Goal: Information Seeking & Learning: Learn about a topic

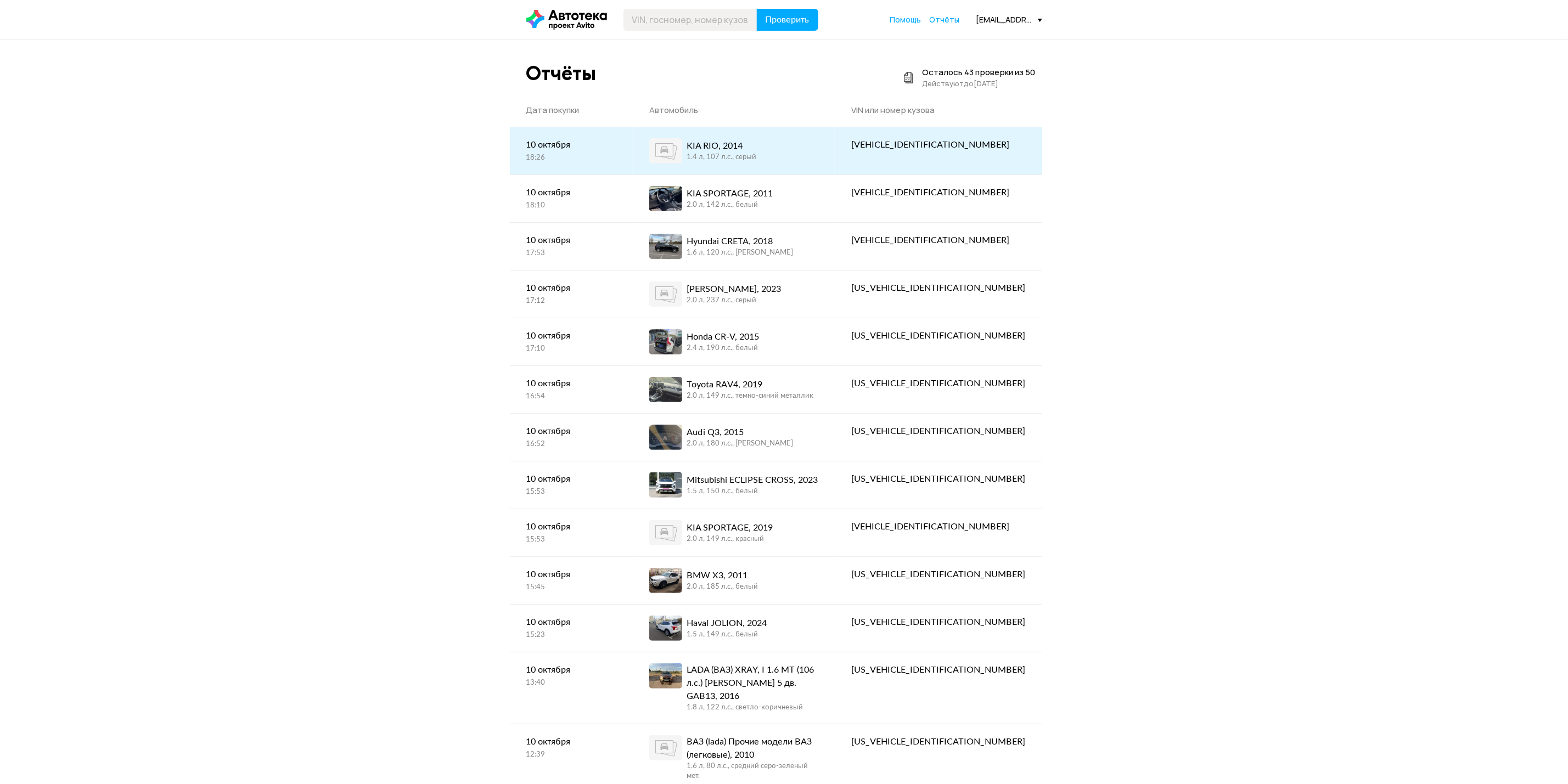
click at [818, 160] on div "KIA RIO, 2014 1.4 л, 107 л.c., серый" at bounding box center [733, 151] width 169 height 25
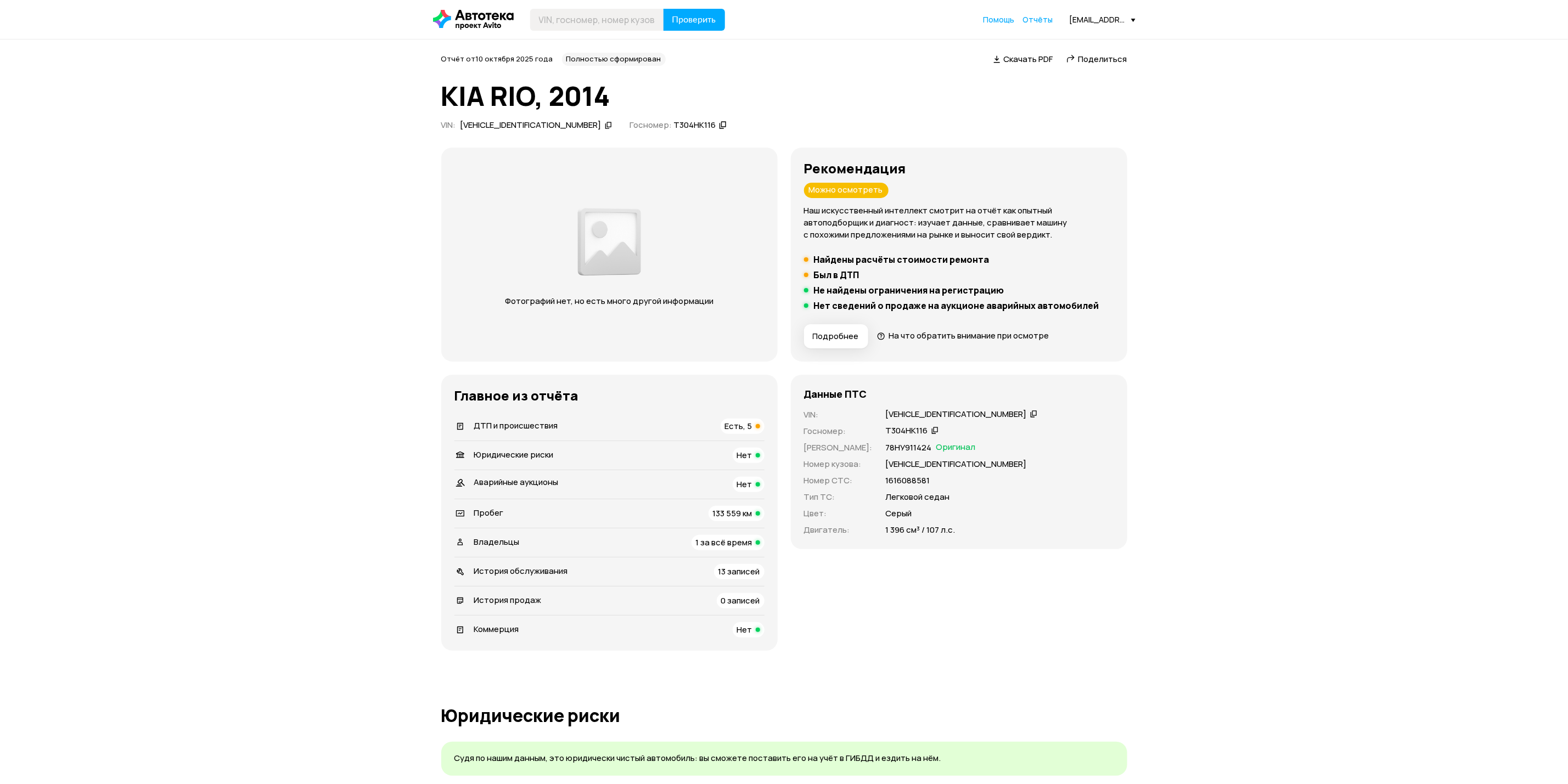
click at [1131, 61] on div "Скачать PDF   Поделиться" at bounding box center [1060, 60] width 147 height 12
click at [1120, 59] on span "Поделиться" at bounding box center [1102, 59] width 49 height 12
copy span "с"
drag, startPoint x: 535, startPoint y: 98, endPoint x: 388, endPoint y: 89, distance: 147.3
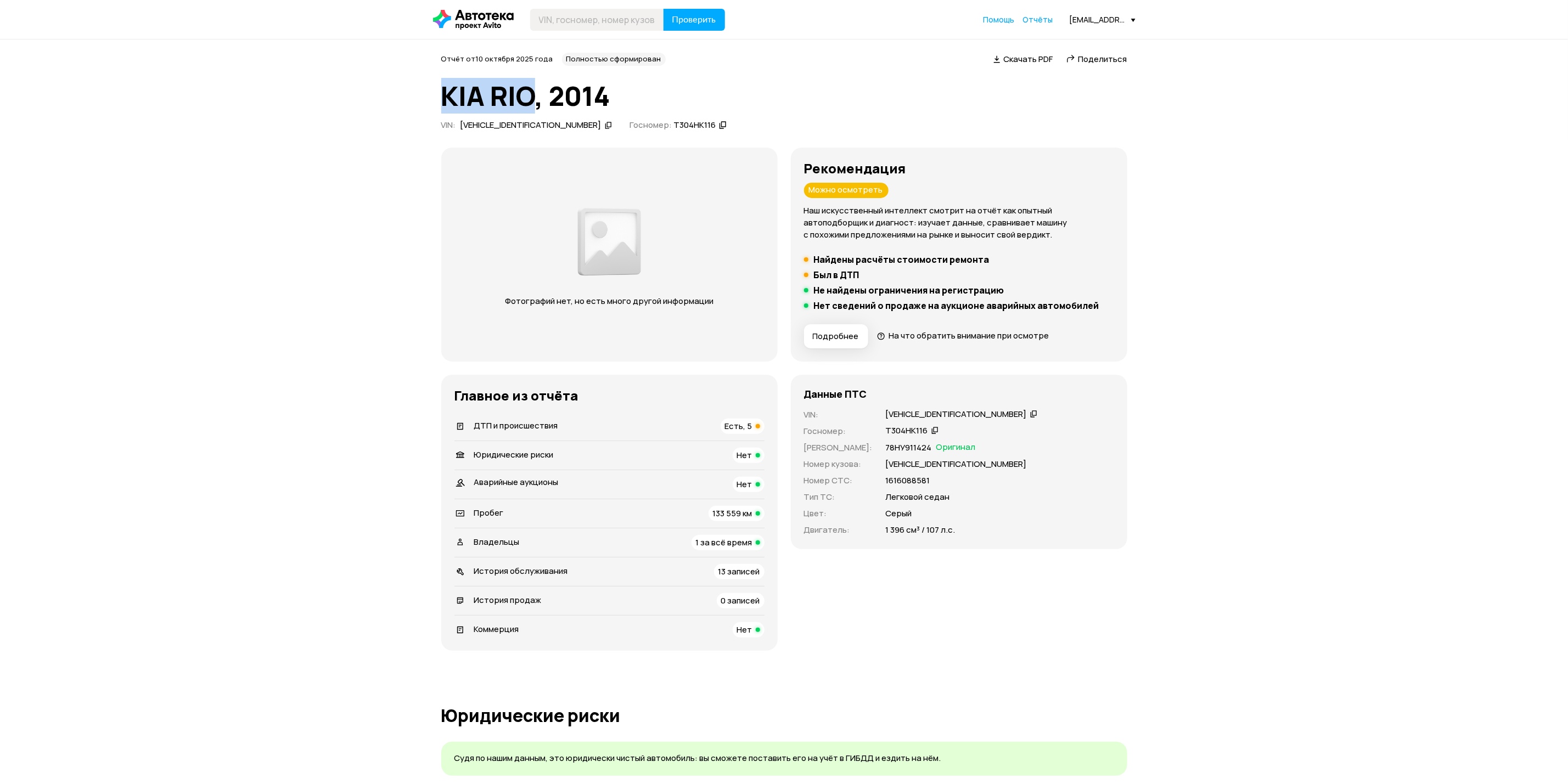
copy h1 "KIA RIO"
drag, startPoint x: 936, startPoint y: 531, endPoint x: 916, endPoint y: 529, distance: 20.1
click at [916, 529] on div "1 396 см³ / 107 л.с." at bounding box center [1000, 530] width 228 height 12
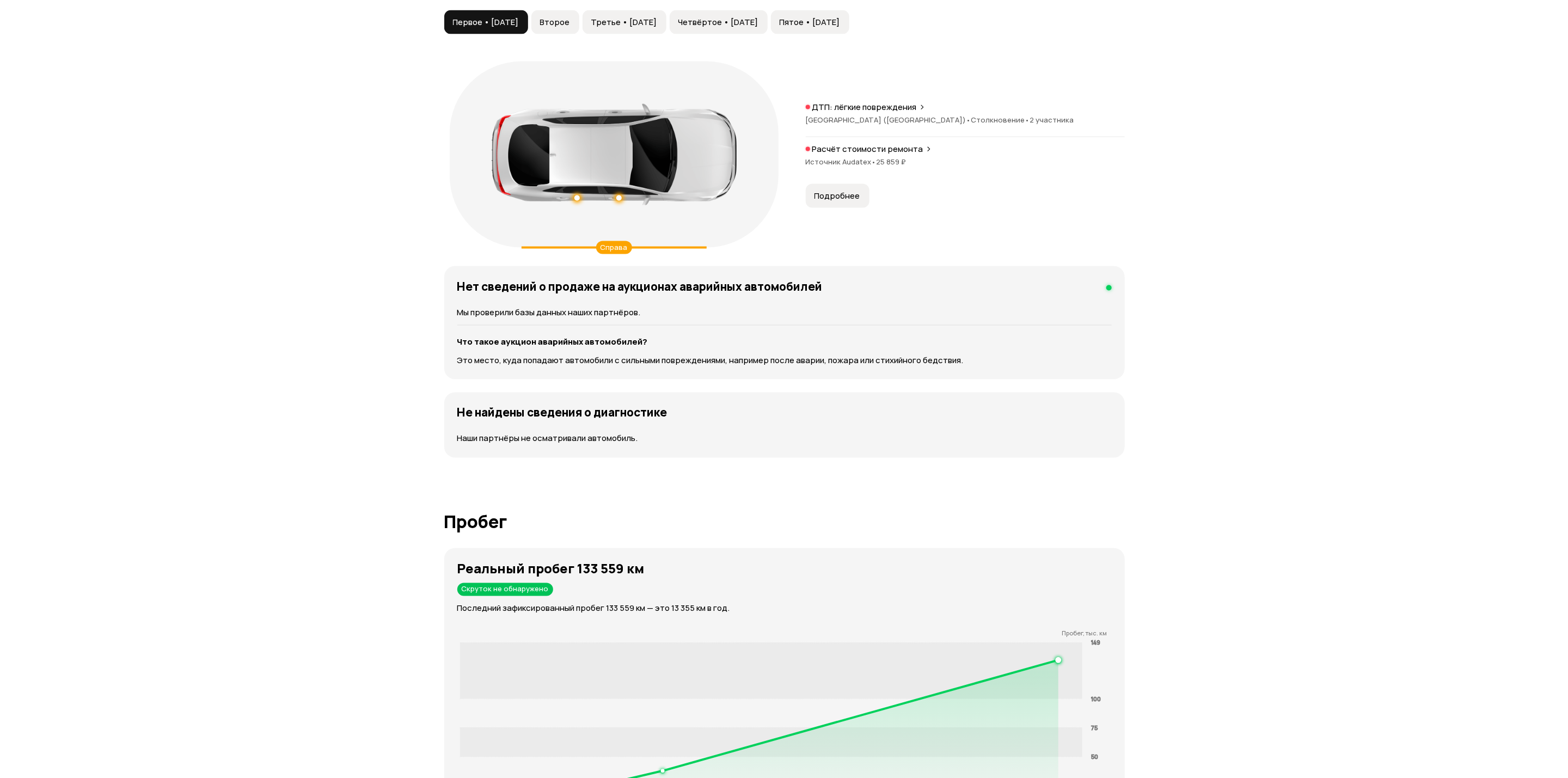
scroll to position [980, 0]
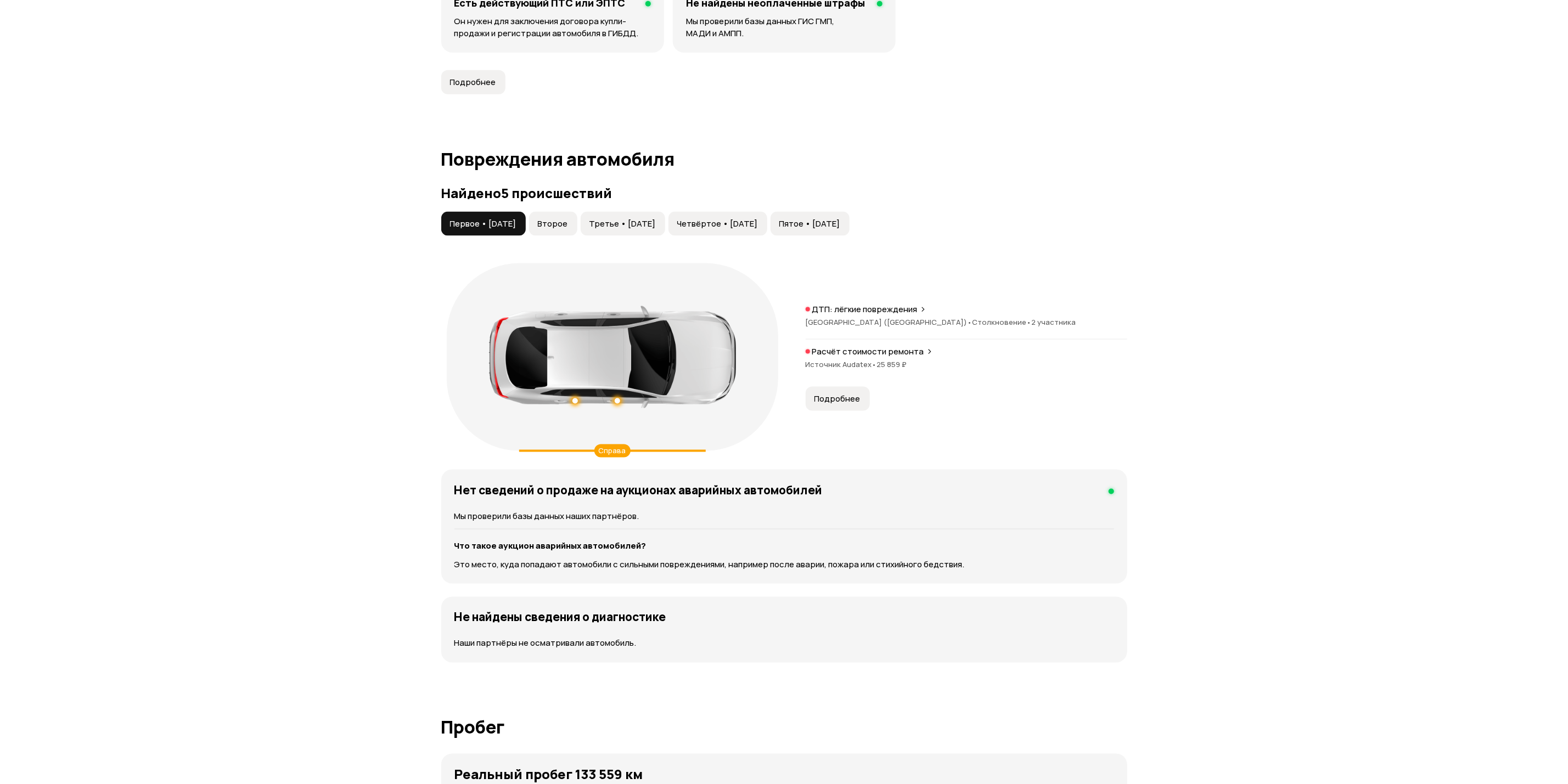
click at [556, 222] on span "Второе" at bounding box center [553, 223] width 30 height 11
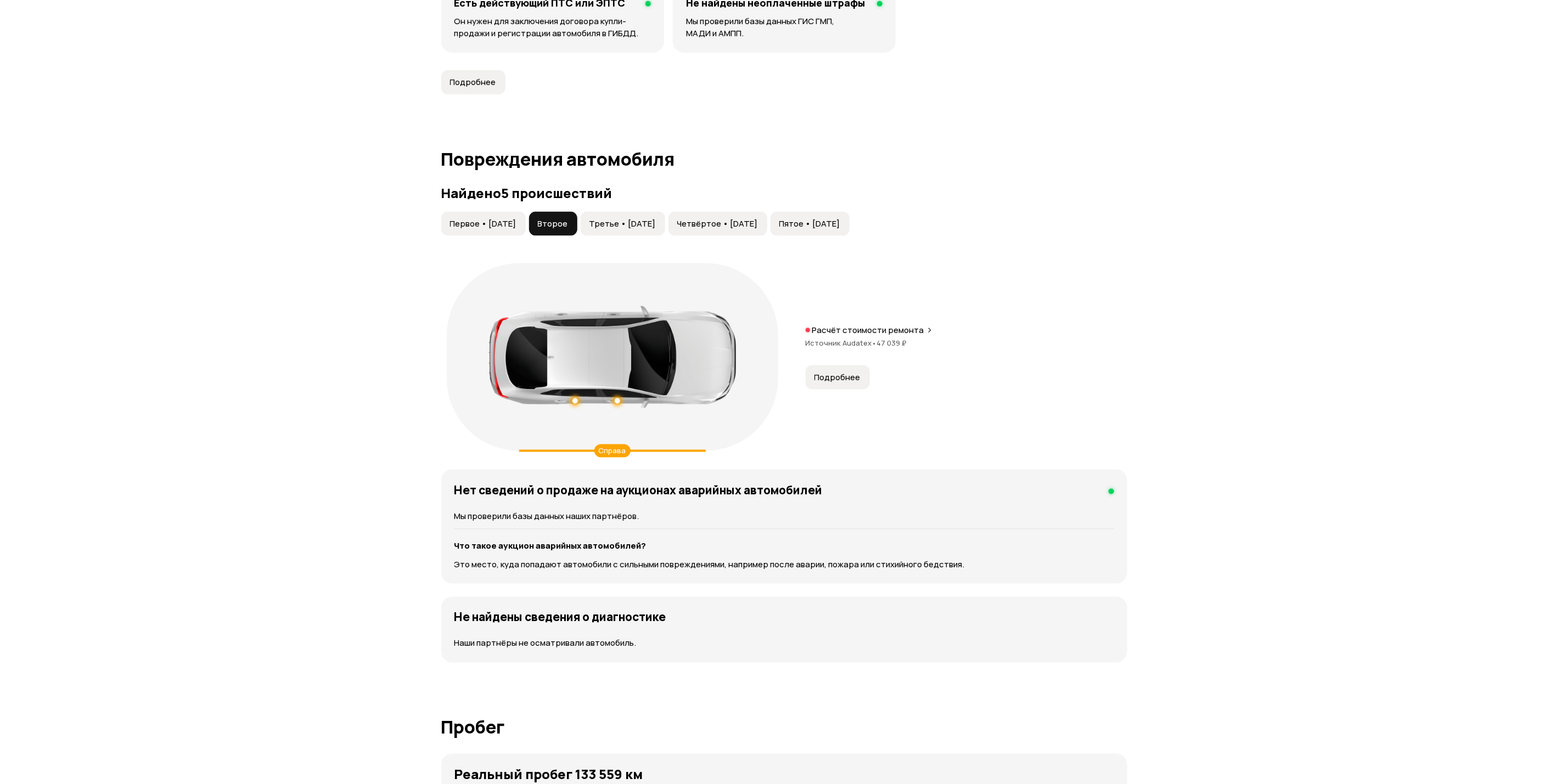
click at [493, 212] on div "Найдено 5 происшествий Первое • [DATE] Второе Третье • [DATE] Четвёртое • [DATE…" at bounding box center [784, 321] width 686 height 271
click at [497, 210] on div "Найдено 5 происшествий Первое • [DATE] Второе Третье • [DATE] Четвёртое • [DATE…" at bounding box center [784, 321] width 686 height 271
click at [499, 220] on span "Первое • [DATE]" at bounding box center [483, 223] width 67 height 11
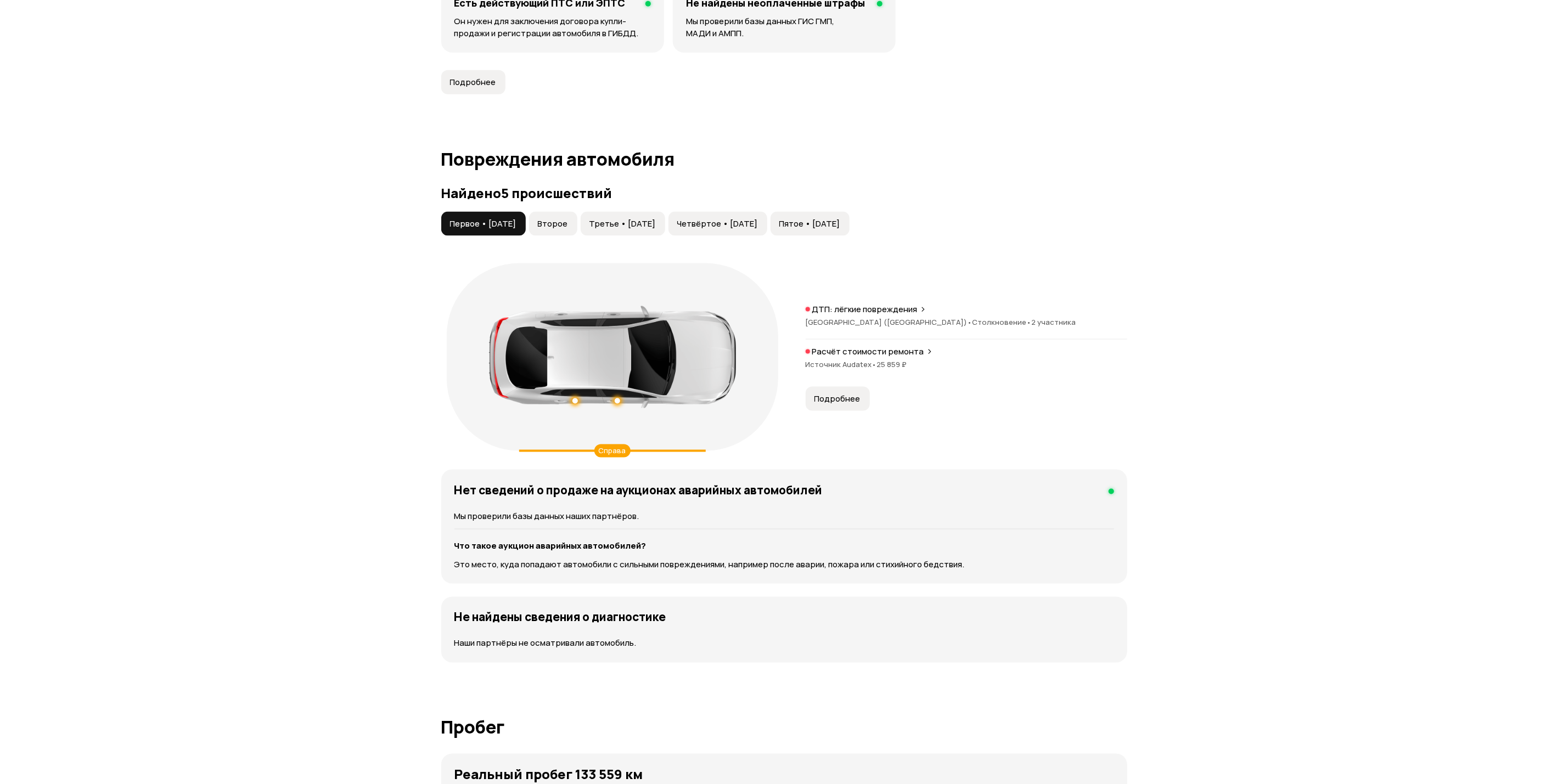
click at [846, 399] on span "Подробнее" at bounding box center [838, 398] width 46 height 11
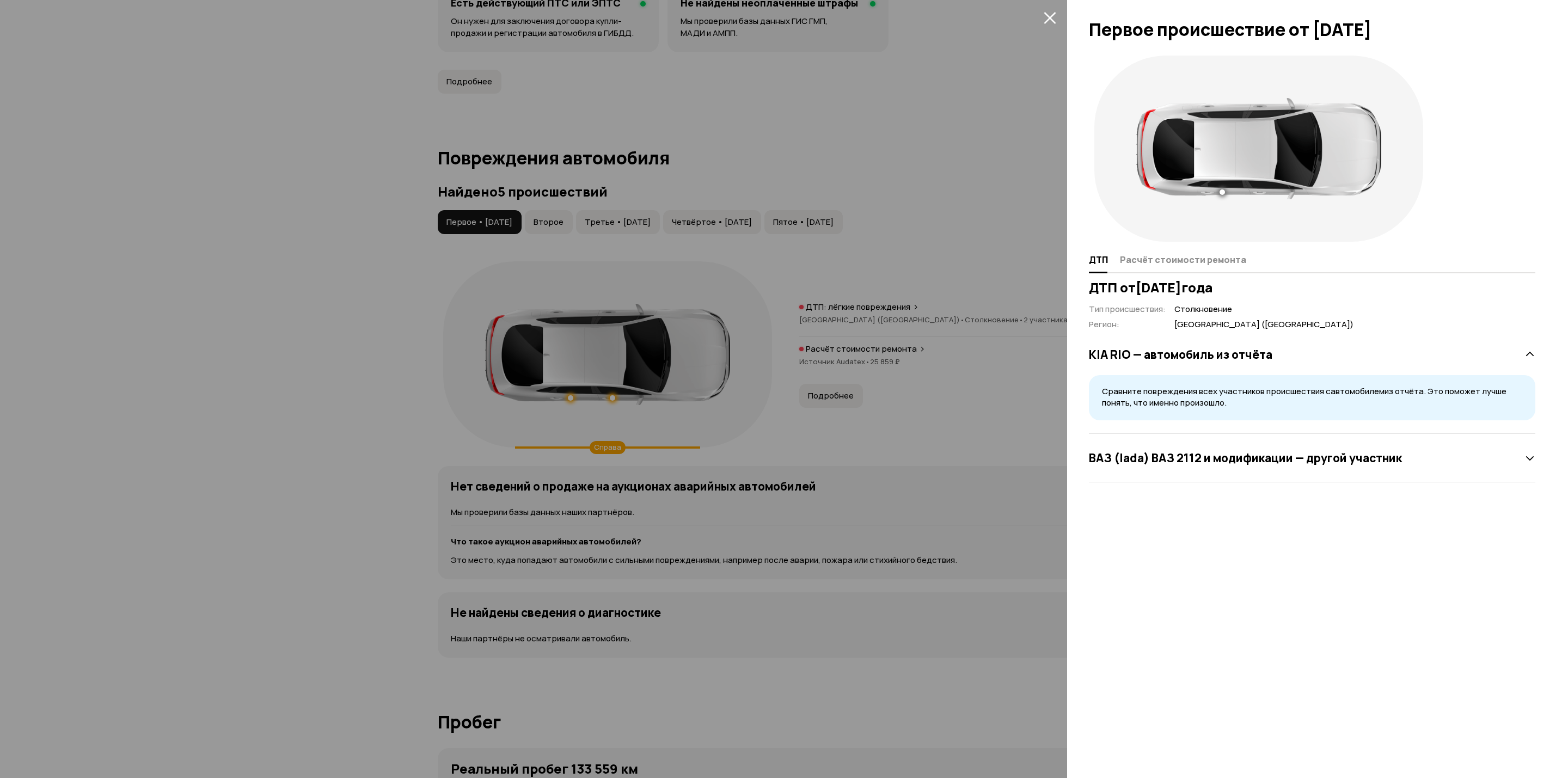
click at [1218, 401] on span "Сравните повреждения всех участников происшествия с автомобилем из отчёта. Это …" at bounding box center [1304, 397] width 404 height 23
click at [1216, 436] on div "ВАЗ (lada) ВАЗ 2112 и модификации — другой участник" at bounding box center [1312, 458] width 447 height 49
click at [1221, 459] on h3 "ВАЗ (lada) ВАЗ 2112 и модификации — другой участник" at bounding box center [1245, 457] width 313 height 14
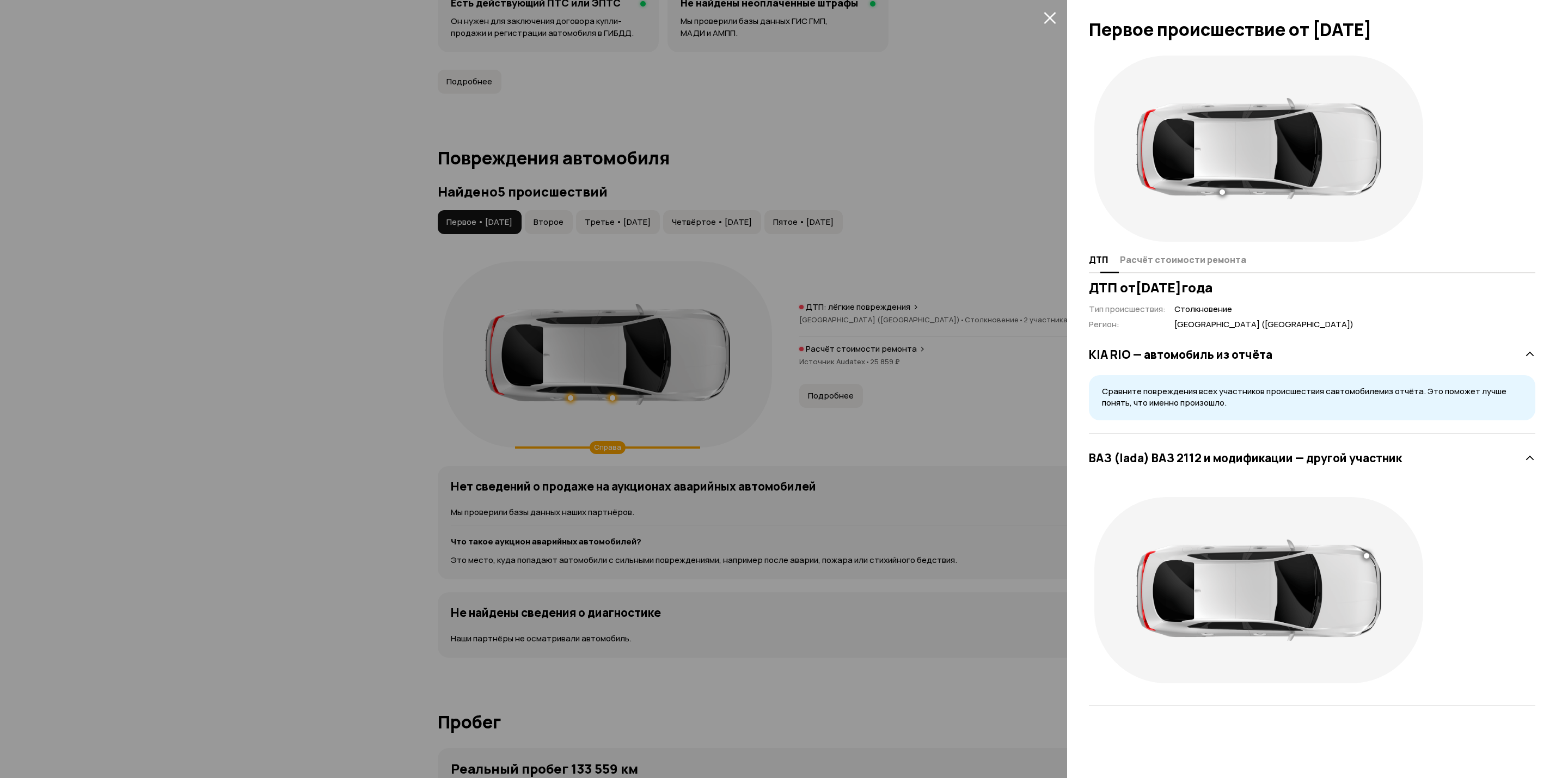
click at [1154, 255] on span "Расчёт стоимости ремонта" at bounding box center [1184, 259] width 127 height 11
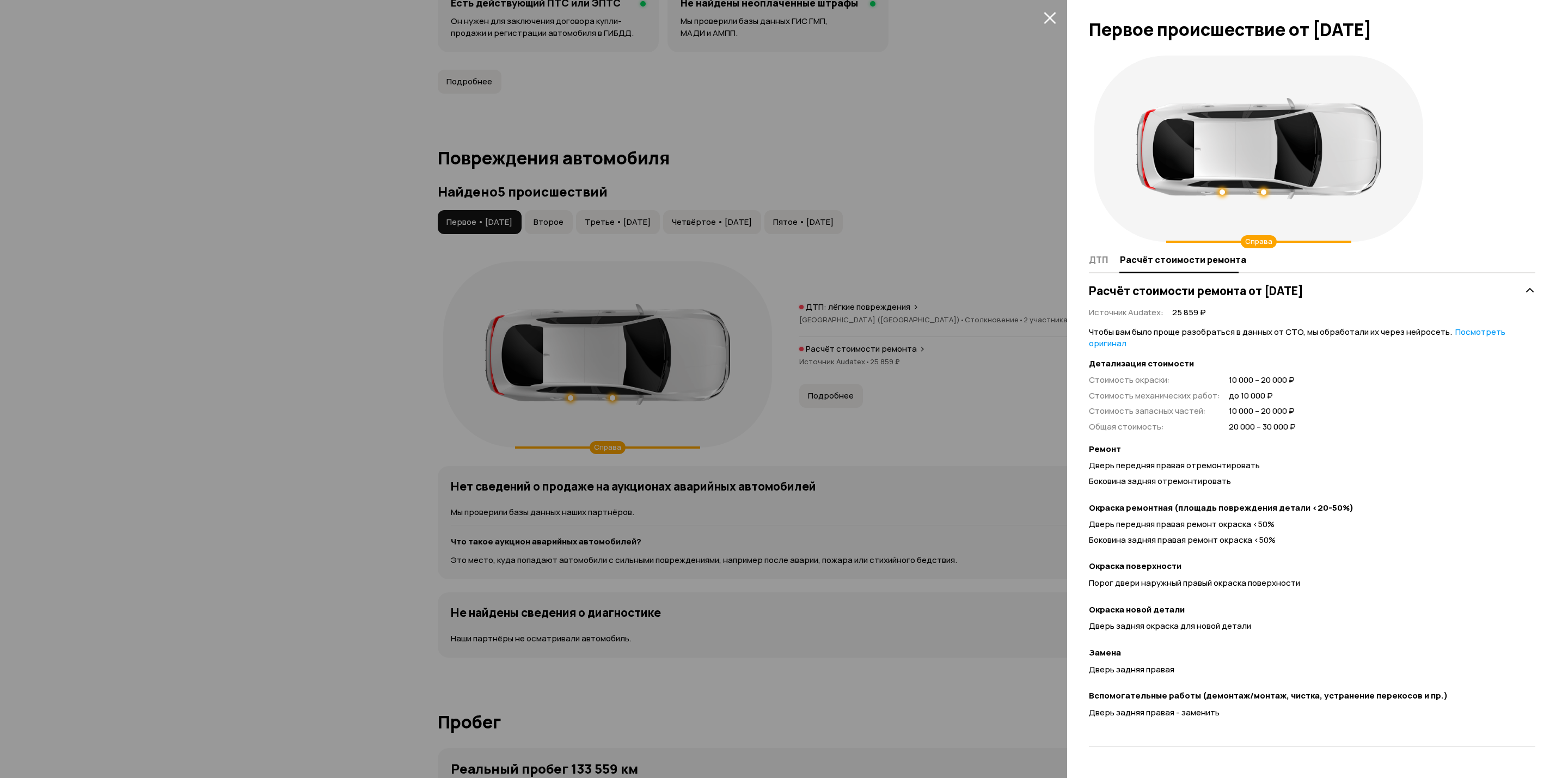
click at [971, 403] on div at bounding box center [784, 389] width 1568 height 778
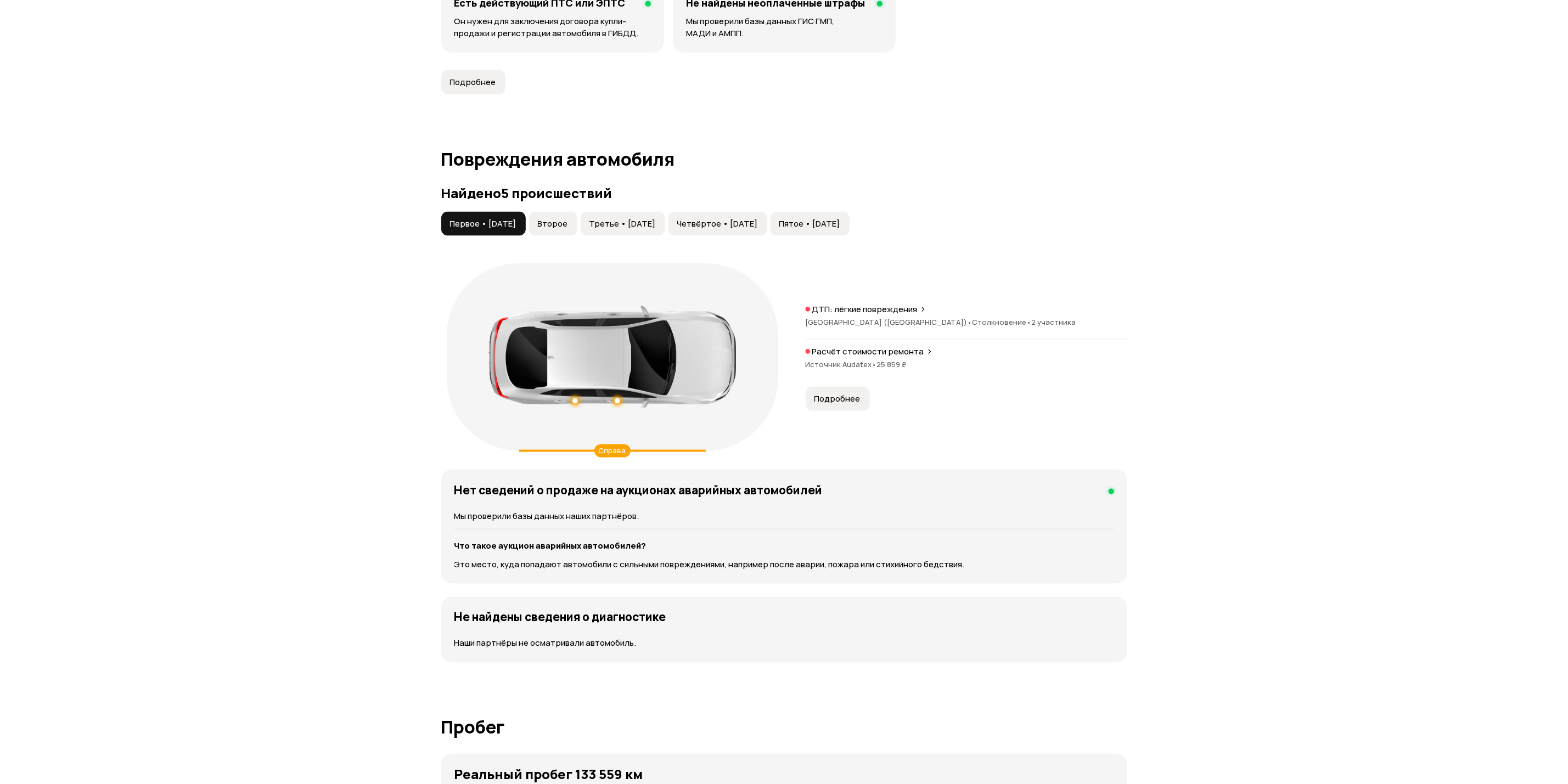
click at [562, 232] on button "Второе" at bounding box center [554, 223] width 48 height 24
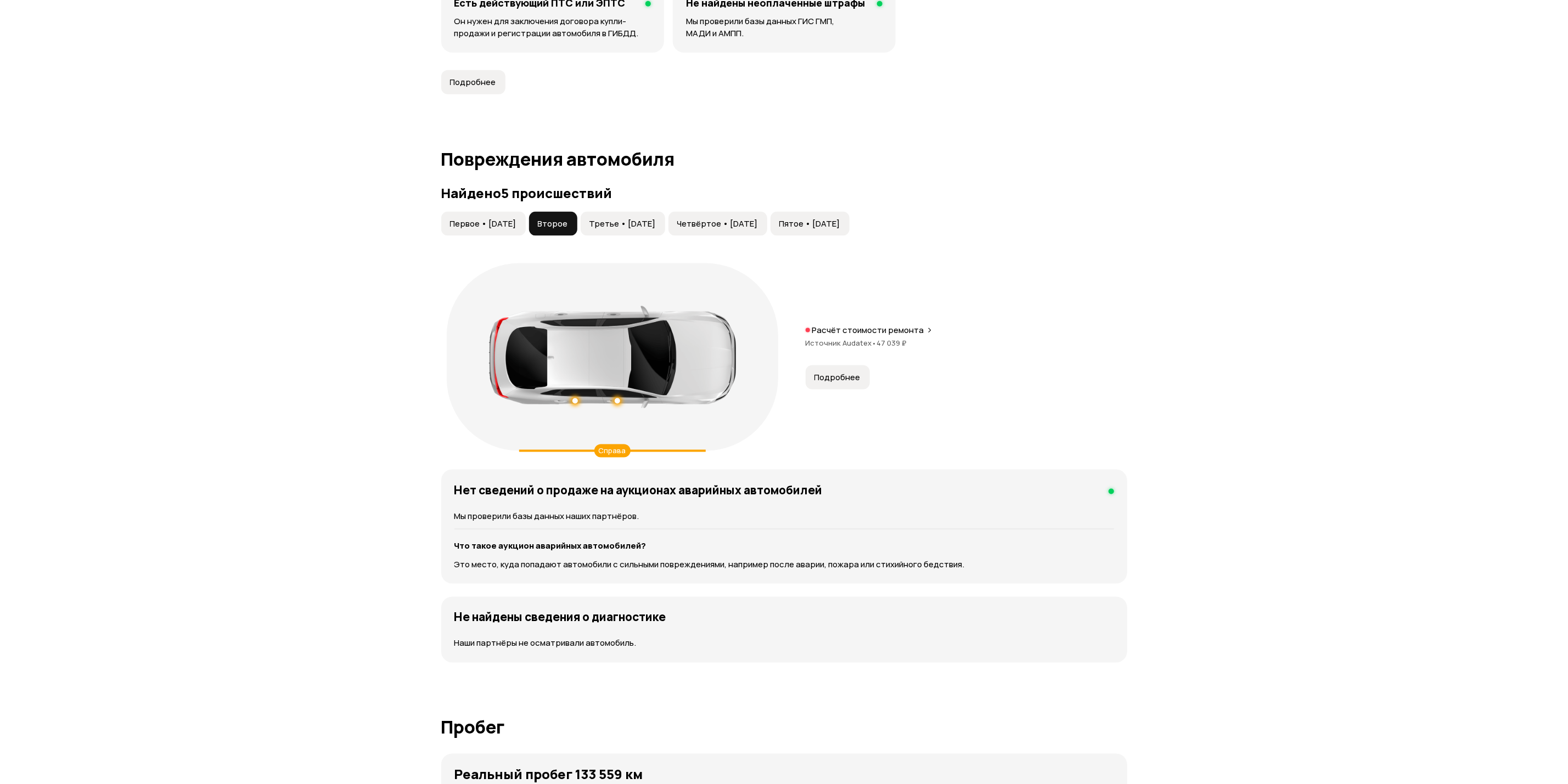
click at [843, 381] on span "Подробнее" at bounding box center [838, 377] width 46 height 11
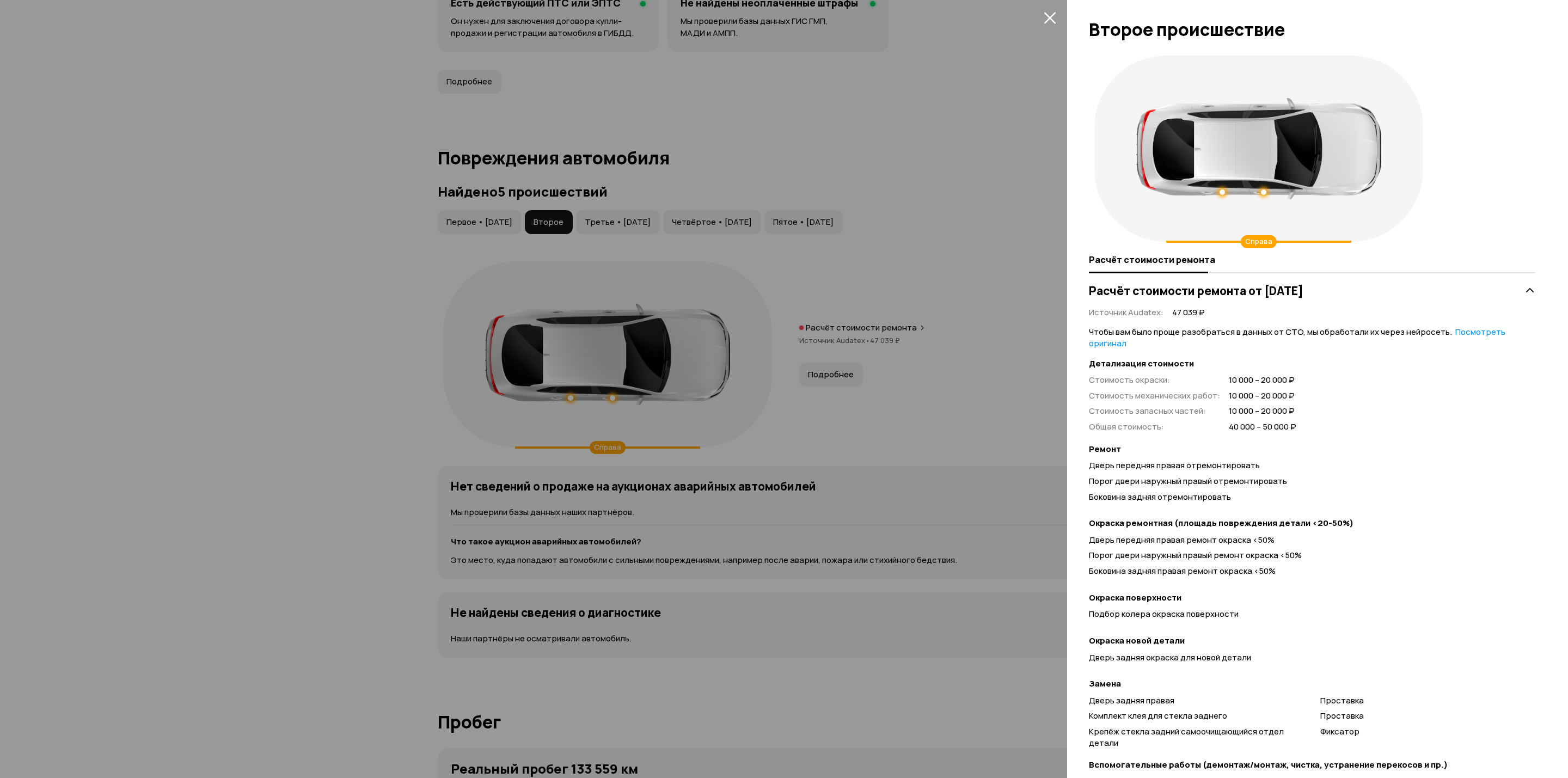
click at [636, 240] on div at bounding box center [784, 389] width 1568 height 778
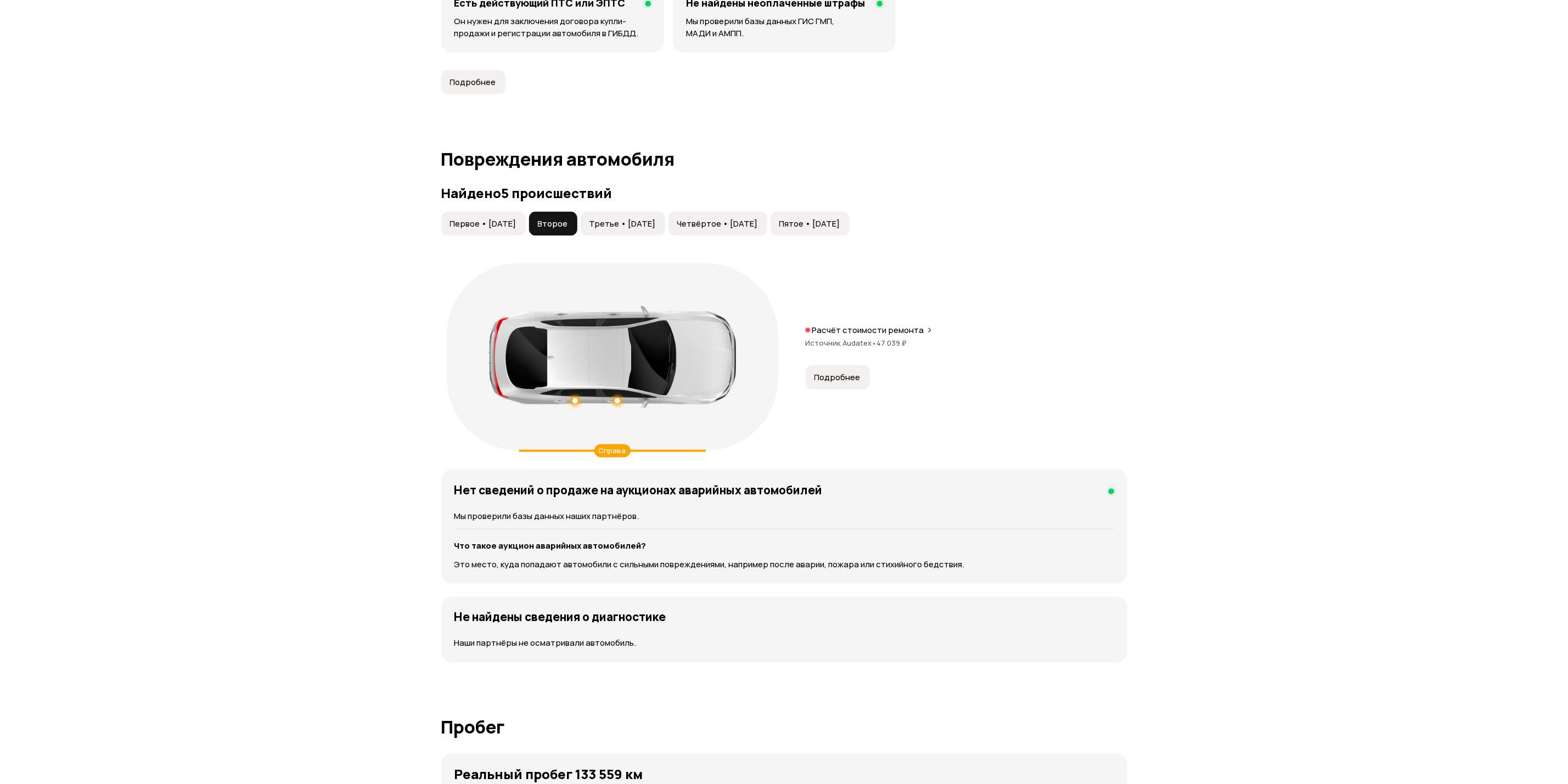
click at [481, 224] on span "Первое • [DATE]" at bounding box center [483, 223] width 67 height 11
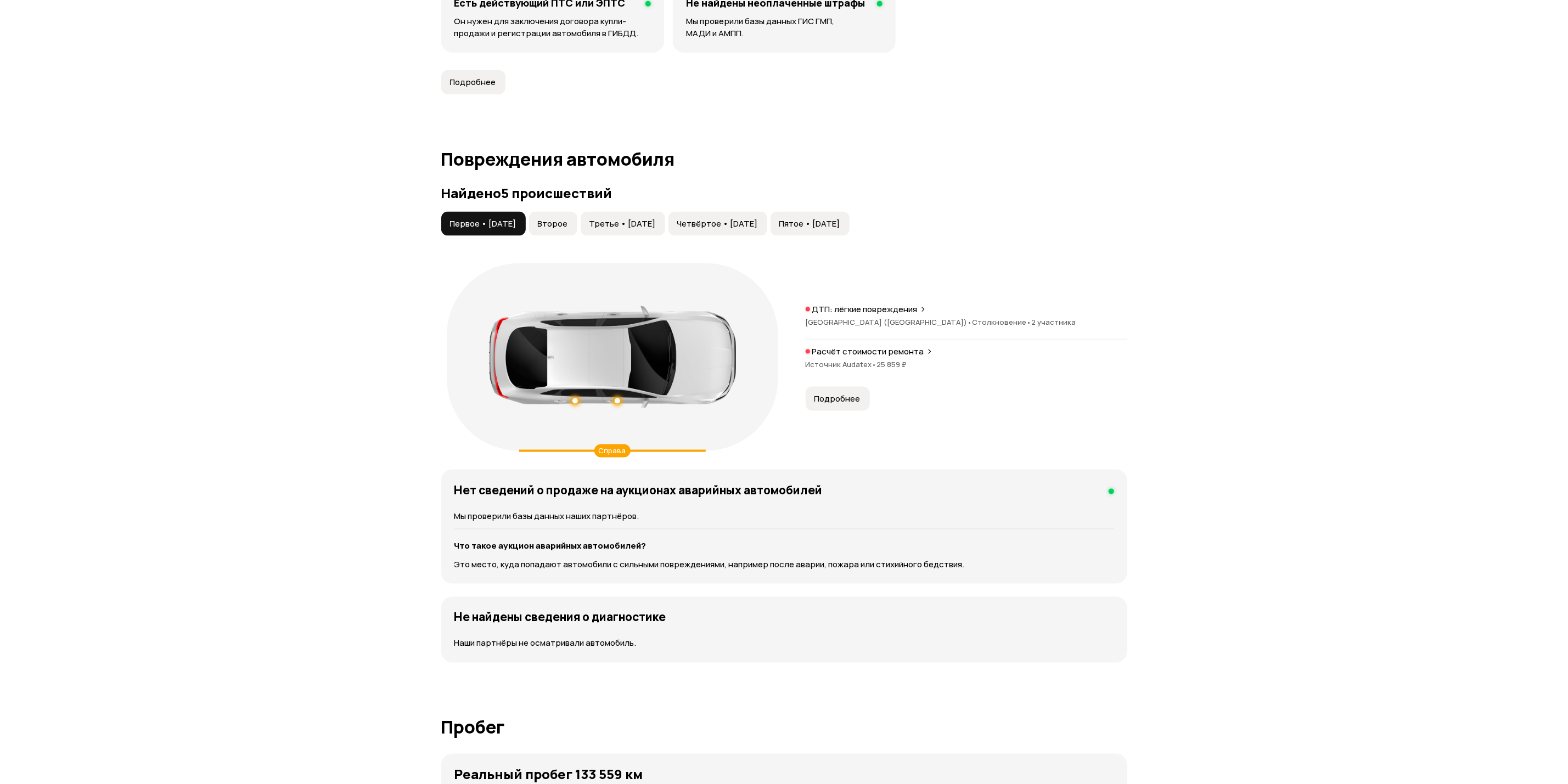
click at [625, 216] on button "Третье • [DATE]" at bounding box center [622, 223] width 84 height 24
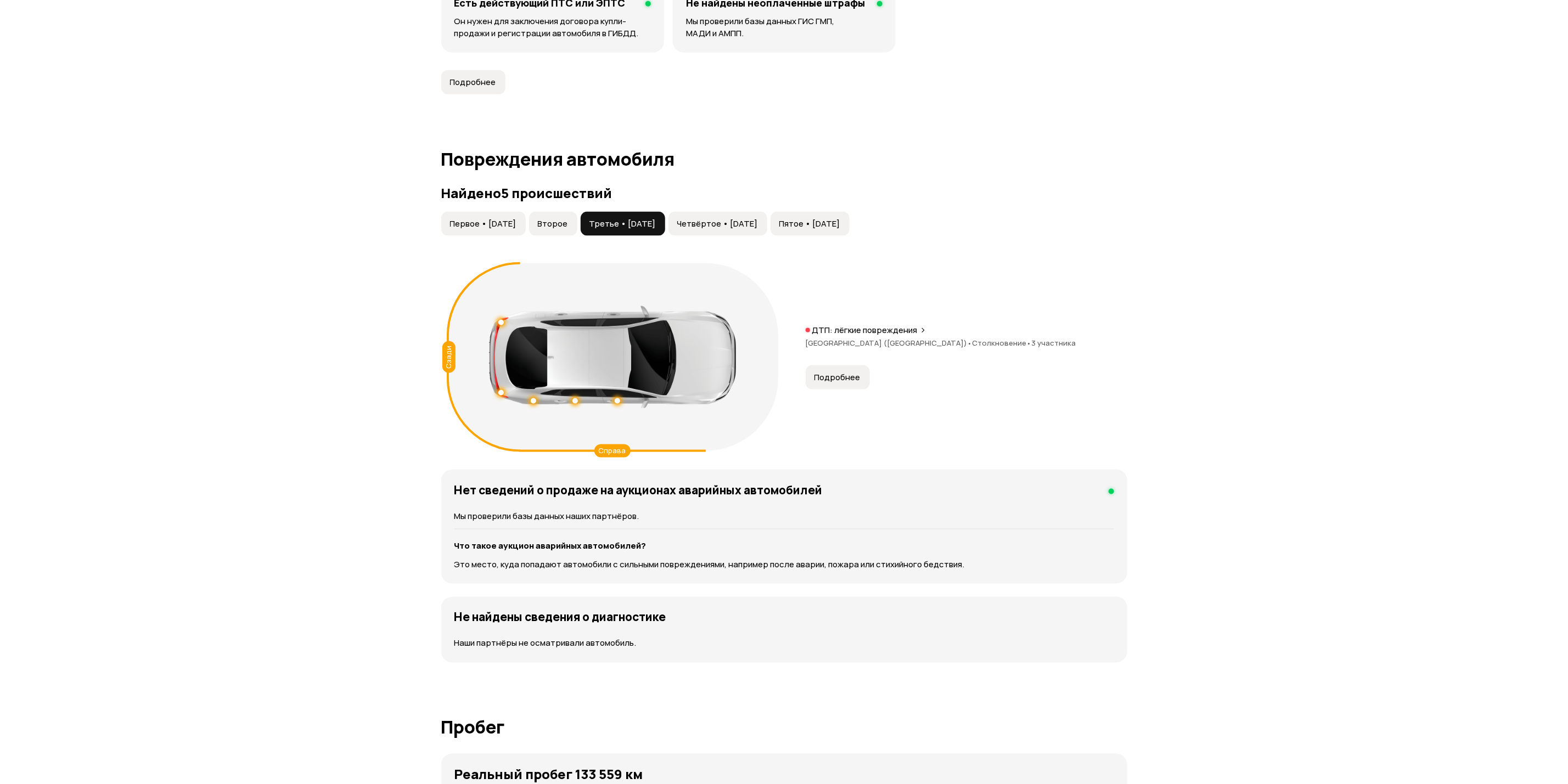
click at [758, 226] on span "Четвёртое • [DATE]" at bounding box center [718, 223] width 81 height 11
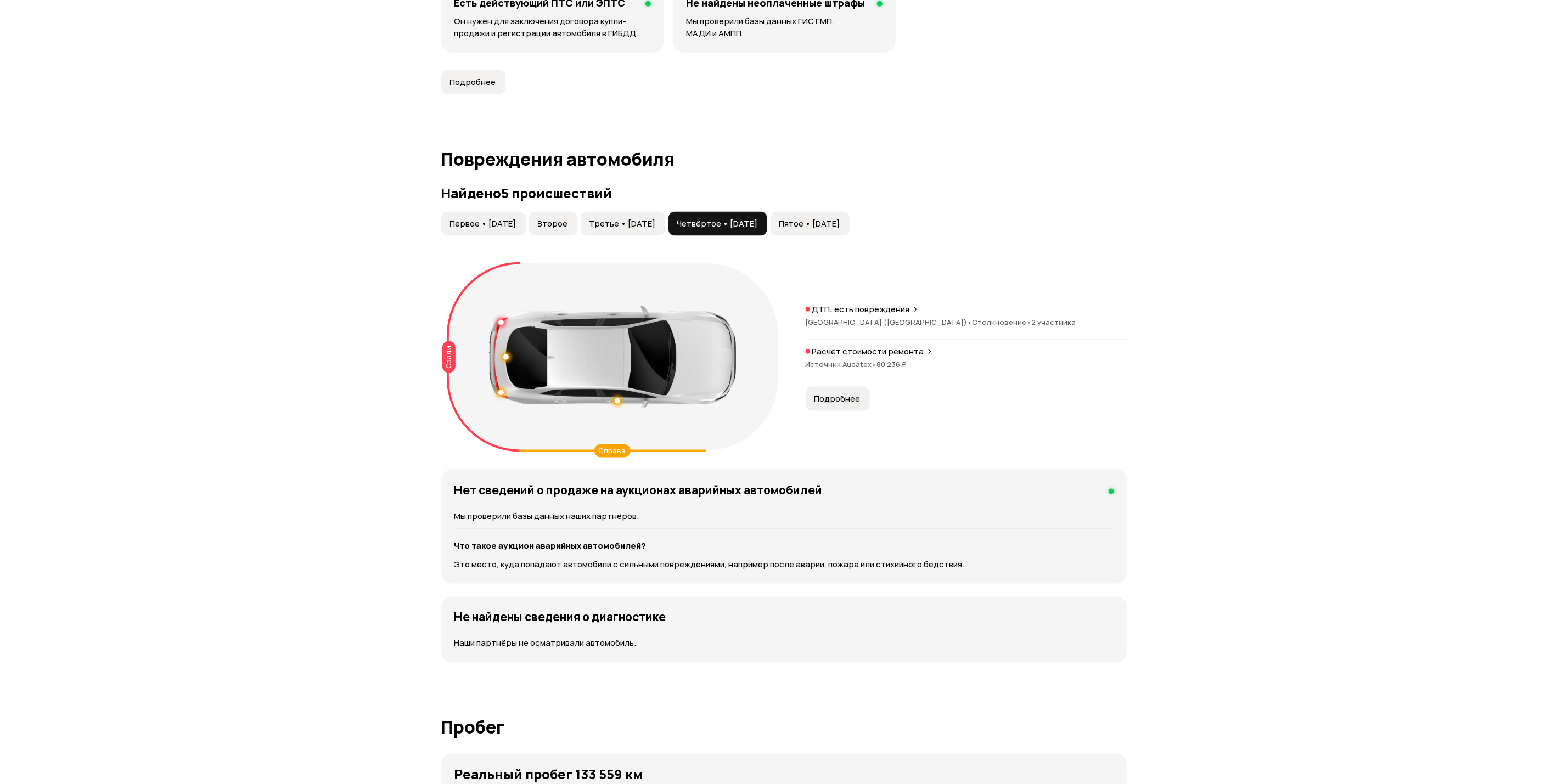
click at [849, 212] on button "Пятое • [DATE]" at bounding box center [811, 223] width 79 height 24
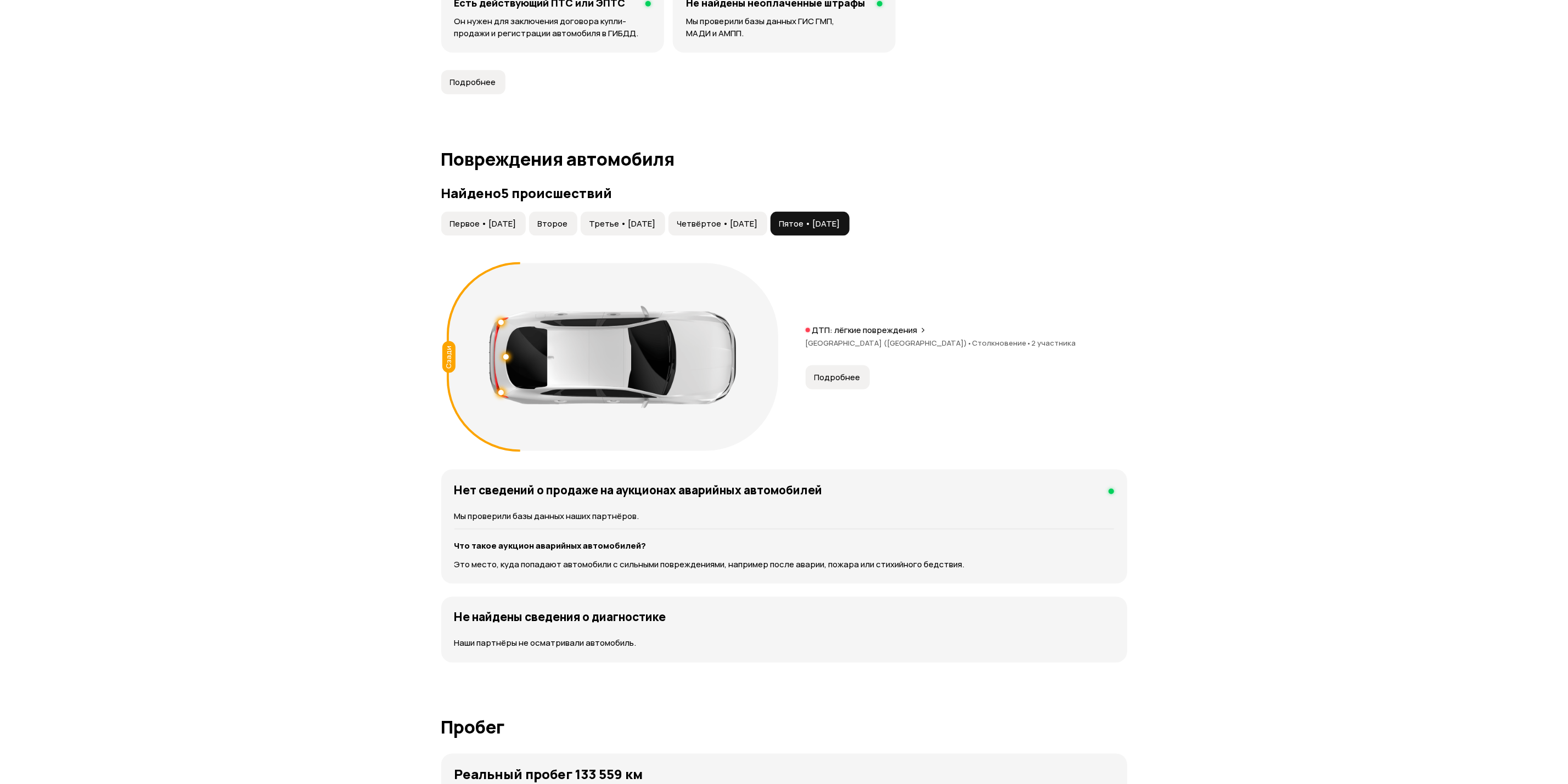
click at [638, 227] on span "Третье • [DATE]" at bounding box center [622, 223] width 67 height 11
click at [574, 216] on button "Второе" at bounding box center [554, 223] width 48 height 24
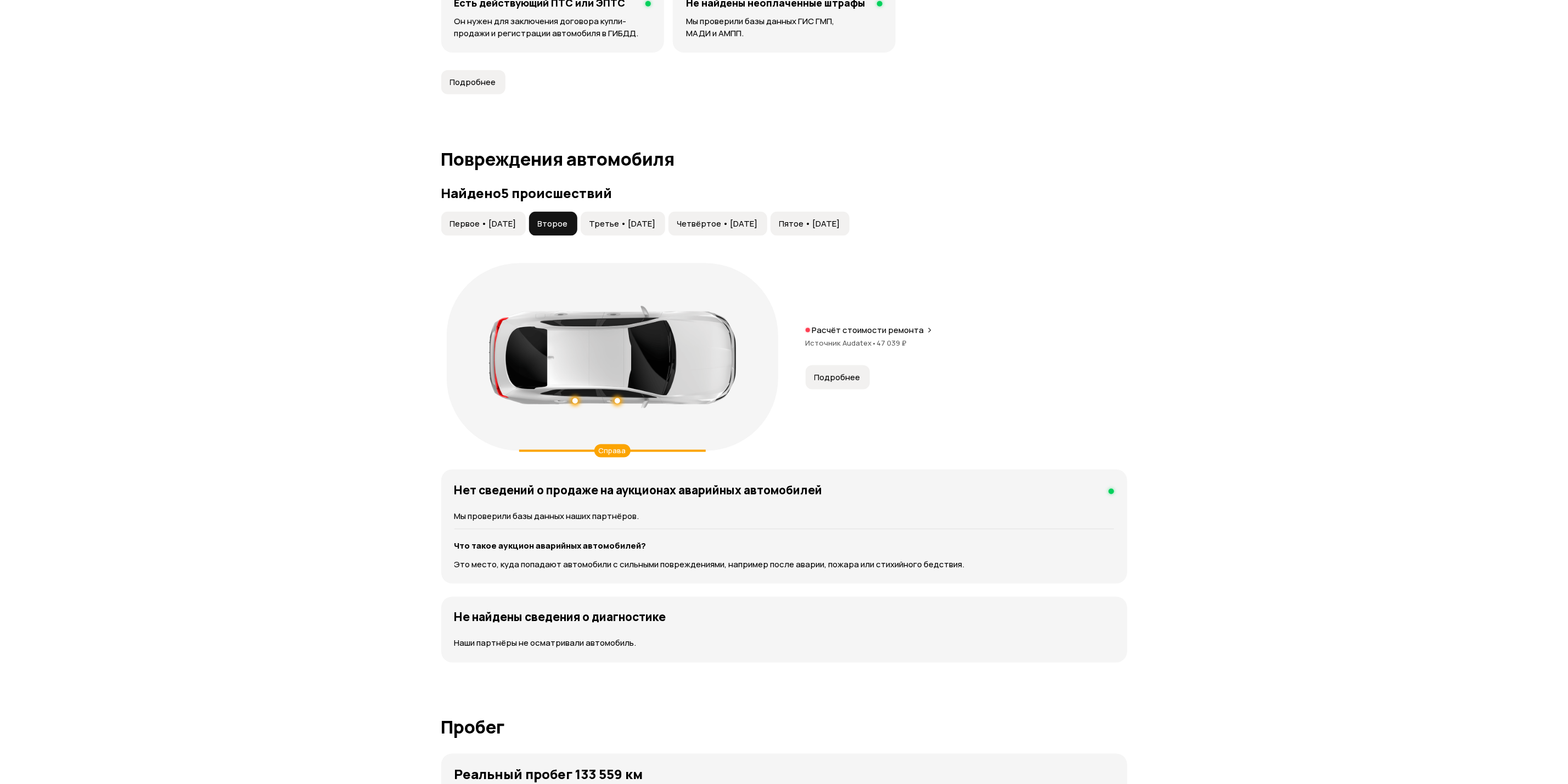
click at [645, 226] on span "Третье • [DATE]" at bounding box center [622, 223] width 67 height 11
click at [837, 383] on span "Подробнее" at bounding box center [838, 377] width 46 height 11
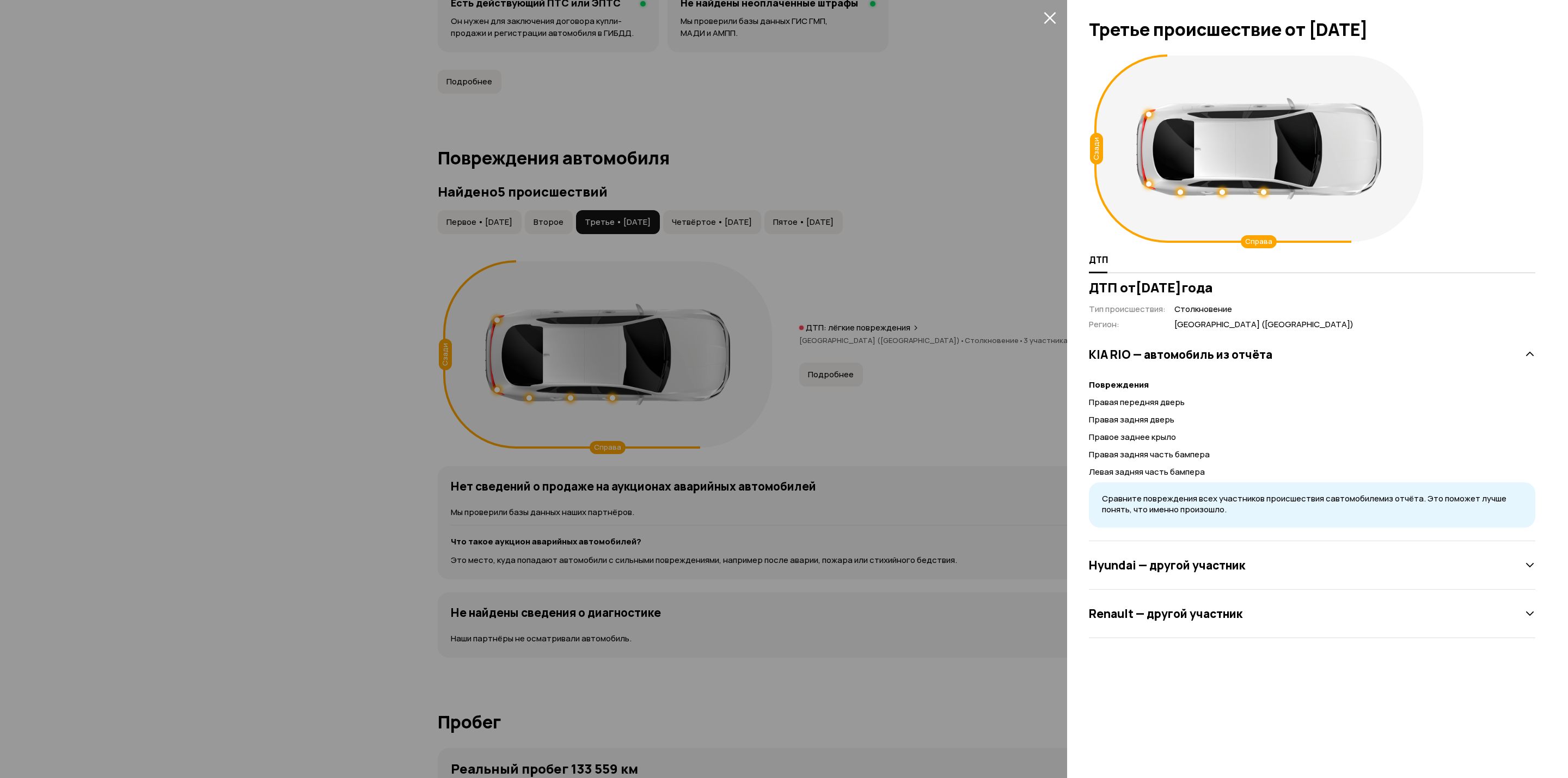
click at [749, 221] on div at bounding box center [784, 389] width 1568 height 778
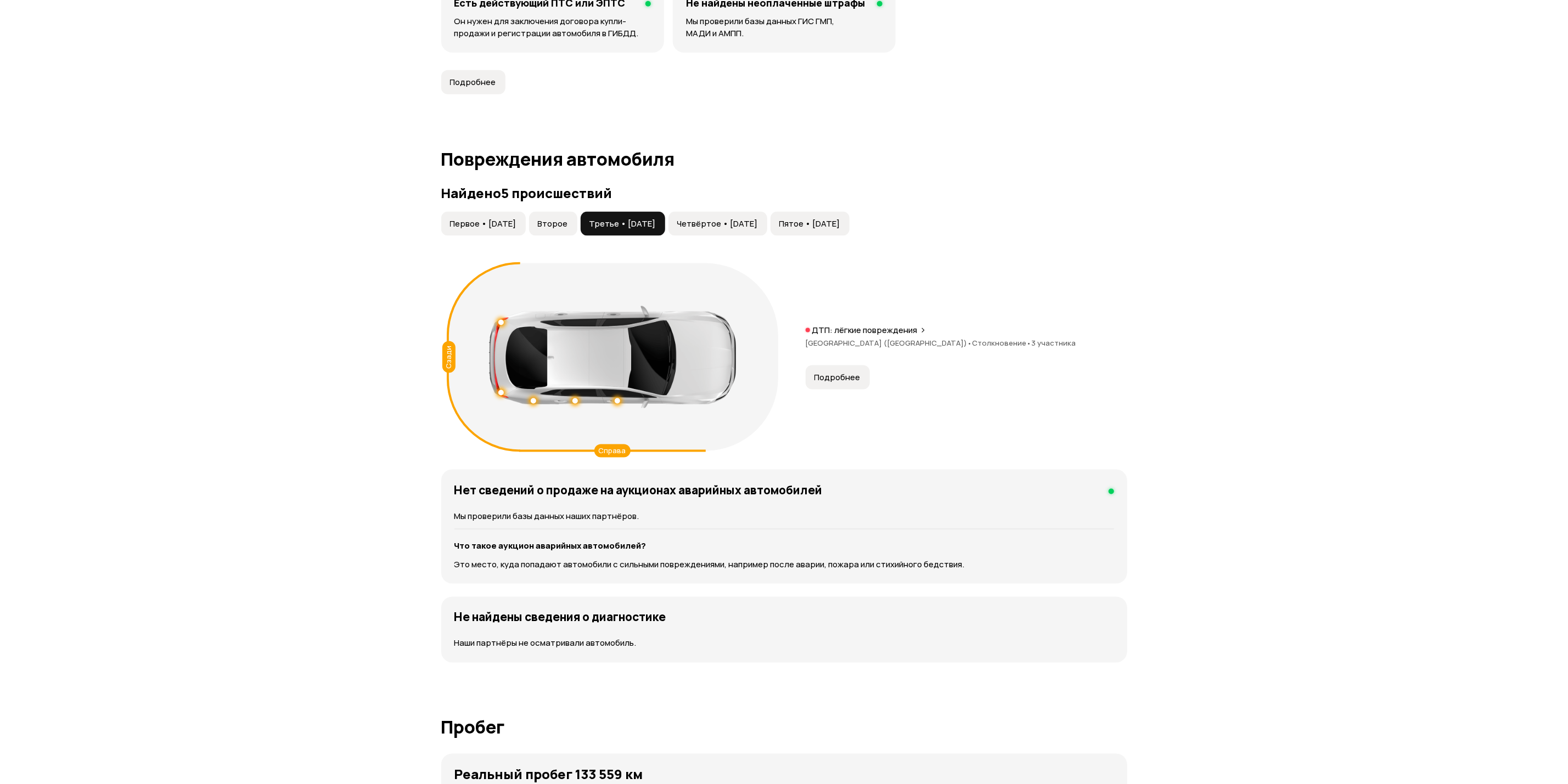
click at [767, 214] on button "Четвёртое • [DATE]" at bounding box center [718, 223] width 99 height 24
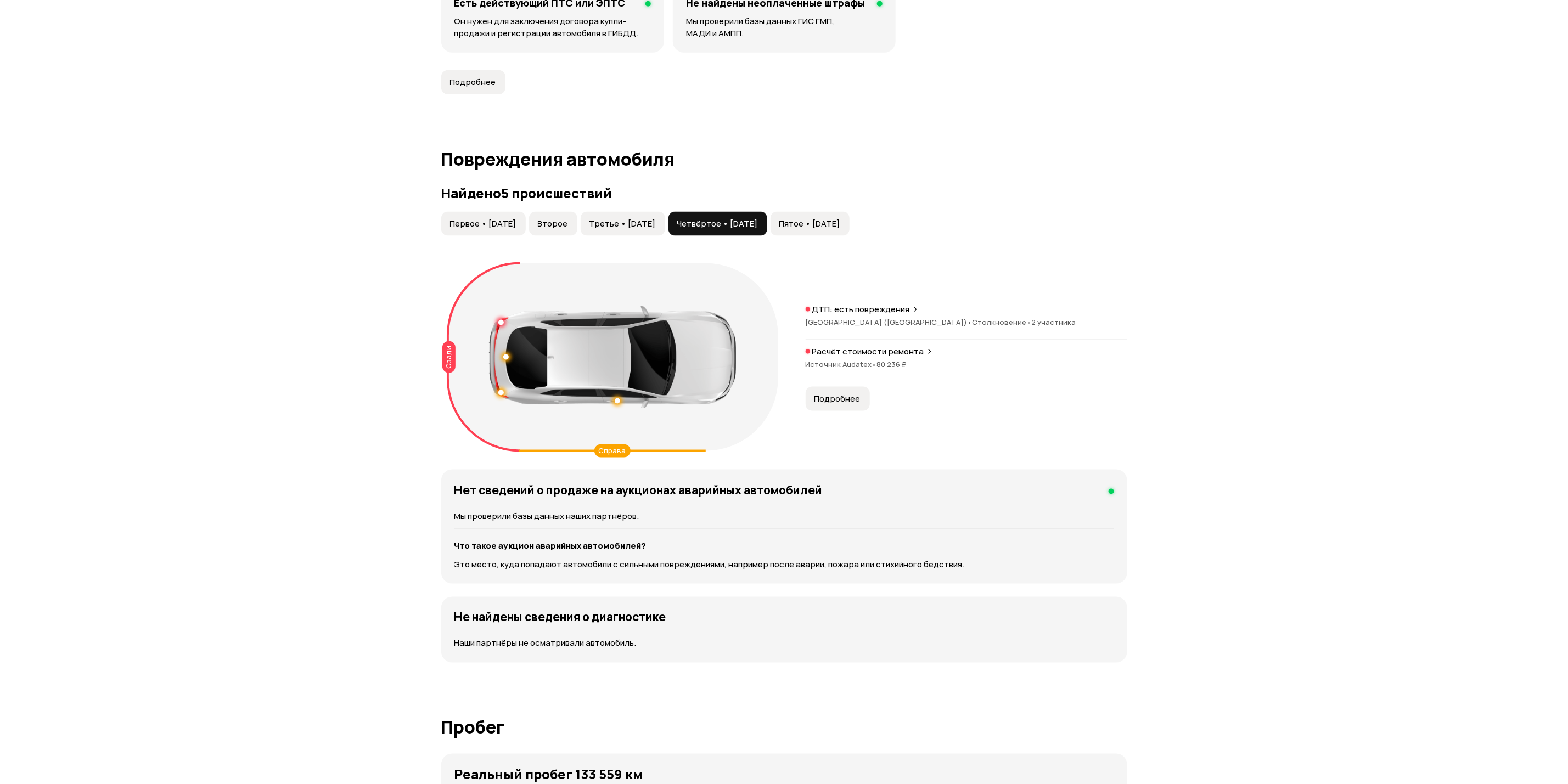
click at [825, 392] on button "Подробнее" at bounding box center [838, 399] width 64 height 24
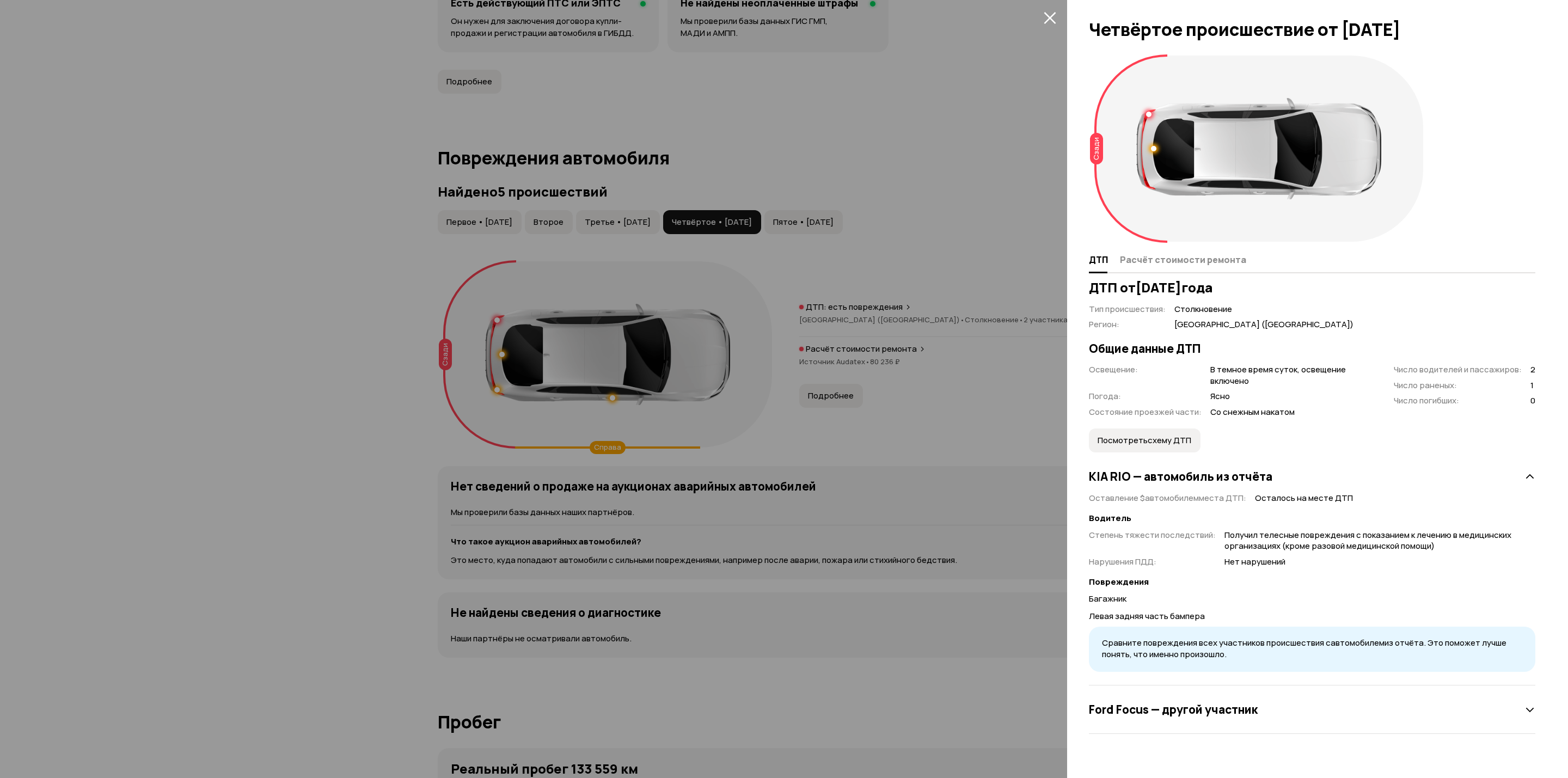
click at [1173, 725] on div "Ford Focus — другой участник" at bounding box center [1312, 709] width 447 height 49
click at [1177, 272] on div at bounding box center [1312, 272] width 447 height 1
click at [1172, 260] on span "Расчёт стоимости ремонта" at bounding box center [1184, 259] width 127 height 11
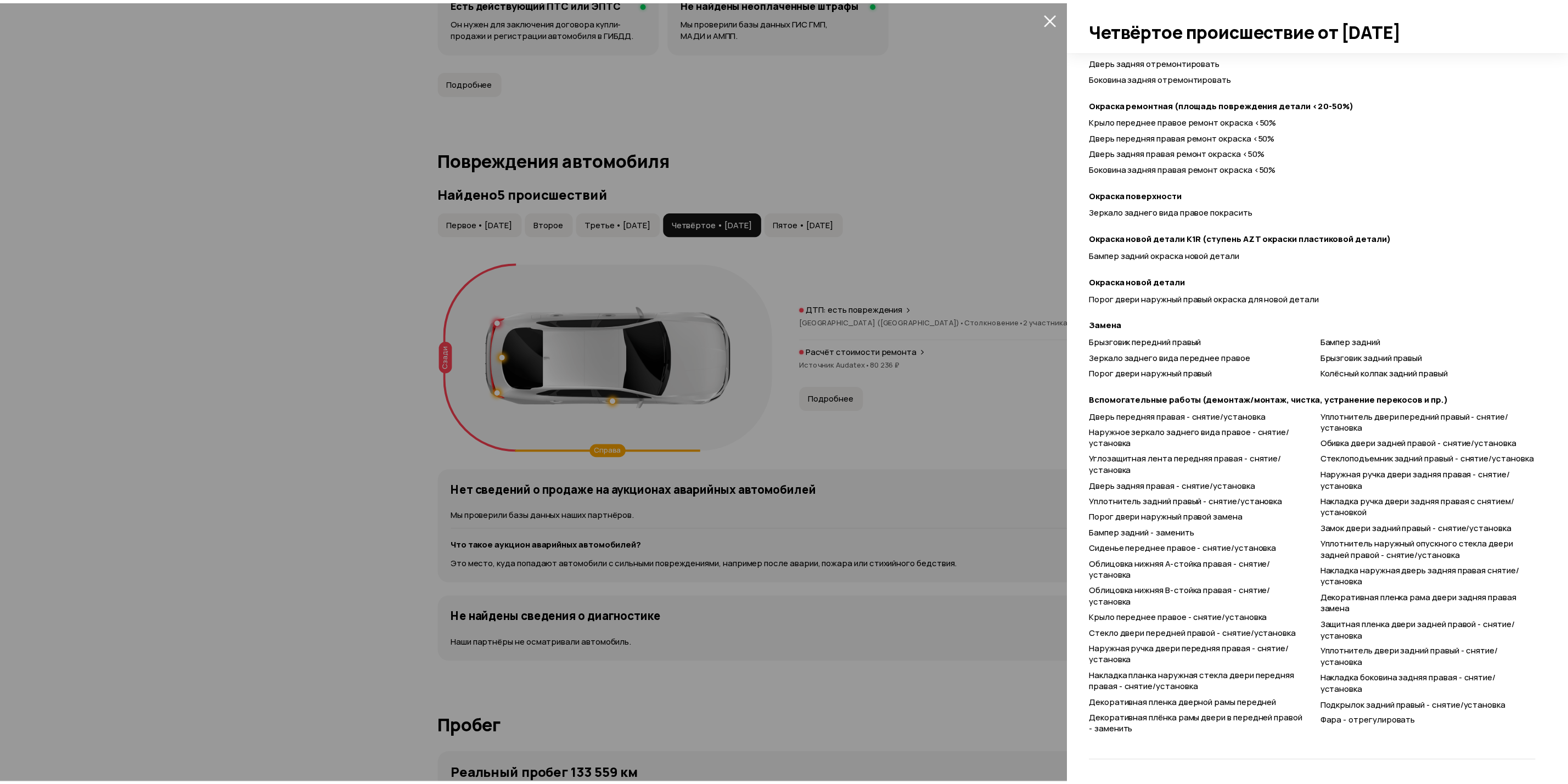
scroll to position [412, 0]
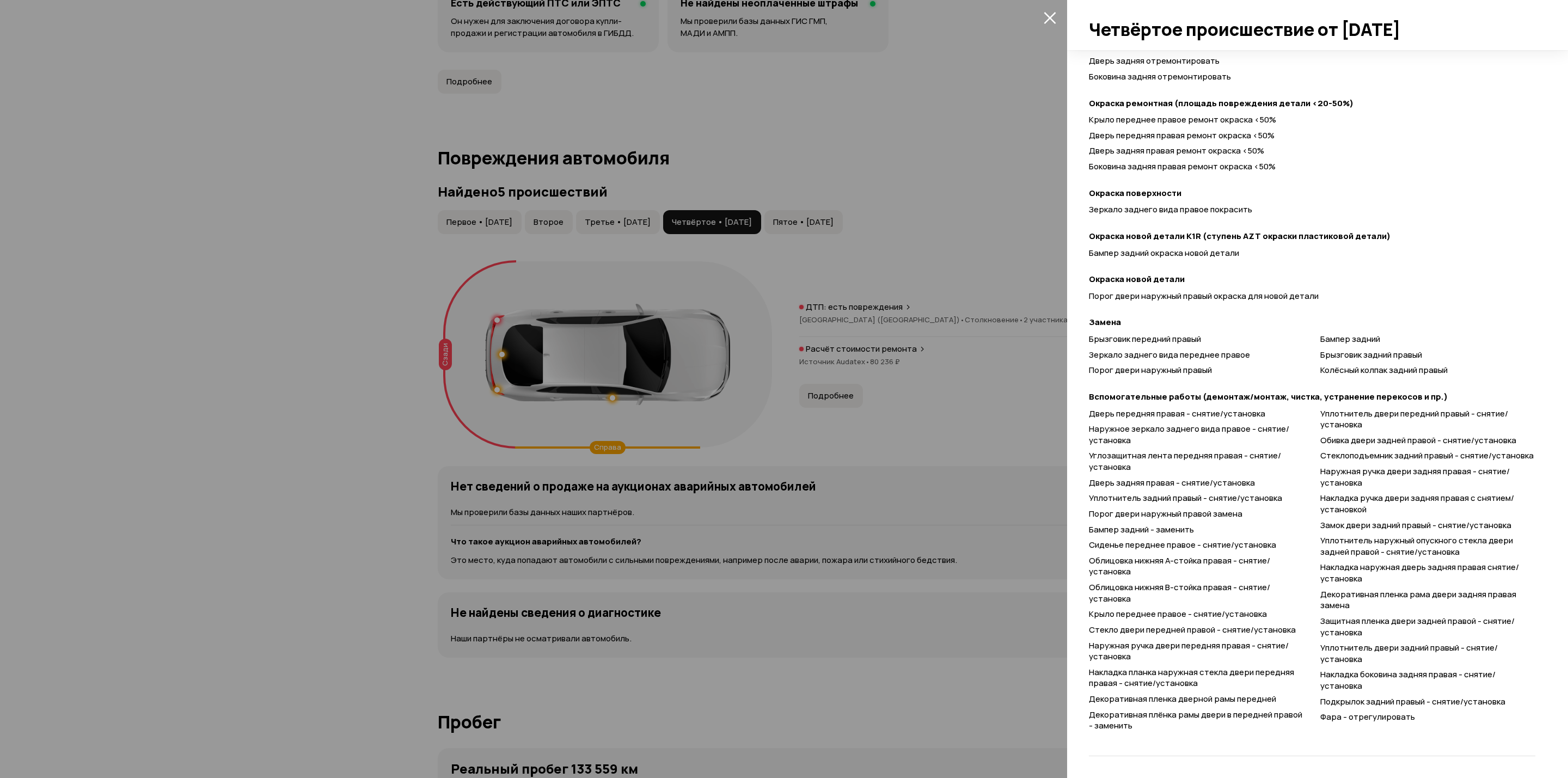
click at [873, 223] on div at bounding box center [784, 389] width 1568 height 778
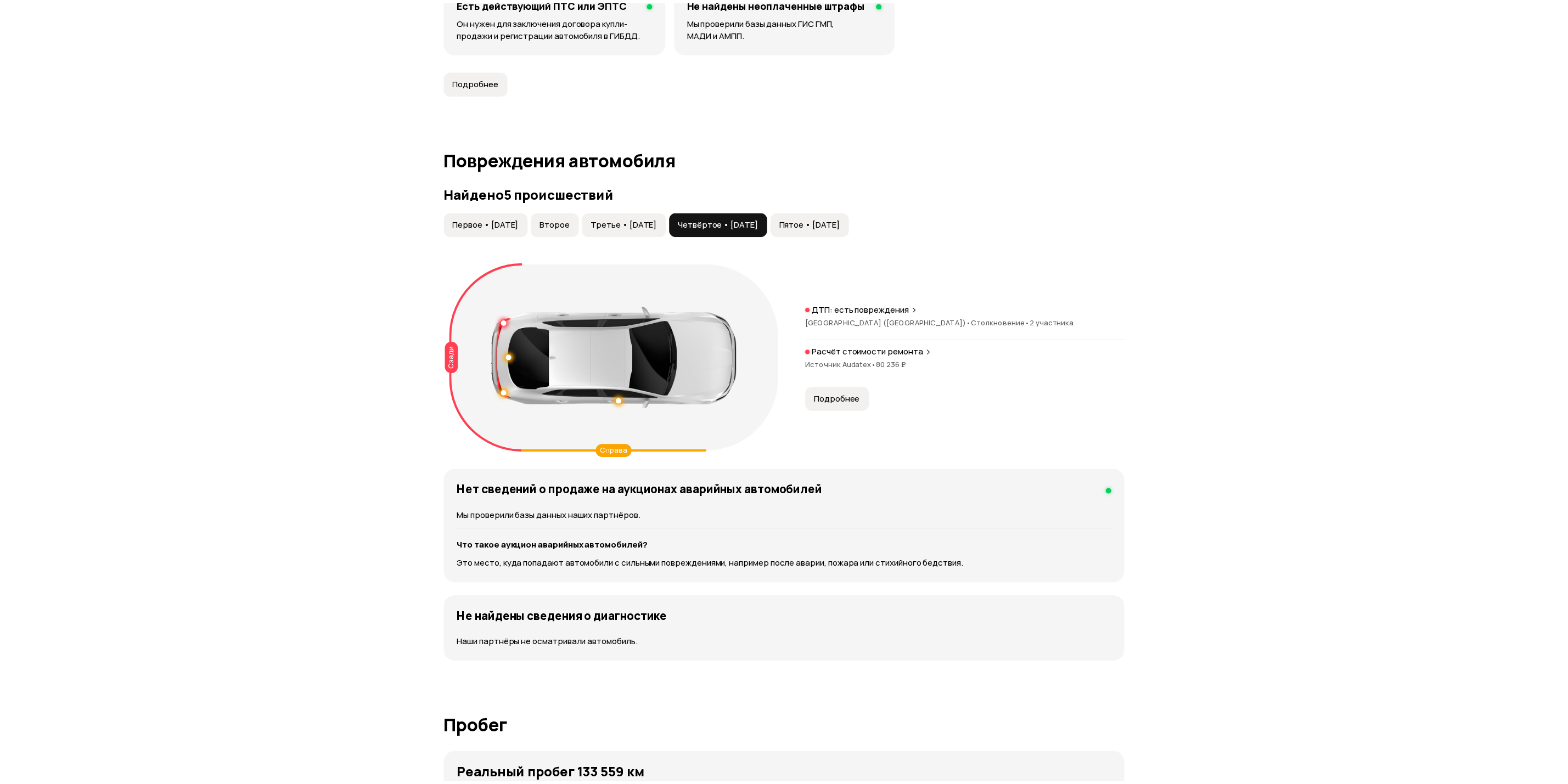
scroll to position [0, 0]
click at [841, 224] on span "Пятое • [DATE]" at bounding box center [810, 223] width 61 height 11
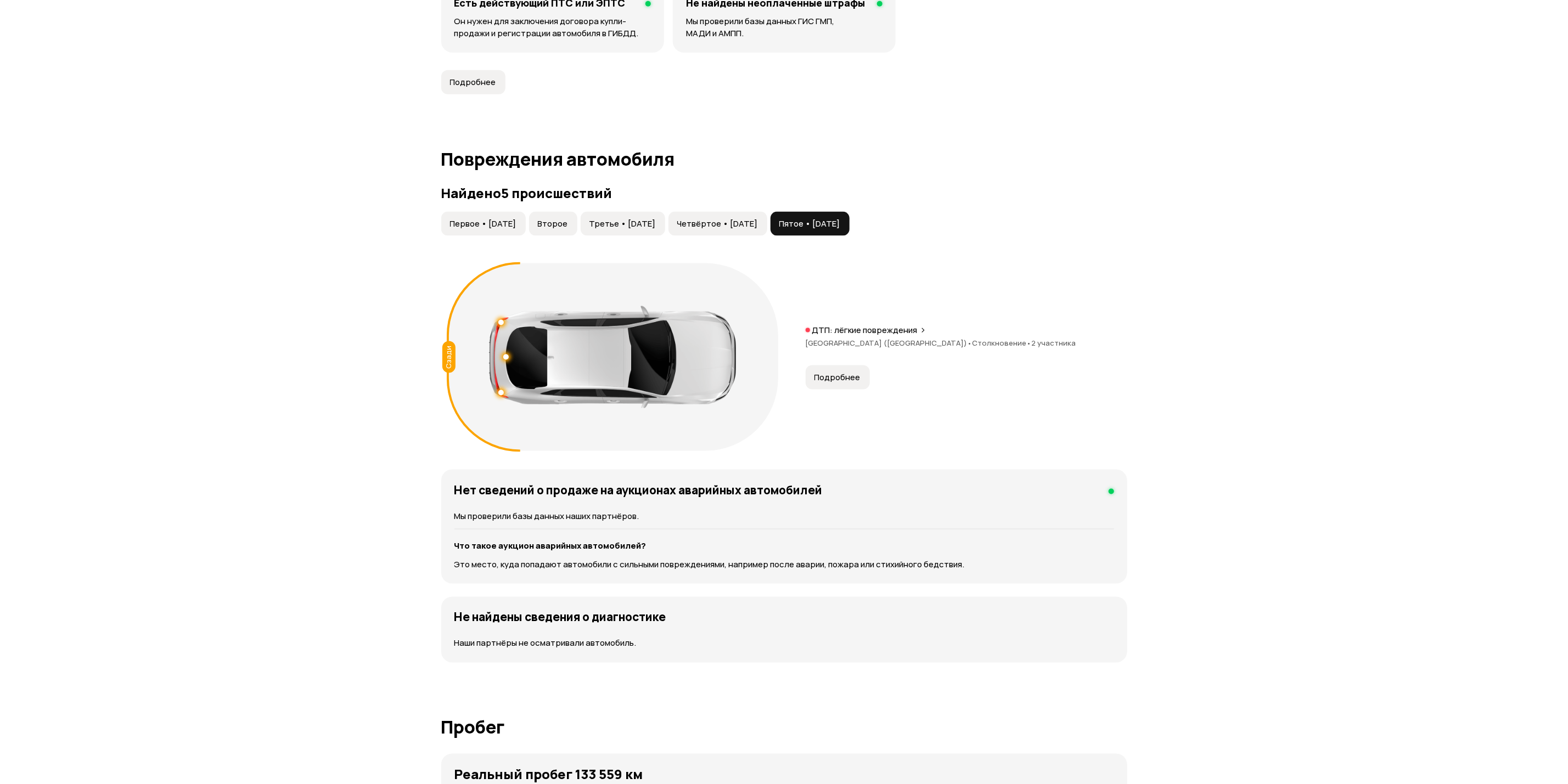
click at [855, 369] on button "Подробнее" at bounding box center [838, 377] width 64 height 24
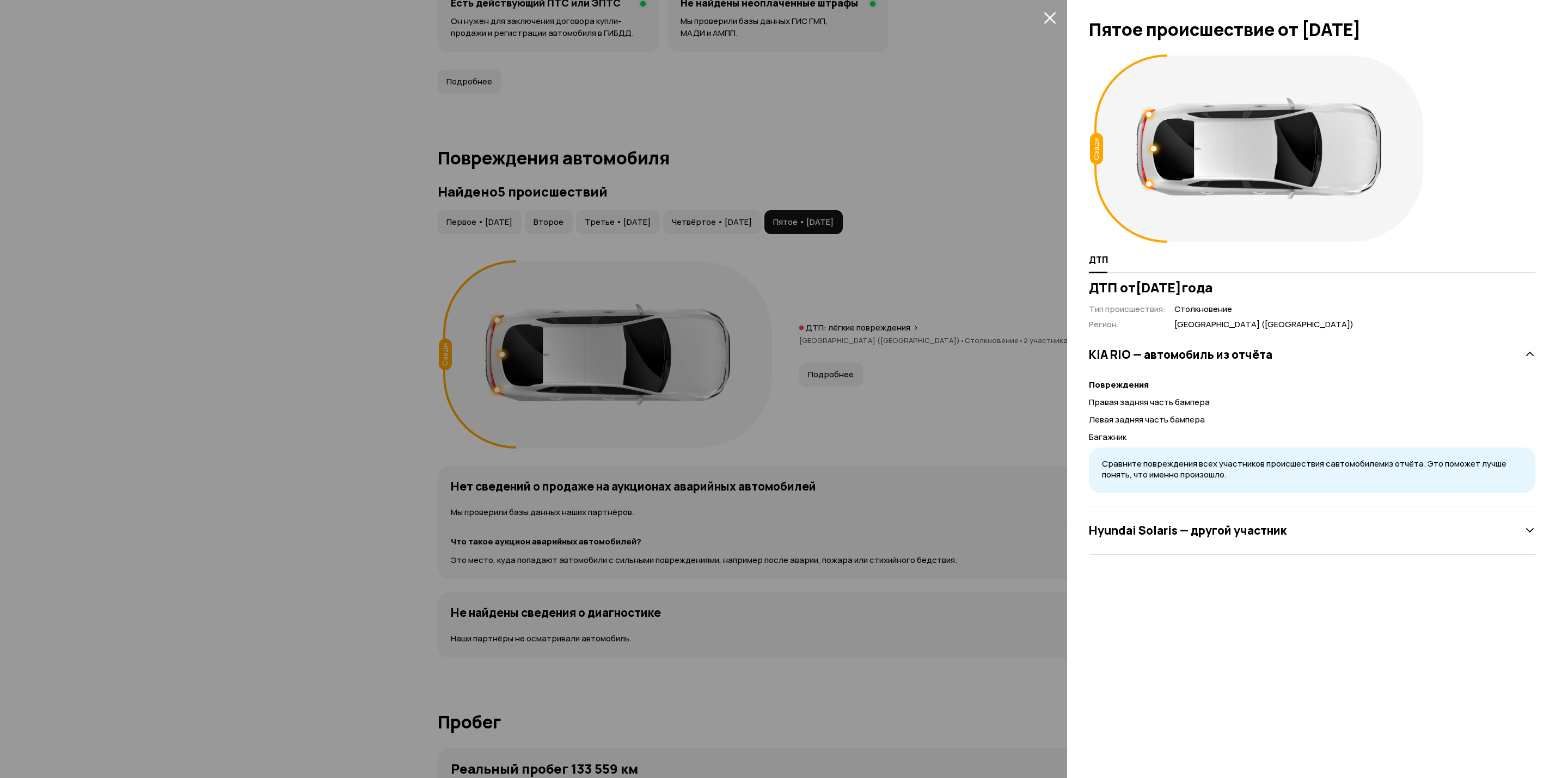
click at [1049, 20] on icon "закрыть" at bounding box center [1049, 17] width 12 height 12
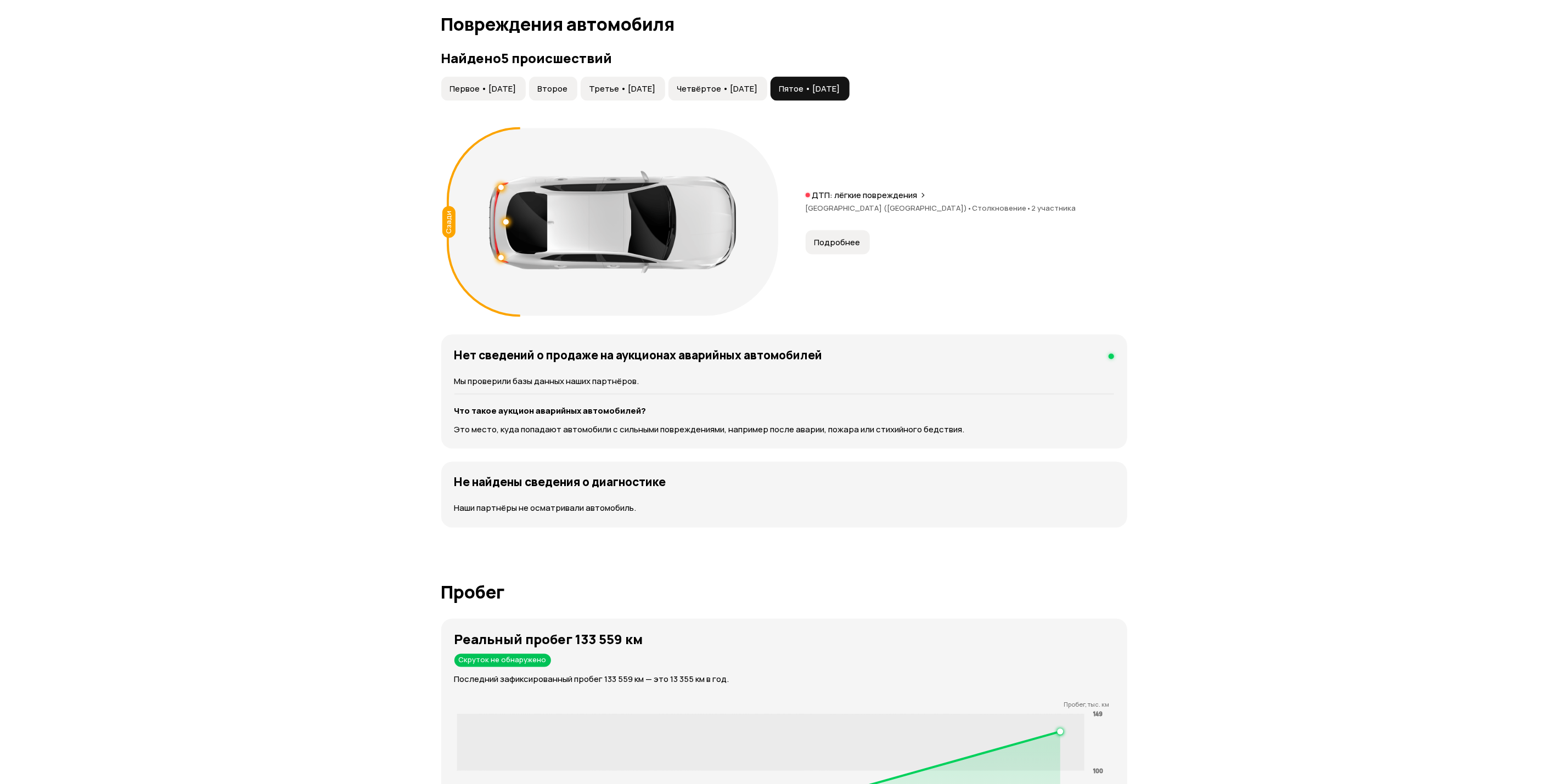
scroll to position [988, 0]
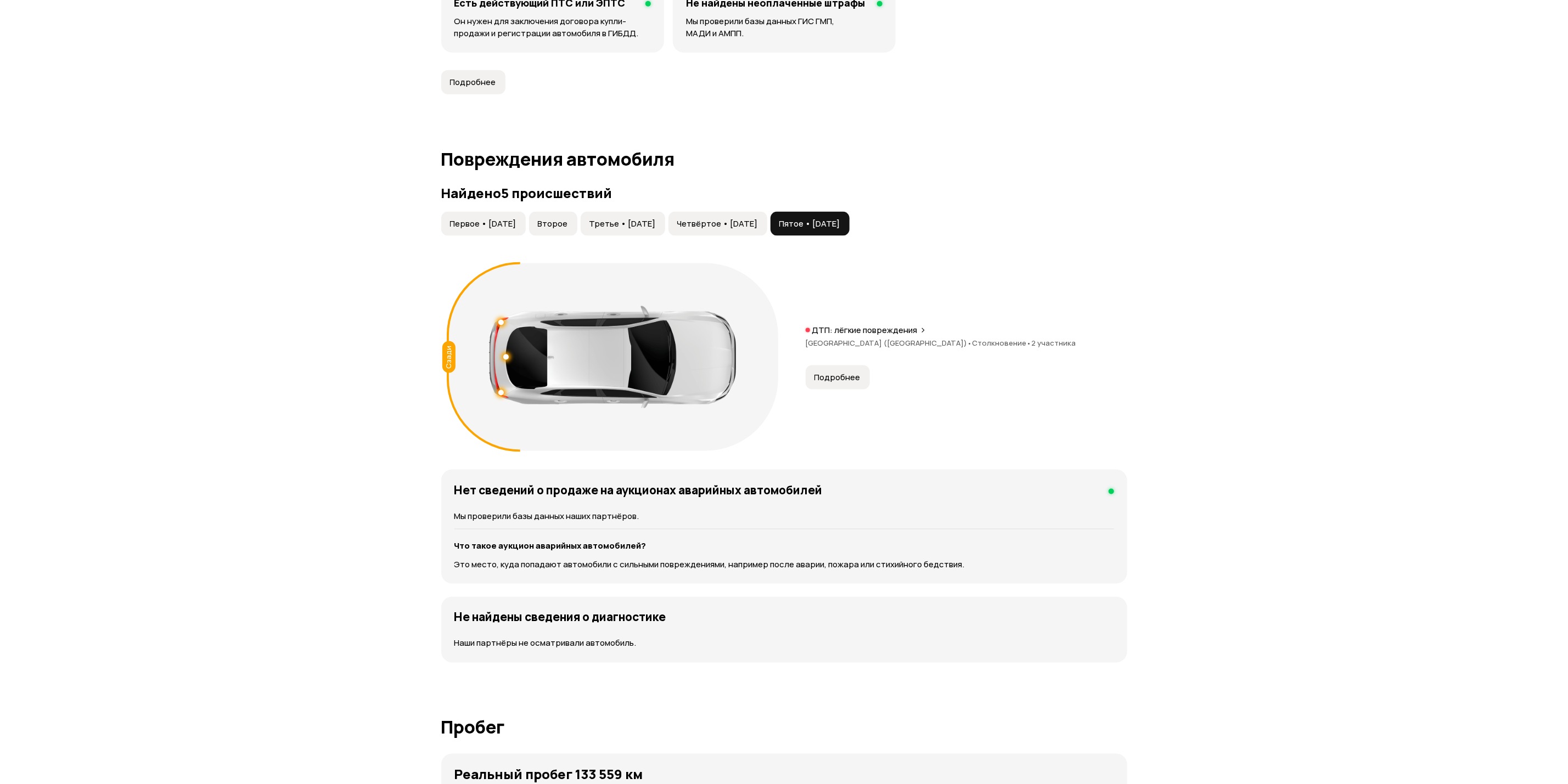
click at [762, 201] on h3 "Найдено 5 происшествий" at bounding box center [784, 193] width 686 height 15
click at [760, 212] on button "Четвёртое • [DATE]" at bounding box center [718, 223] width 99 height 24
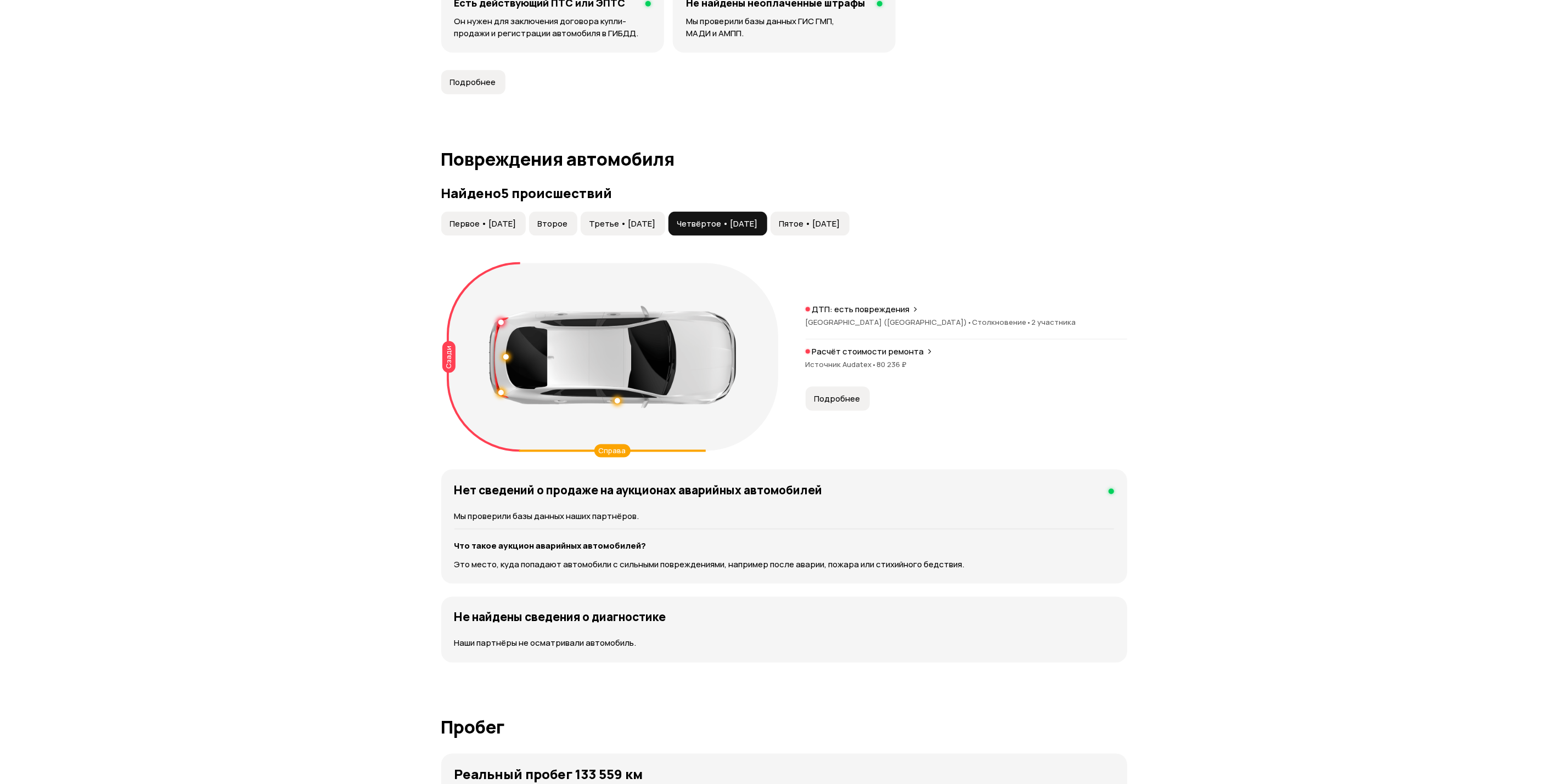
click at [631, 229] on span "Третье • [DATE]" at bounding box center [622, 223] width 67 height 11
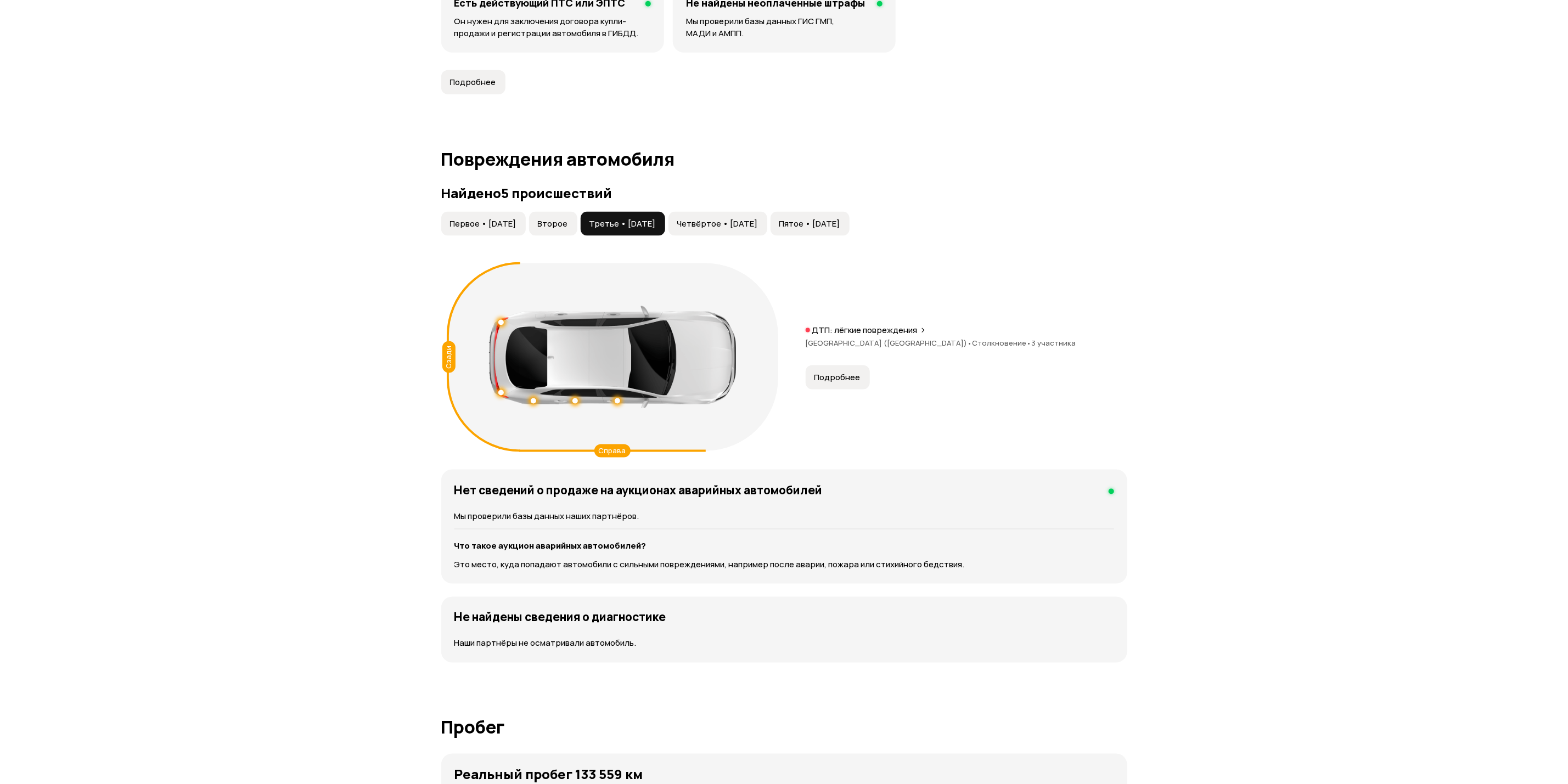
click at [526, 234] on button "Первое • [DATE]" at bounding box center [483, 223] width 84 height 24
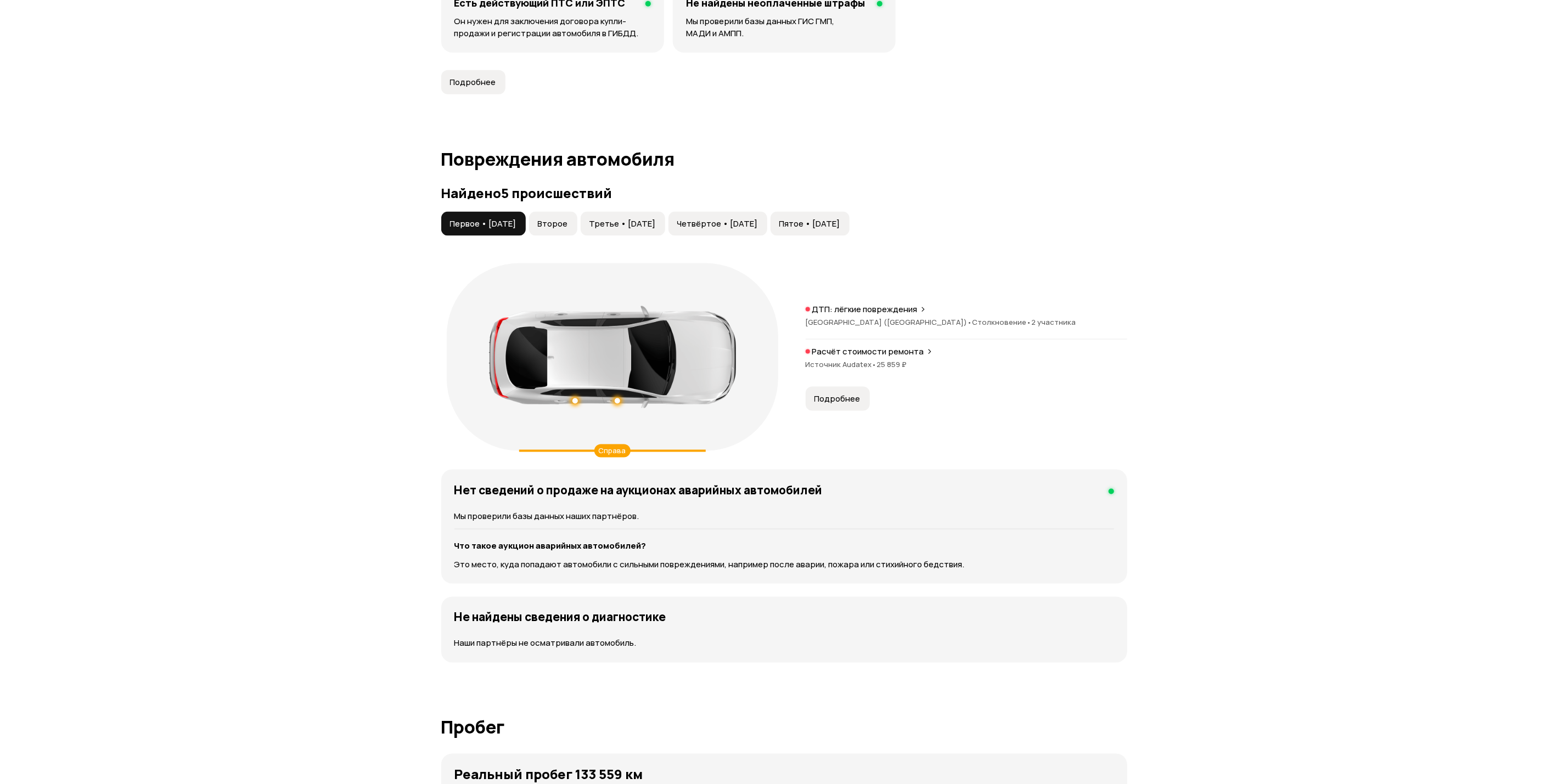
click at [565, 236] on button "Второе" at bounding box center [554, 223] width 48 height 24
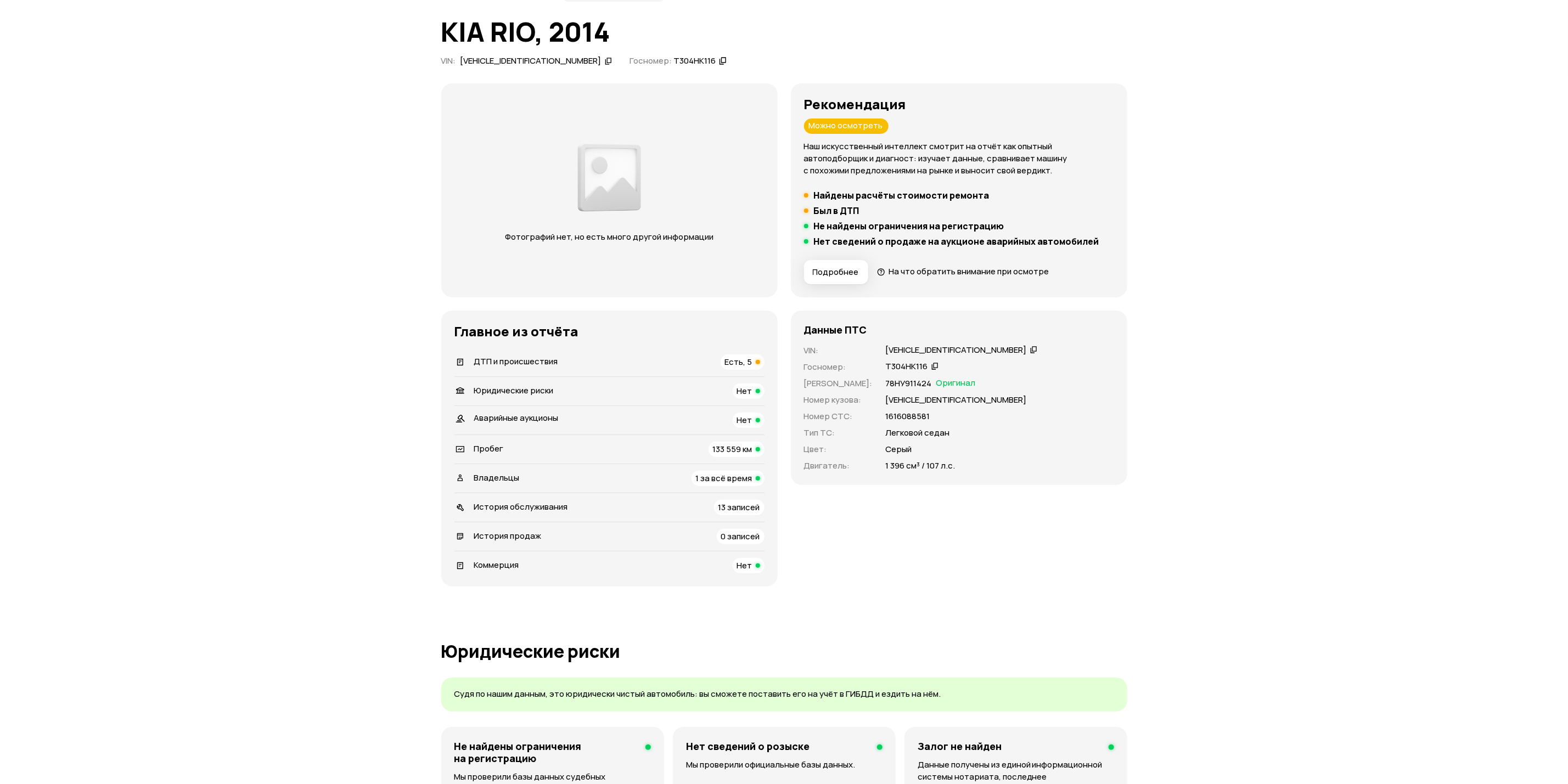
scroll to position [0, 0]
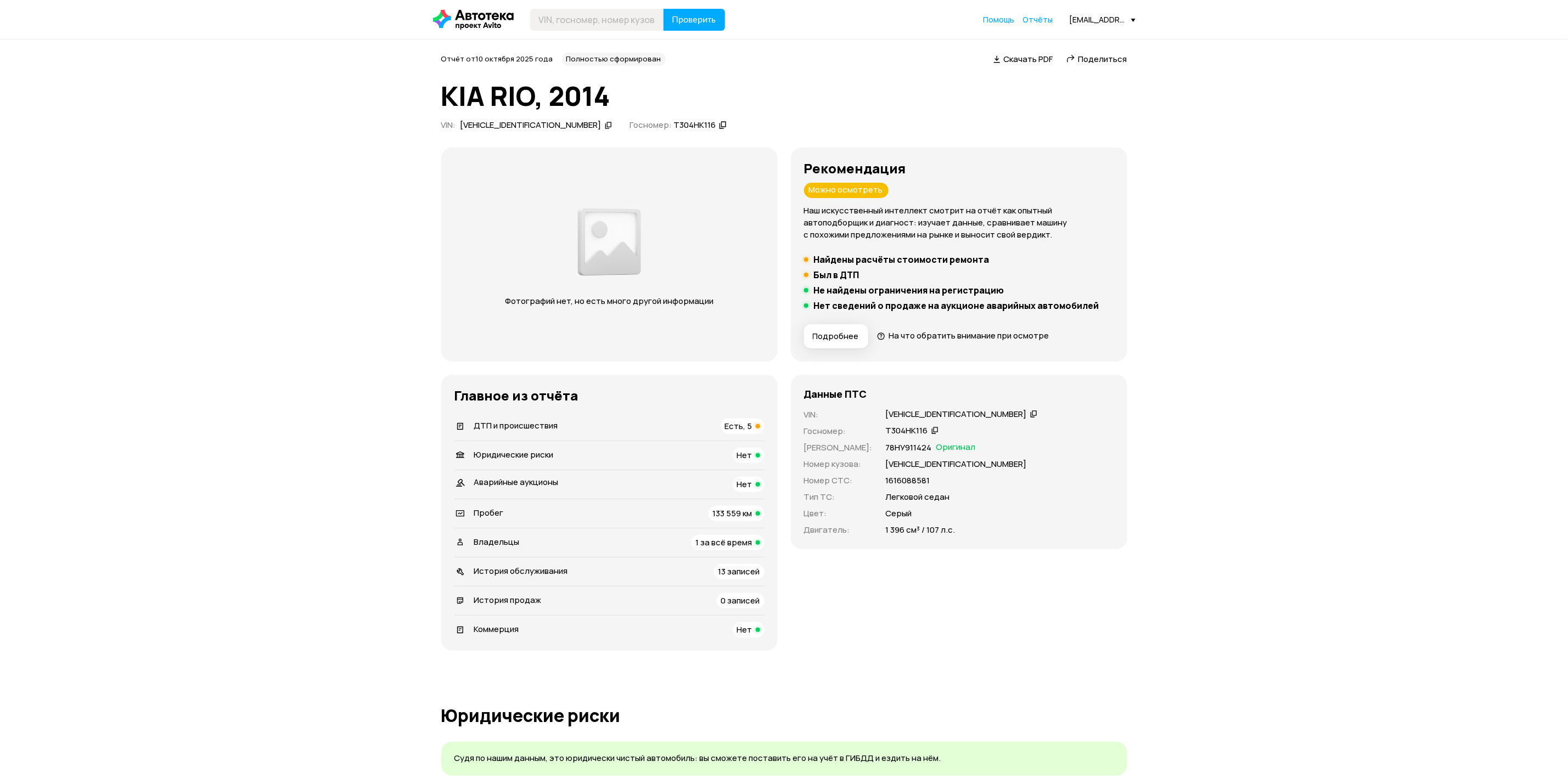
click at [605, 129] on icon at bounding box center [609, 125] width 8 height 11
click at [572, 29] on input "text" at bounding box center [597, 19] width 134 height 22
paste input "[VEHICLE_IDENTIFICATION_NUMBER]"
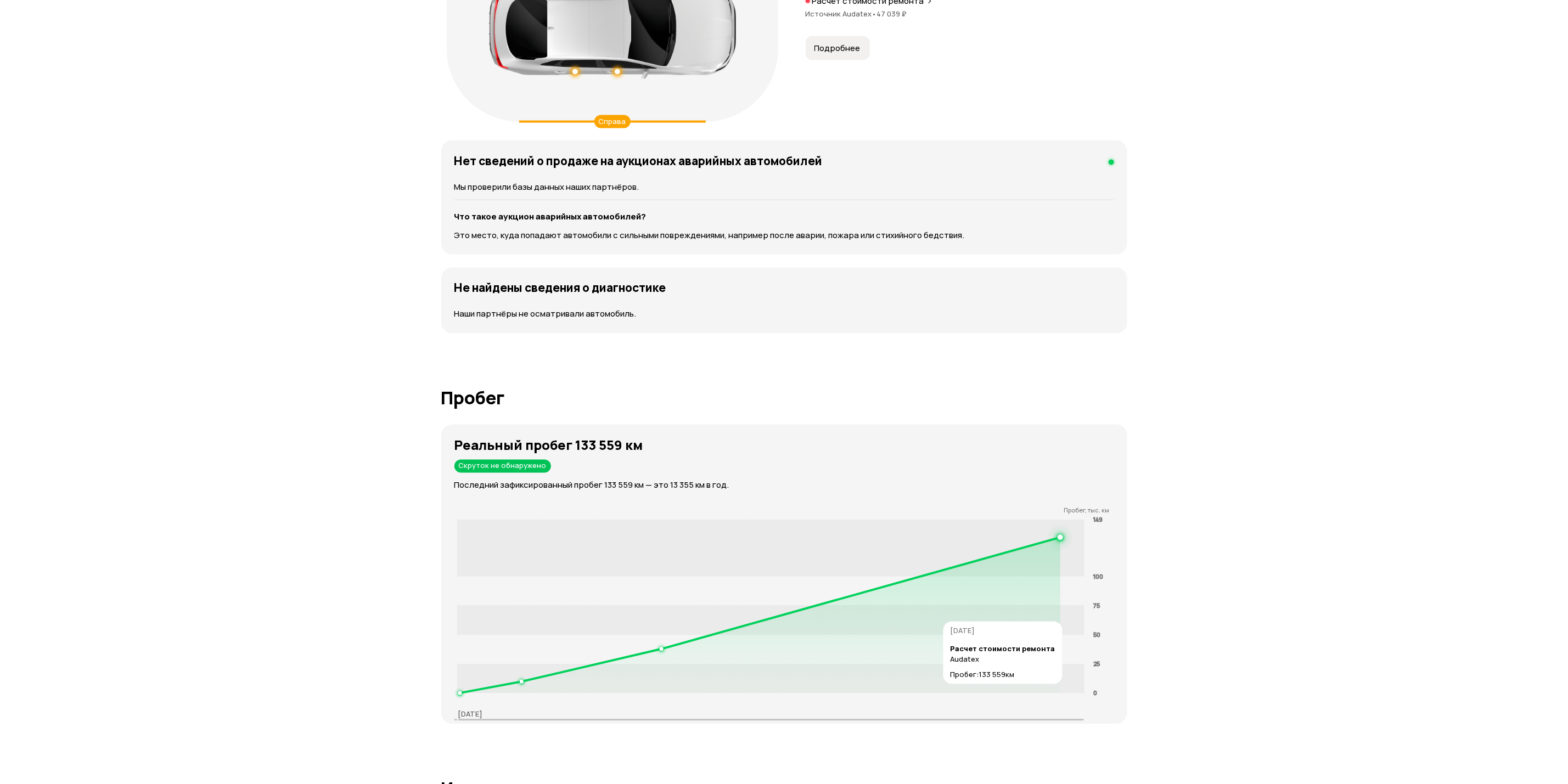
scroll to position [1563, 0]
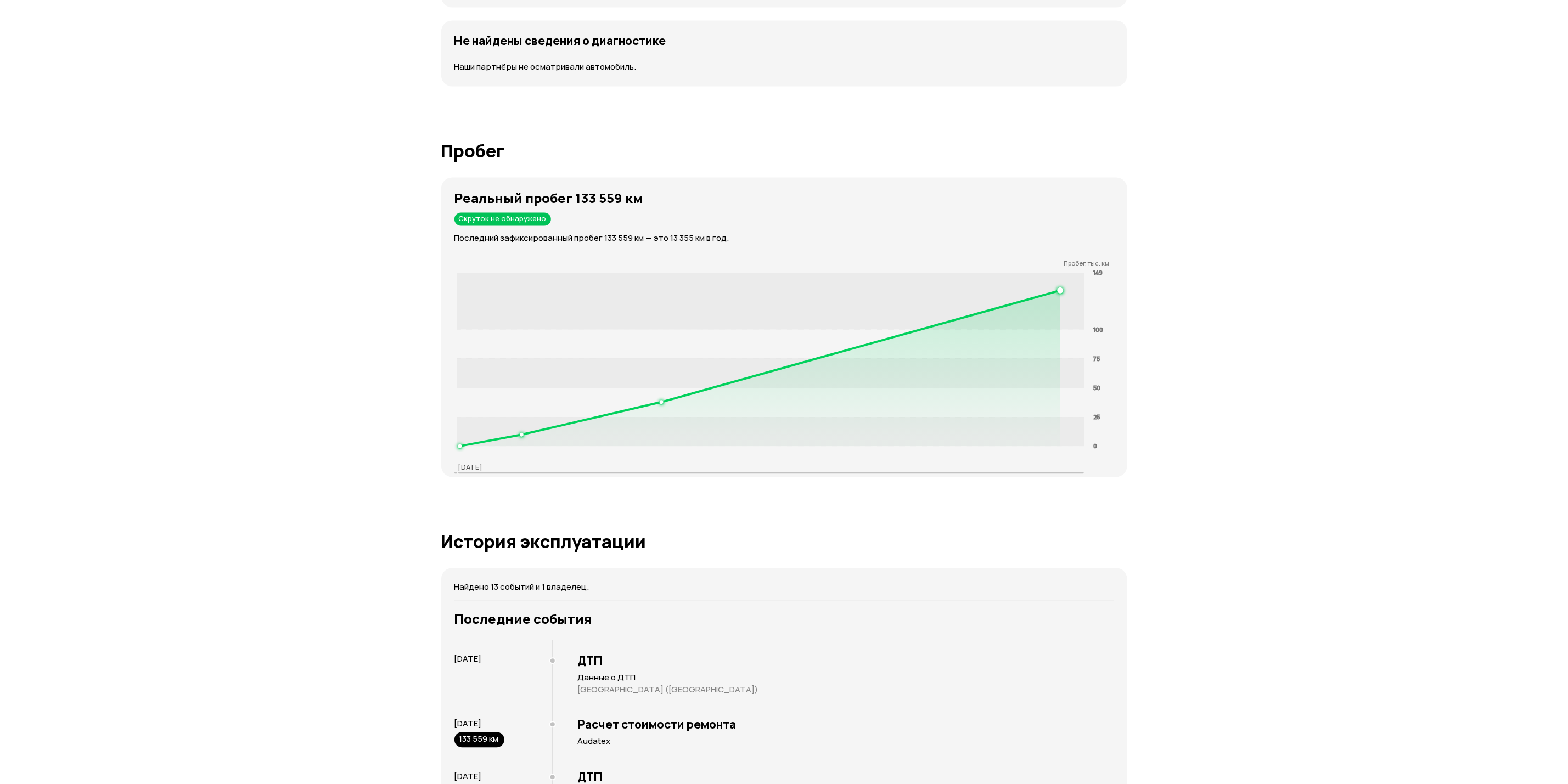
type input "[VEHICLE_IDENTIFICATION_NUMBER]"
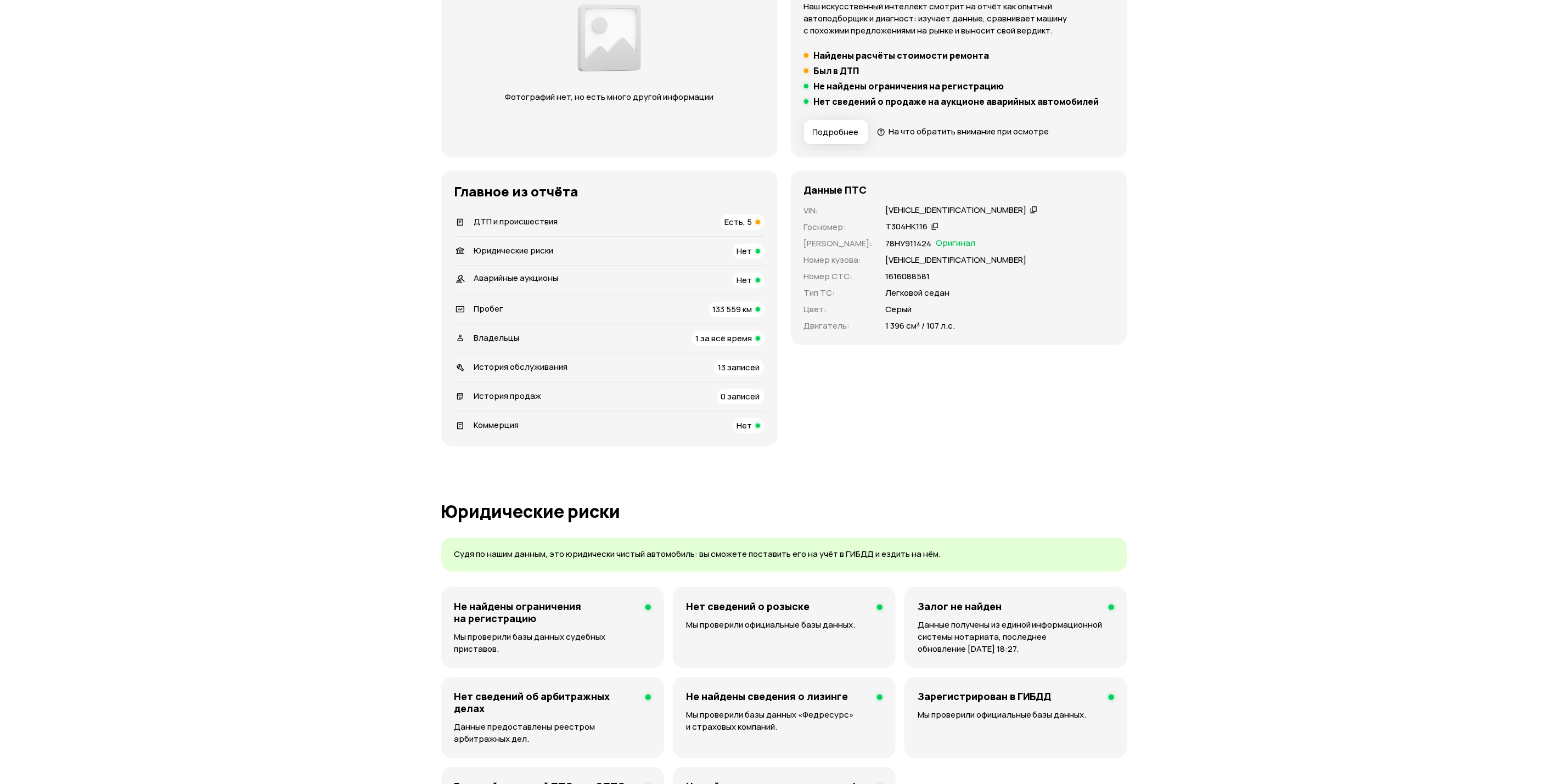
scroll to position [0, 0]
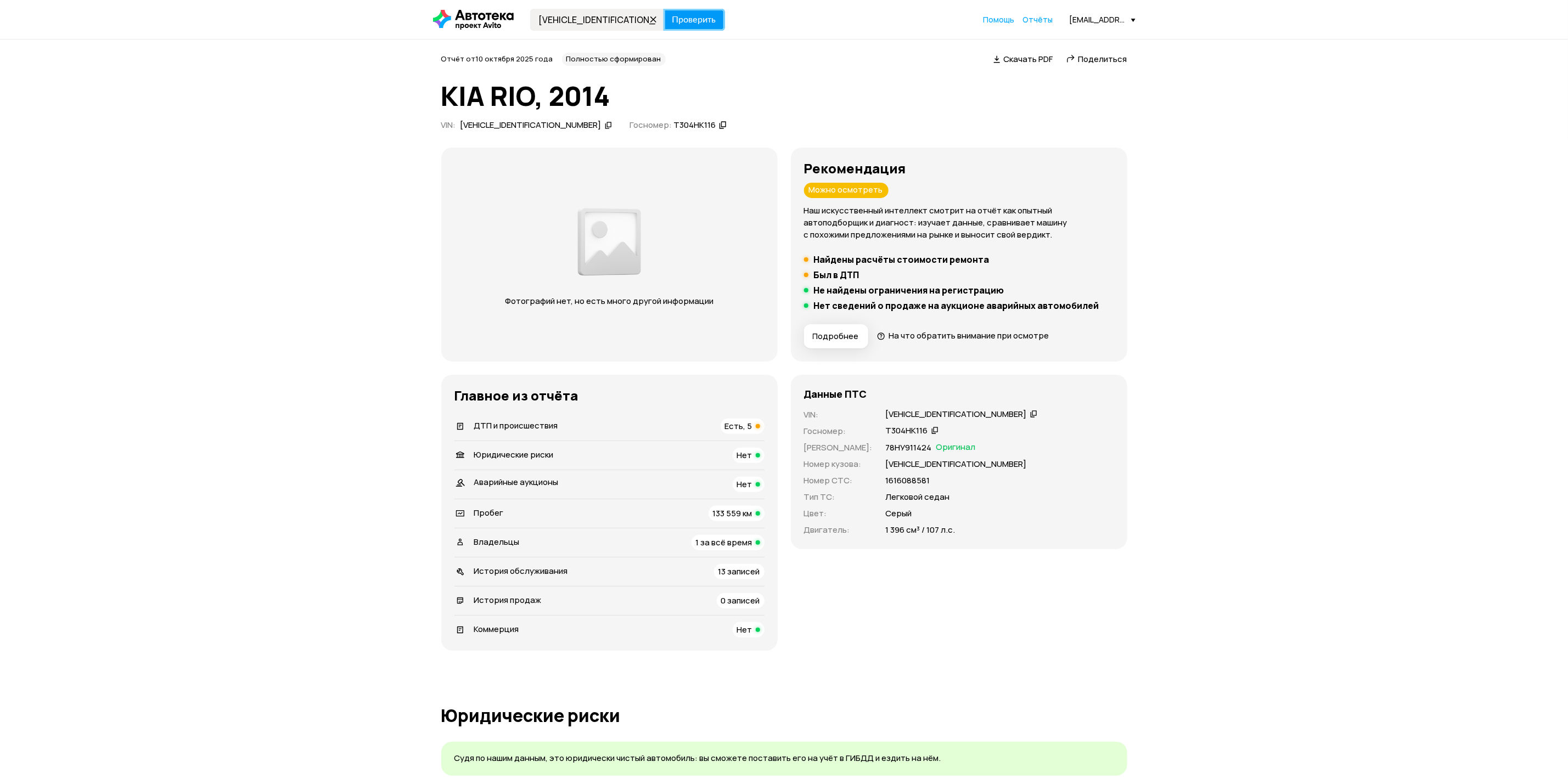
click at [694, 29] on button "Проверить" at bounding box center [695, 19] width 62 height 22
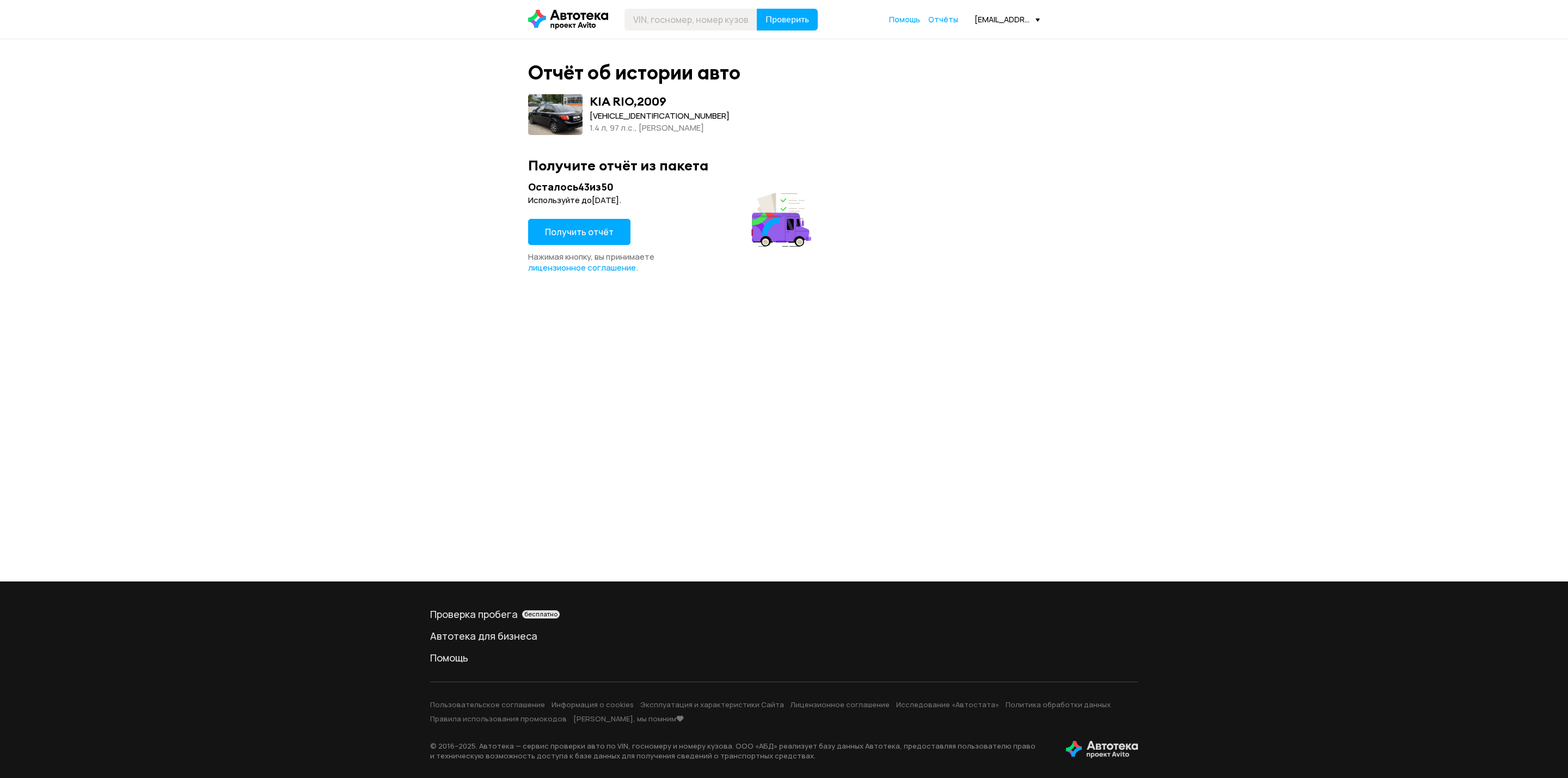
click at [606, 234] on span "Получить отчёт" at bounding box center [580, 232] width 69 height 11
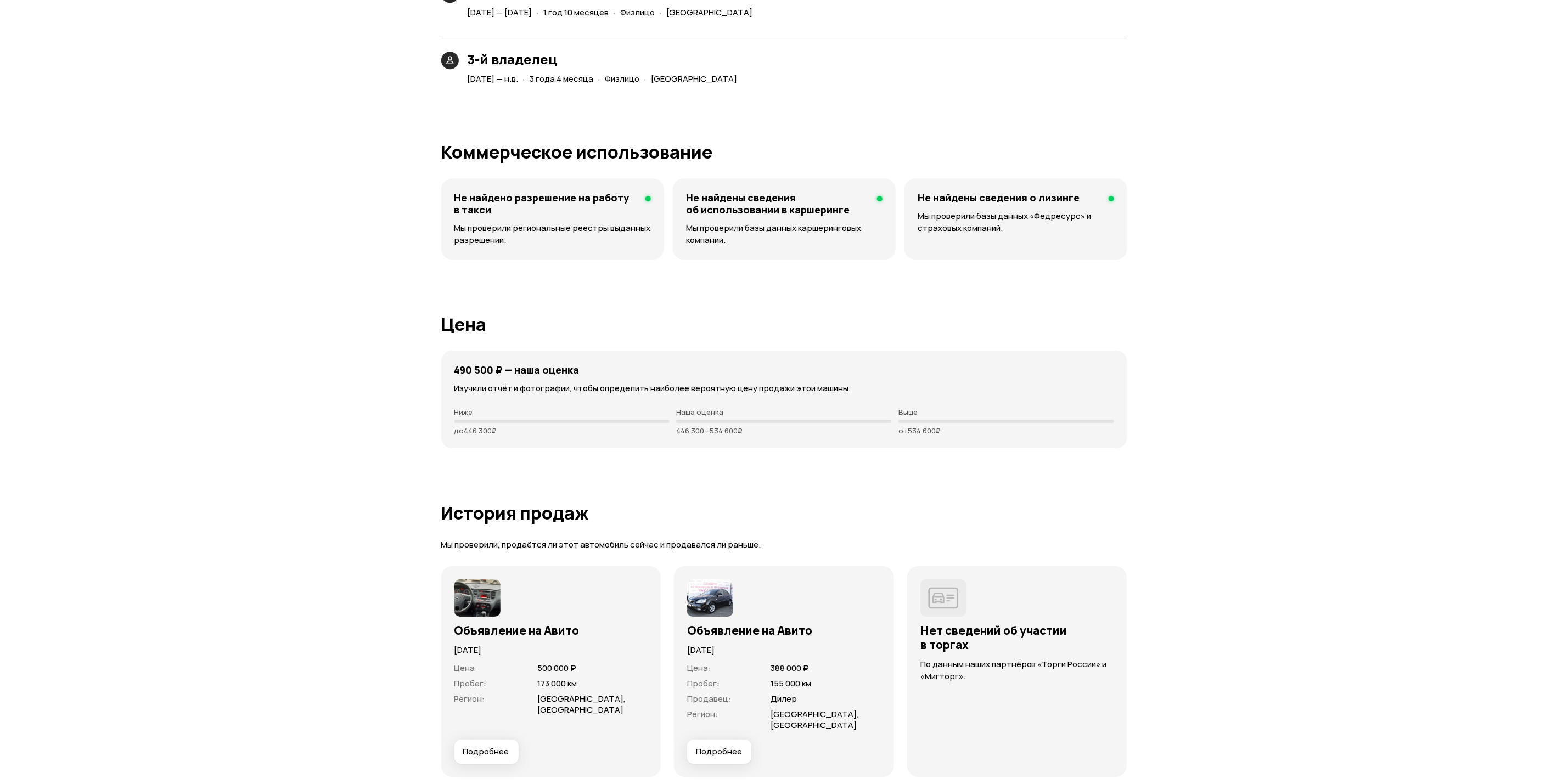
scroll to position [2797, 0]
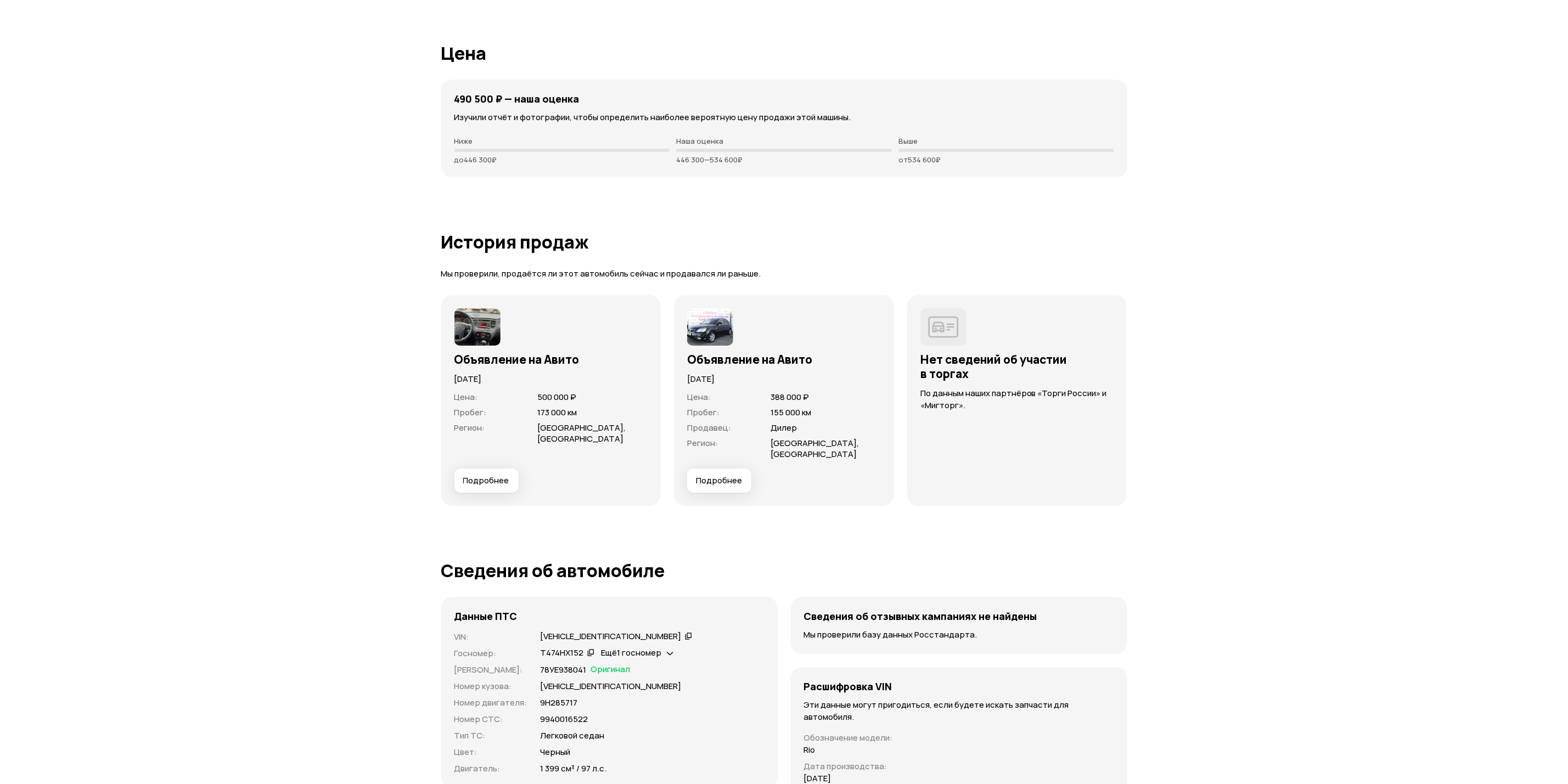
click at [498, 475] on span "Подробнее" at bounding box center [486, 480] width 46 height 11
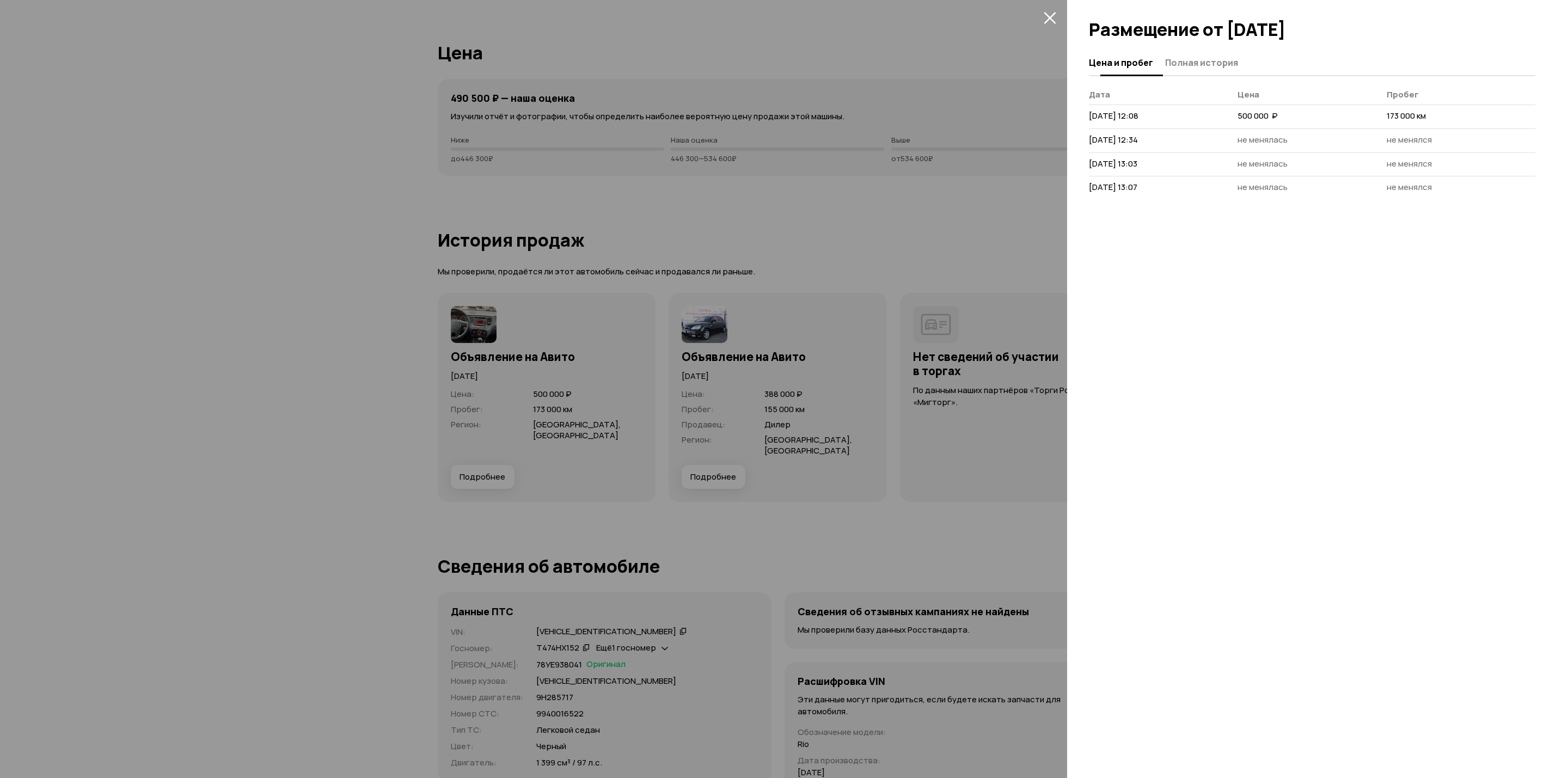
click at [1182, 52] on button "Полная история" at bounding box center [1200, 62] width 77 height 21
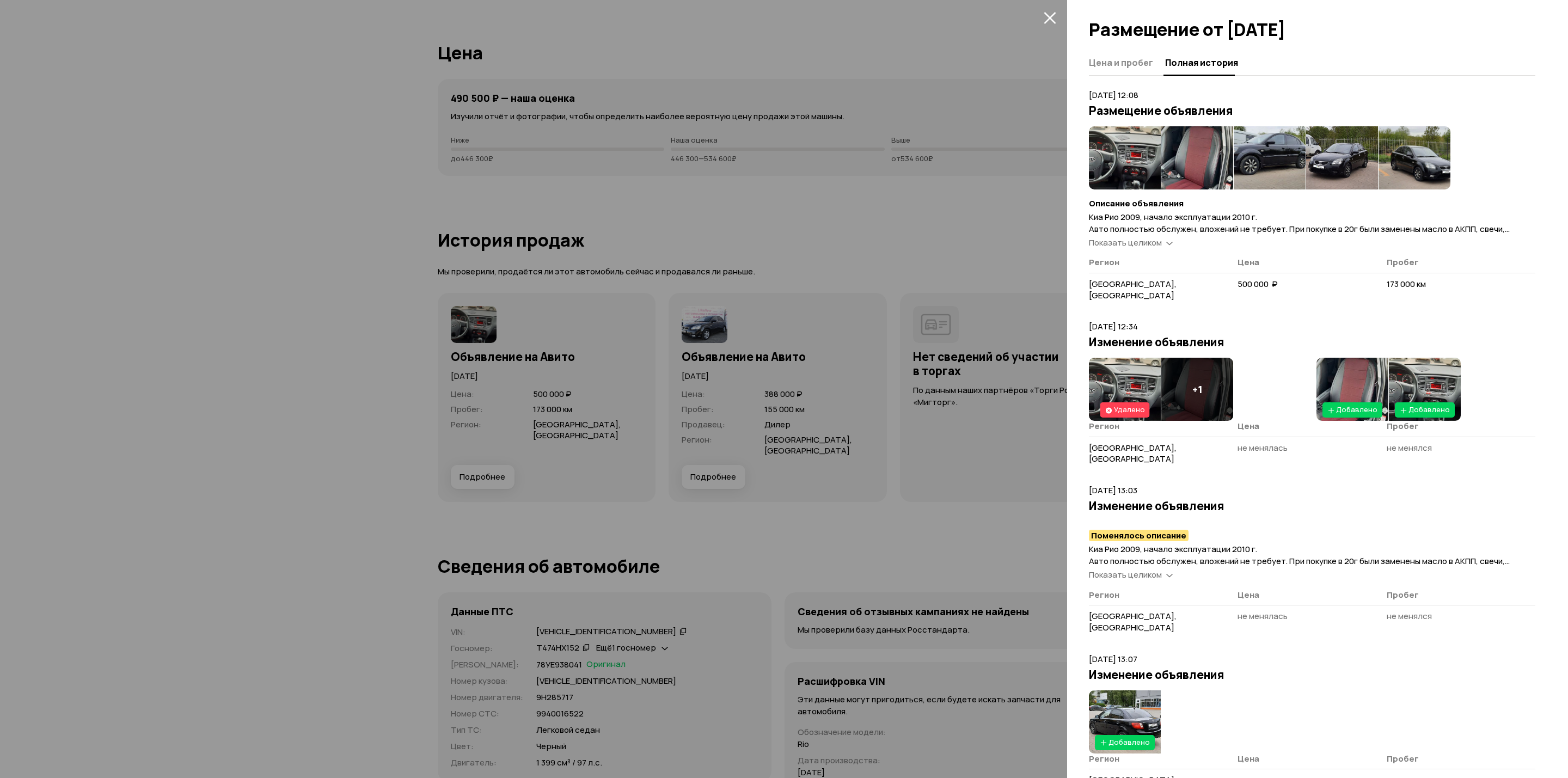
click at [1153, 239] on span "Показать целиком" at bounding box center [1125, 242] width 73 height 11
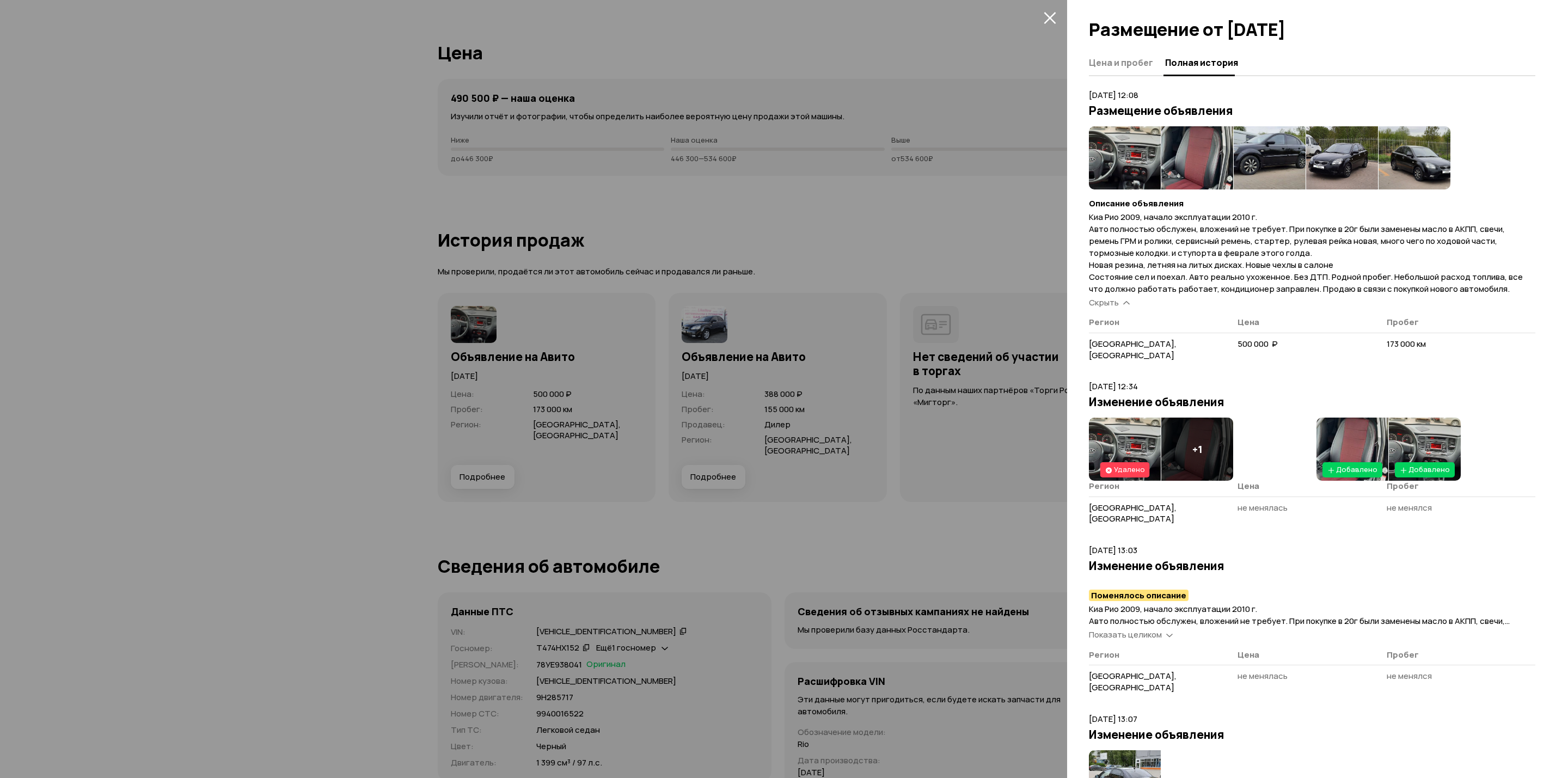
click at [1047, 15] on icon "закрыть" at bounding box center [1049, 17] width 12 height 11
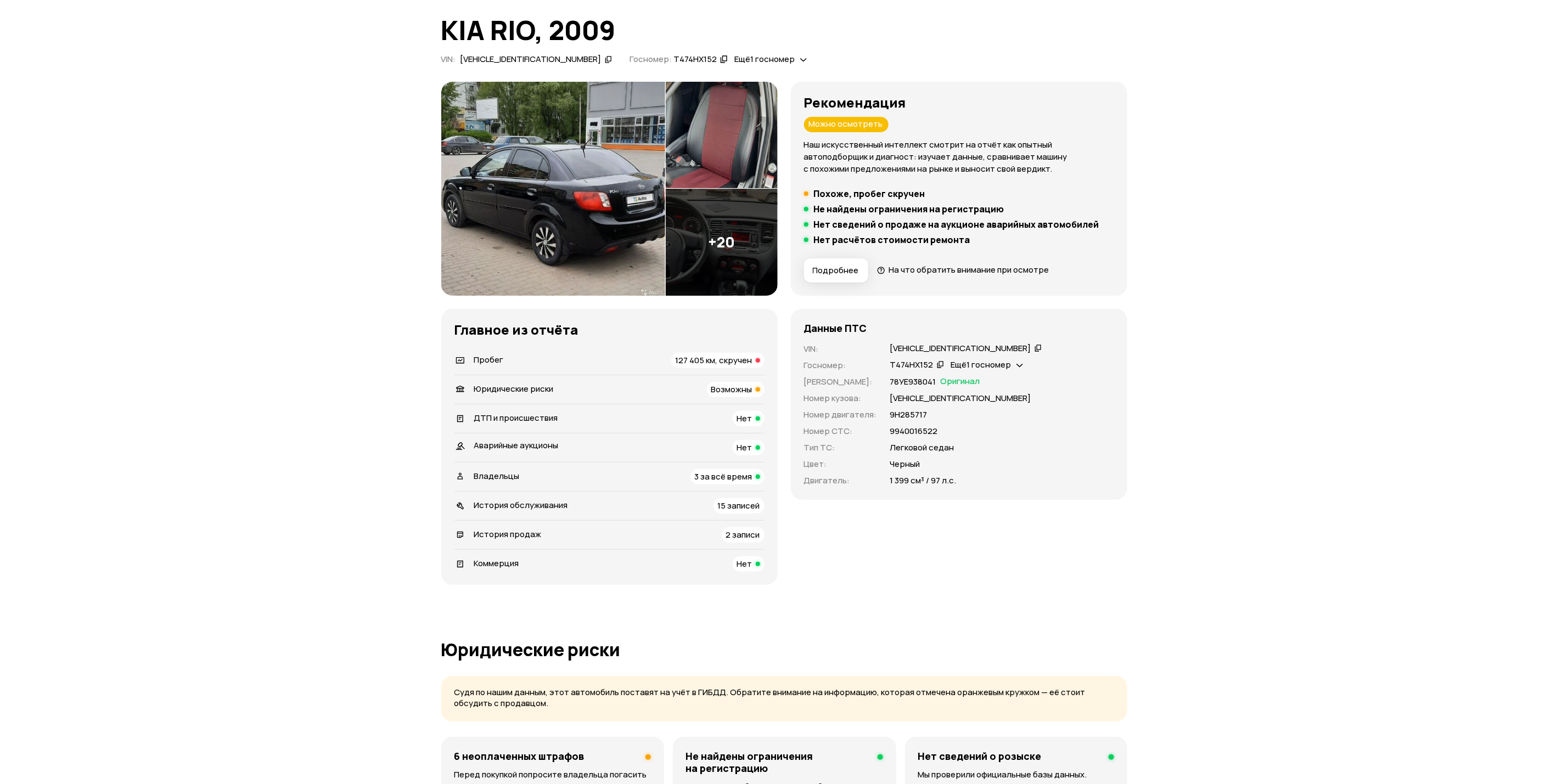
scroll to position [0, 0]
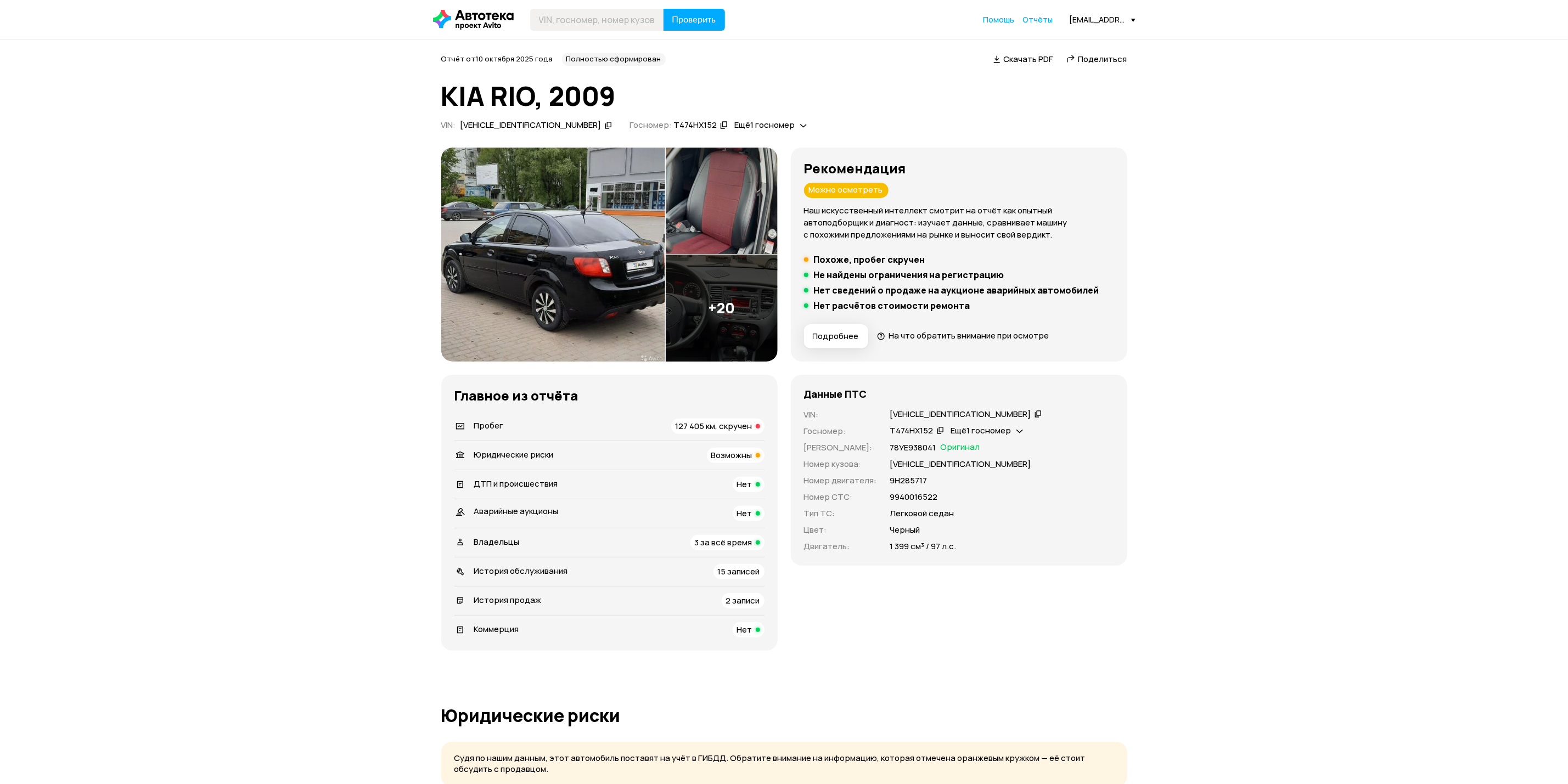
click at [572, 195] on img at bounding box center [554, 255] width 224 height 214
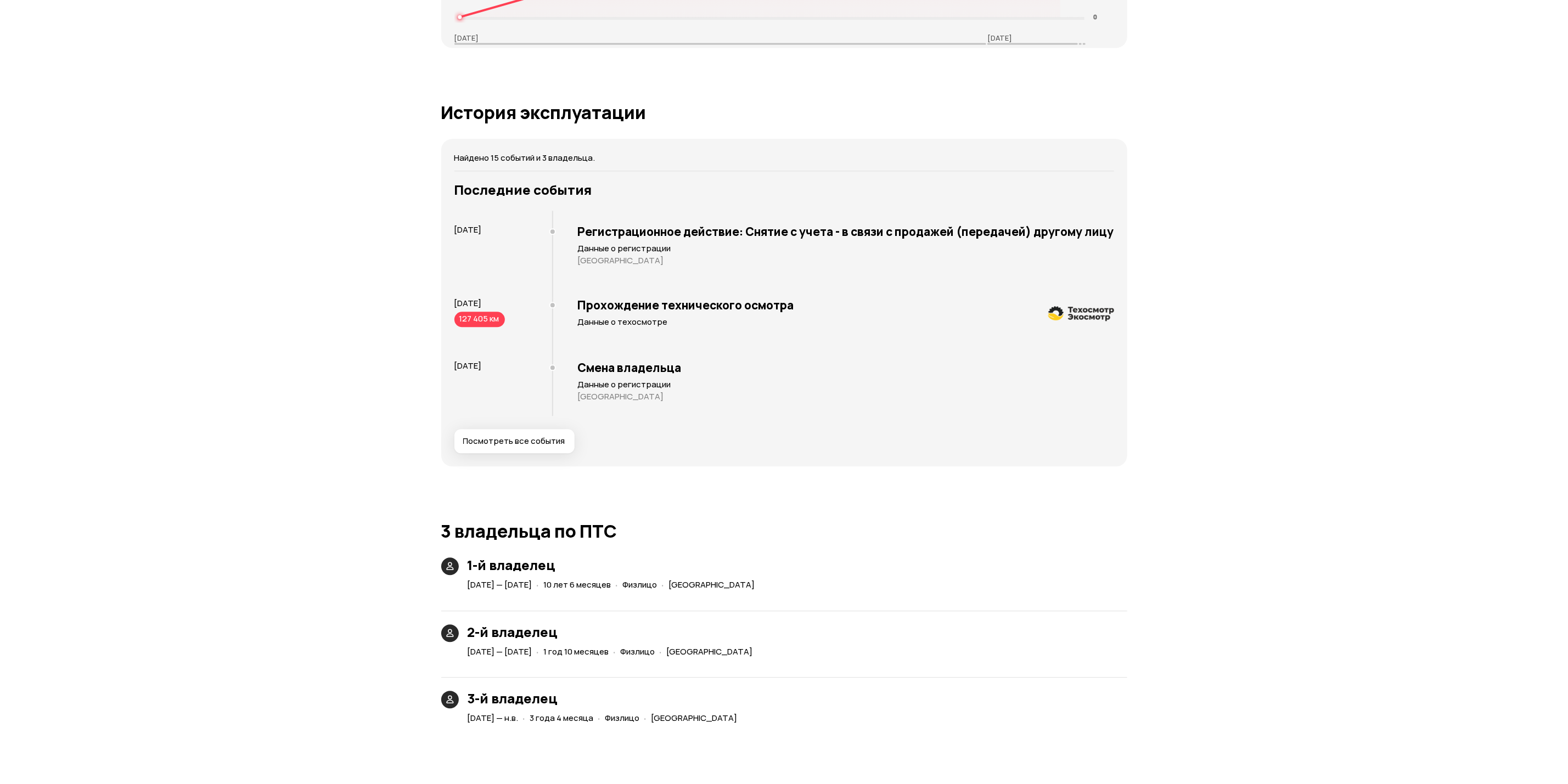
scroll to position [1422, 0]
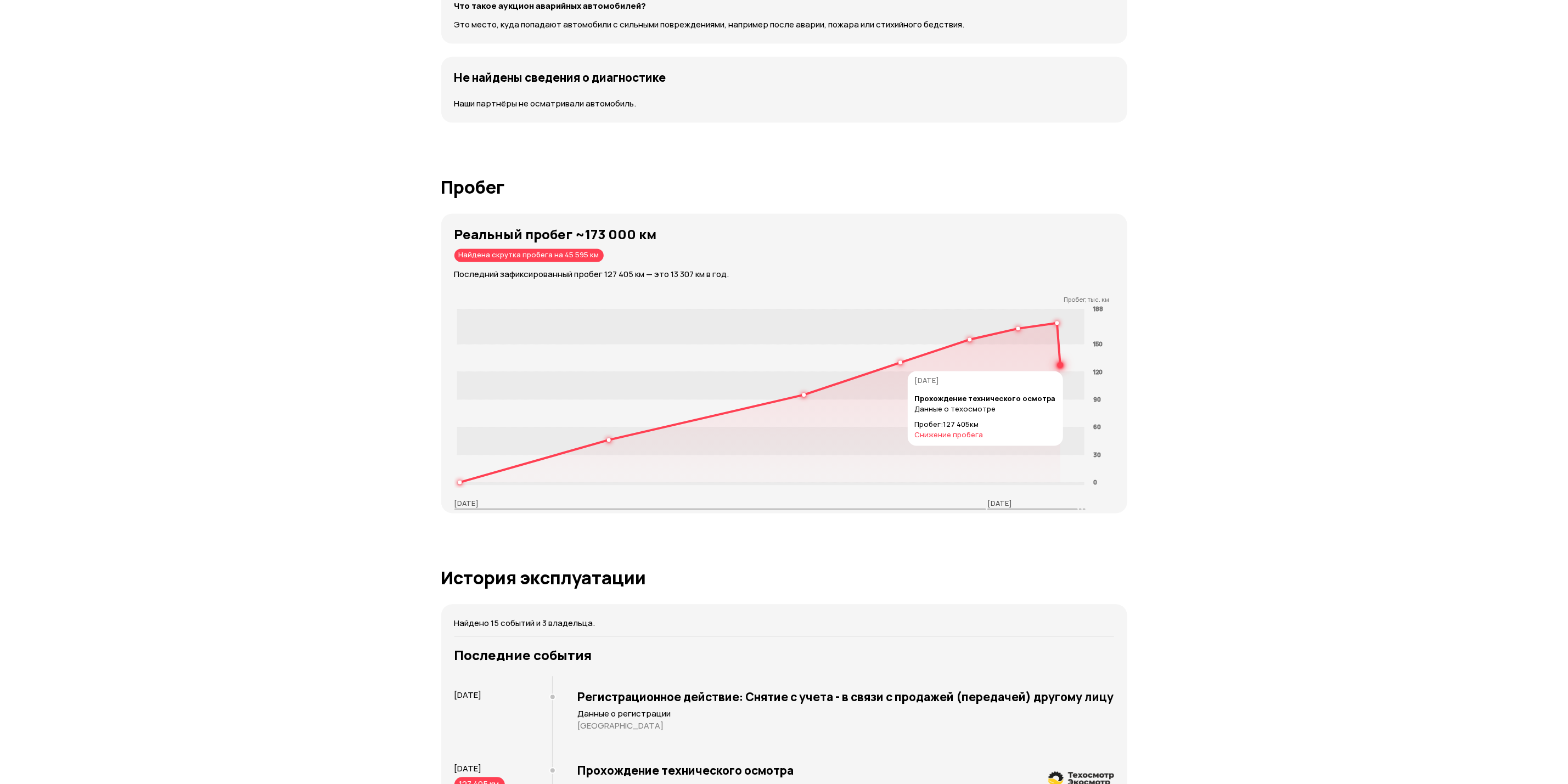
click at [1061, 363] on circle at bounding box center [1061, 365] width 4 height 4
click at [1054, 323] on icon at bounding box center [760, 403] width 601 height 159
click at [1022, 317] on rect at bounding box center [771, 326] width 628 height 35
click at [1055, 310] on rect at bounding box center [771, 326] width 628 height 35
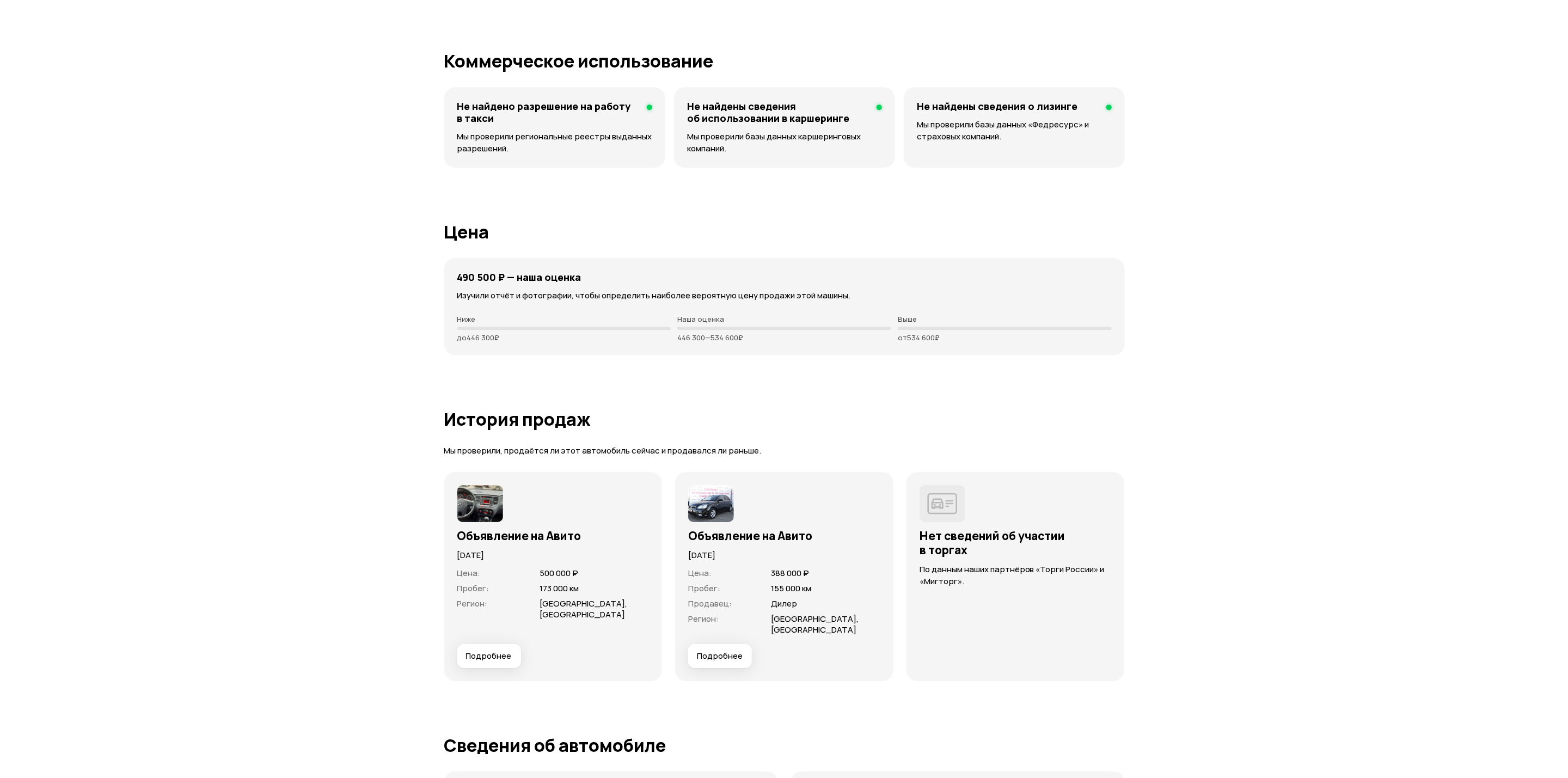
scroll to position [2776, 0]
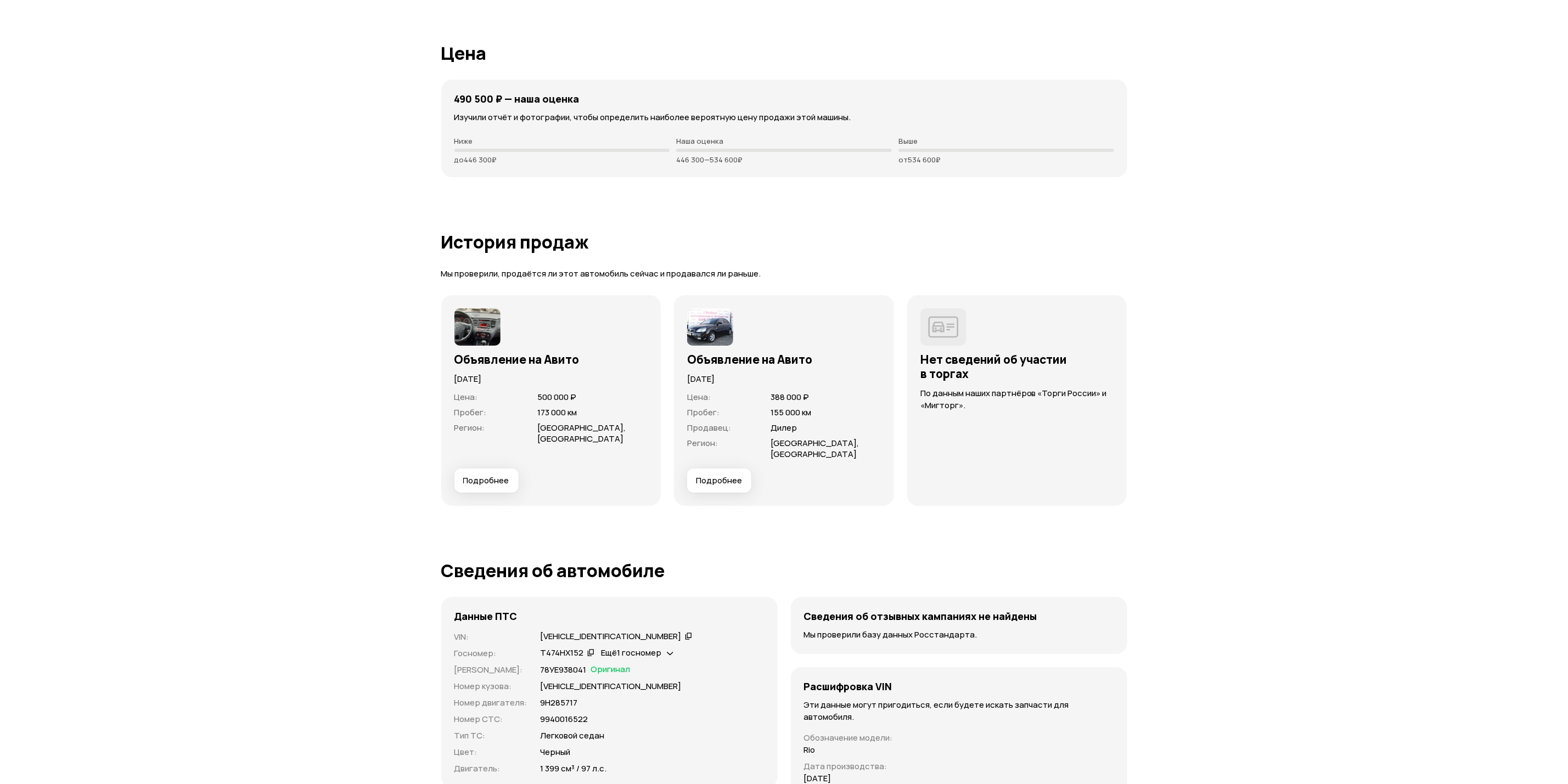
click at [474, 475] on span "Подробнее" at bounding box center [486, 480] width 46 height 11
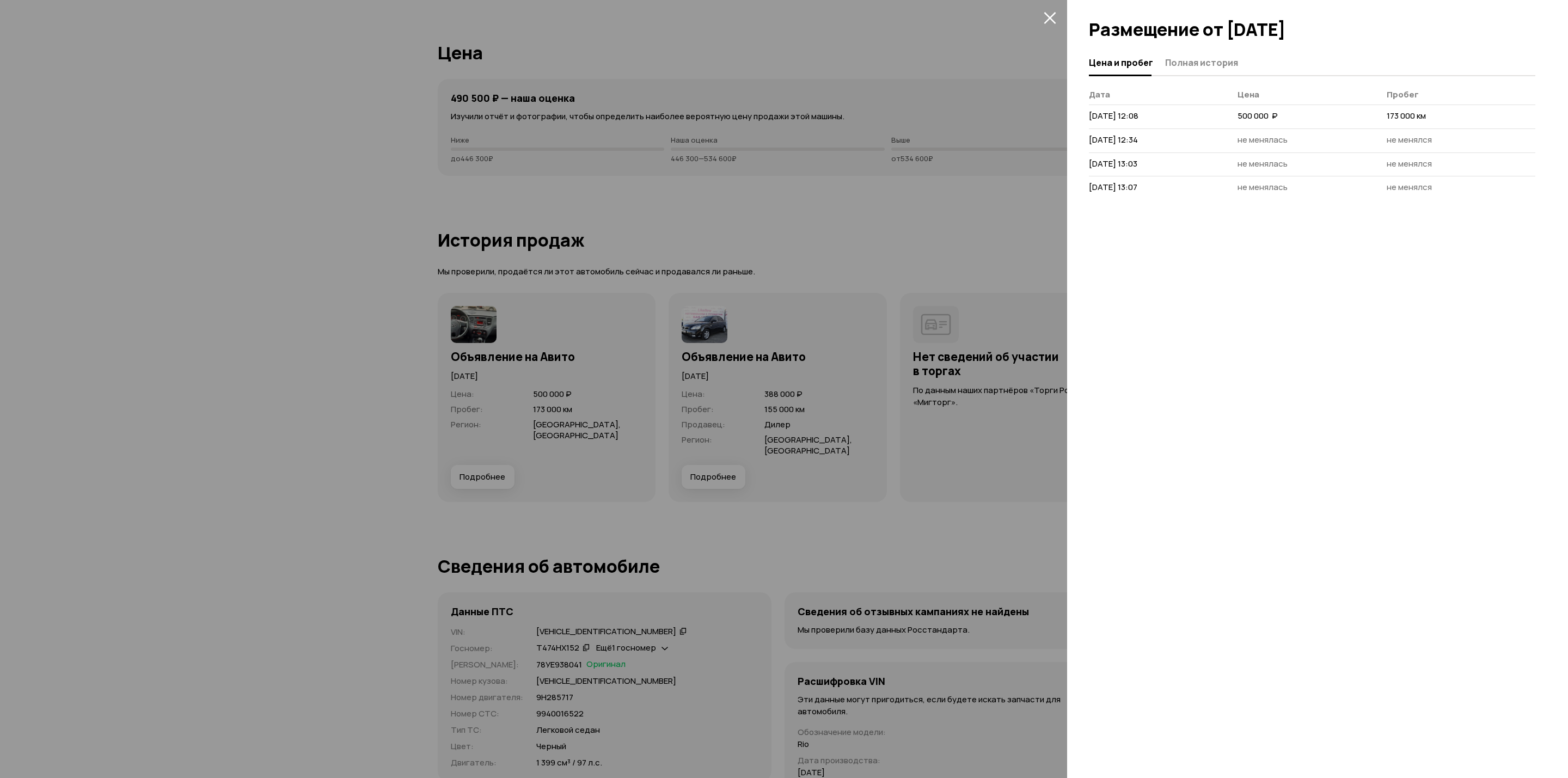
click at [1173, 89] on th "Дата" at bounding box center [1163, 97] width 149 height 15
click at [1185, 69] on button "Полная история" at bounding box center [1200, 62] width 77 height 21
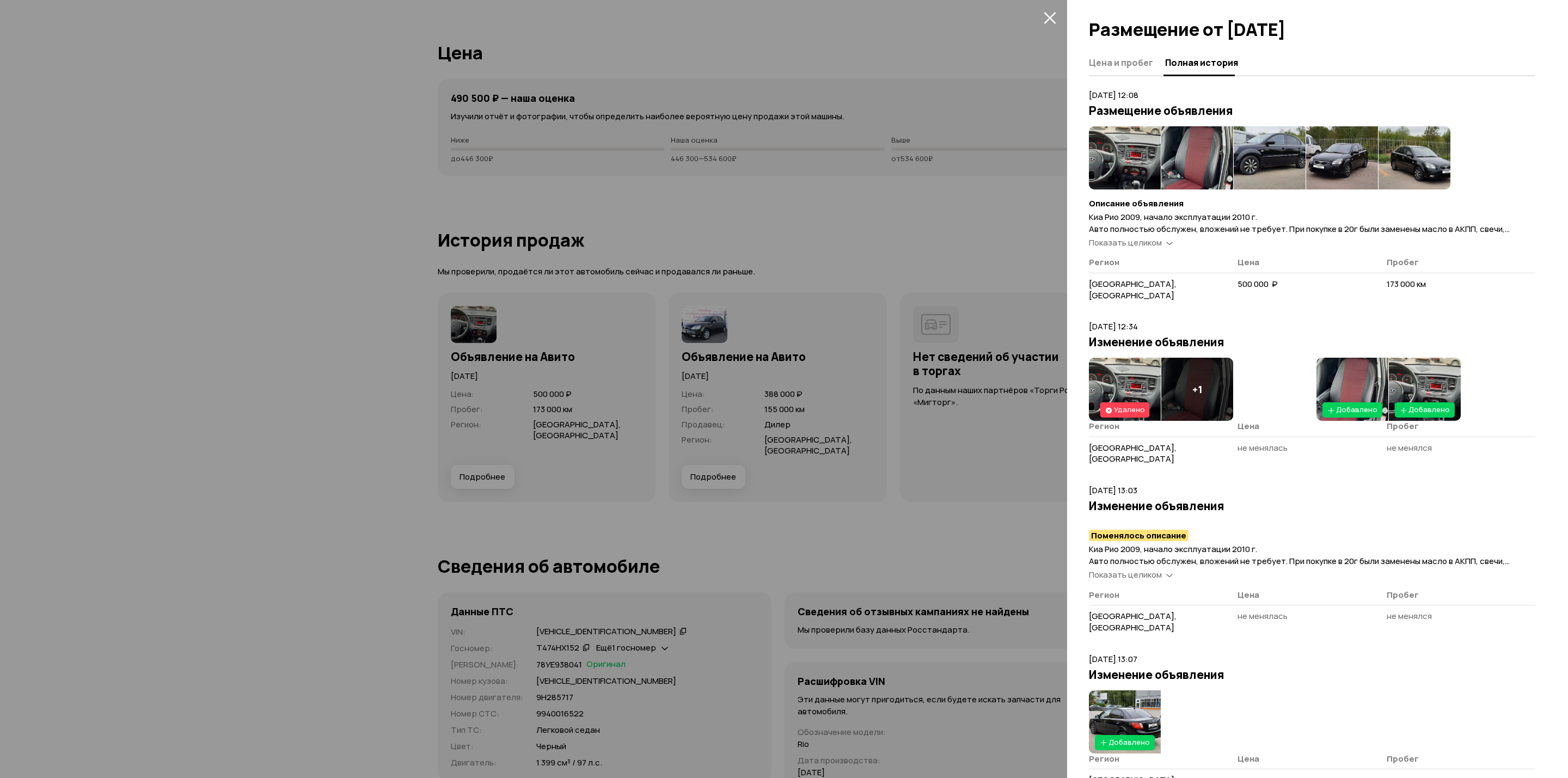
click at [1412, 283] on span "173 000 км" at bounding box center [1406, 284] width 39 height 11
drag, startPoint x: 1089, startPoint y: 93, endPoint x: 1182, endPoint y: 100, distance: 93.3
click at [1182, 100] on p "[DATE] 12:08" at bounding box center [1312, 95] width 447 height 11
click at [1176, 102] on article "[DATE] 12:08 Размещение объявления Описание объявления Киа Рио 2009, начало экс…" at bounding box center [1312, 198] width 447 height 218
drag, startPoint x: 1141, startPoint y: 95, endPoint x: 1085, endPoint y: 87, distance: 56.6
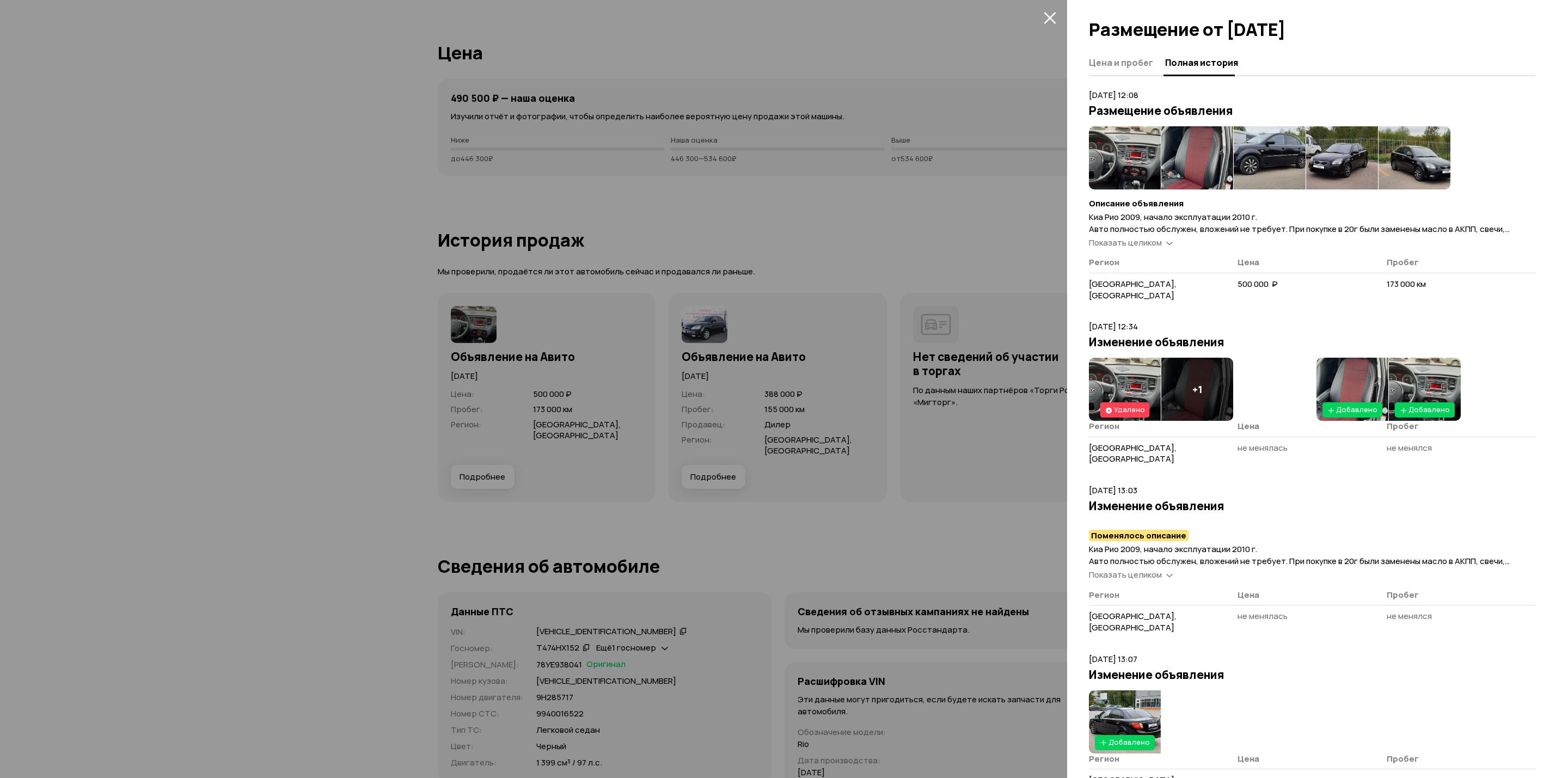
click at [1085, 87] on div "Цена и пробег Полная история [DATE] 12:08 Размещение объявления Описание объявл…" at bounding box center [1317, 414] width 501 height 728
copy p "[DATE]"
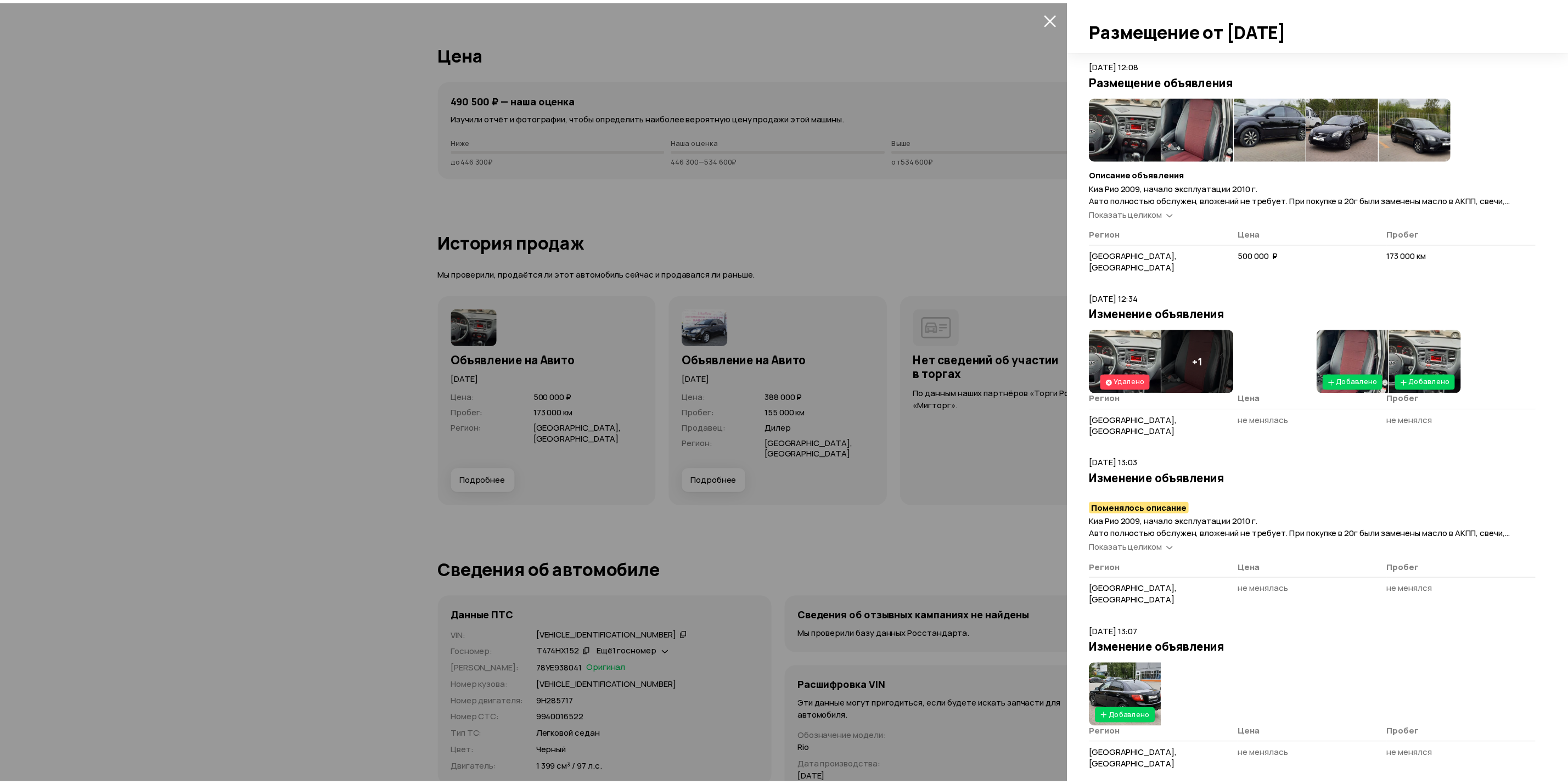
scroll to position [47, 0]
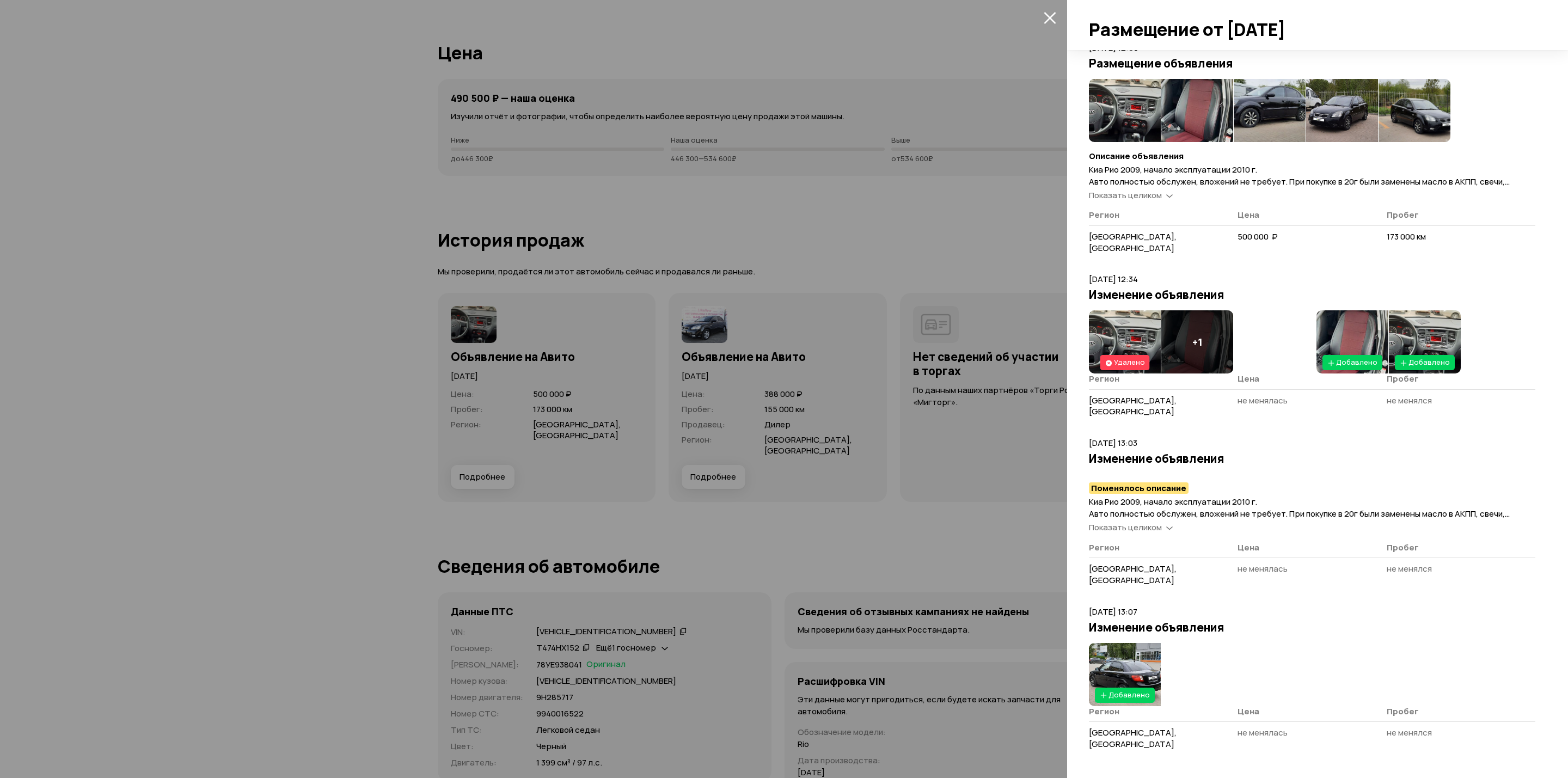
drag, startPoint x: 1053, startPoint y: 20, endPoint x: 1060, endPoint y: 26, distance: 9.2
click at [1054, 20] on icon "закрыть" at bounding box center [1049, 17] width 12 height 12
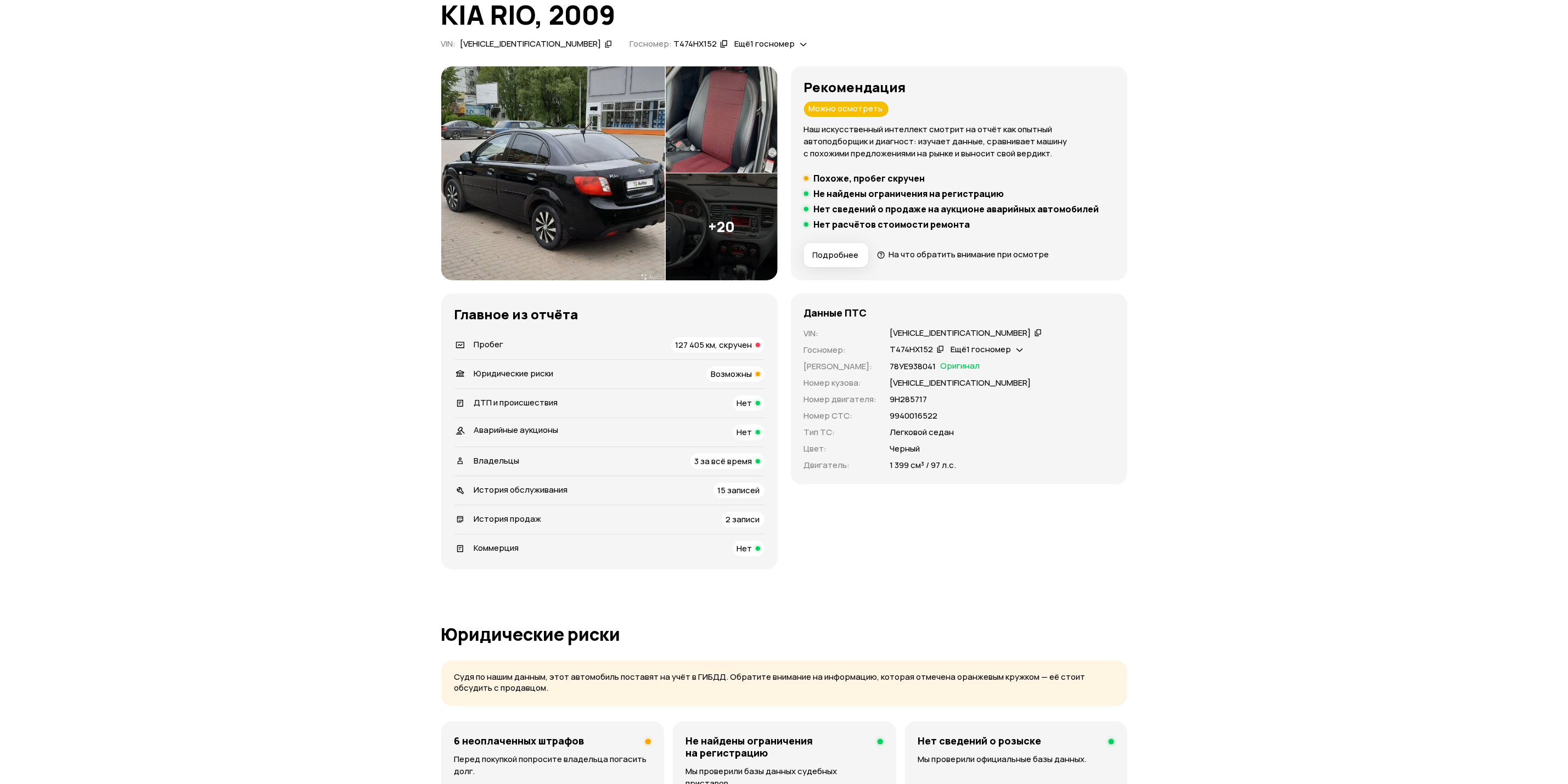
scroll to position [0, 0]
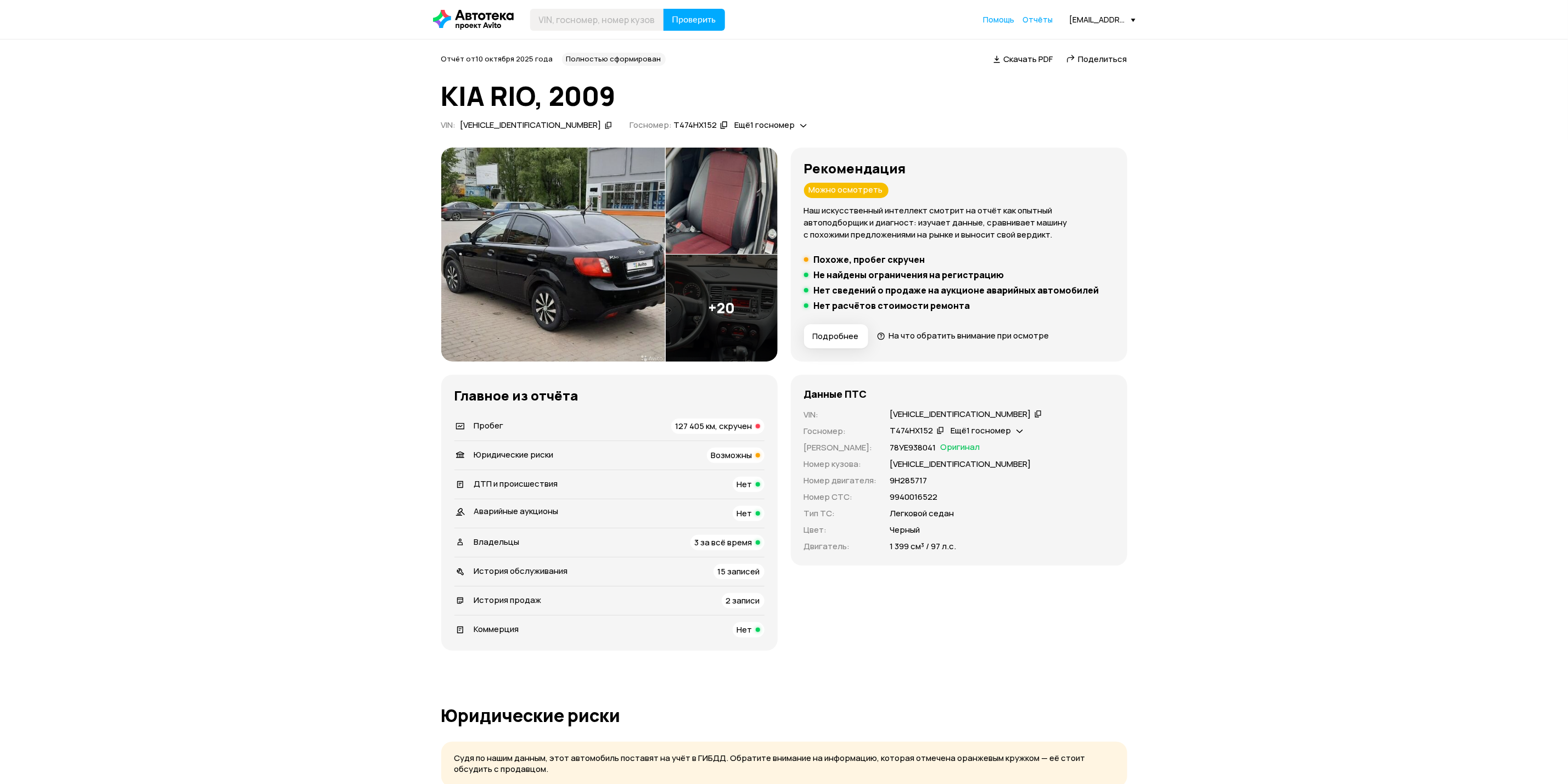
click at [605, 128] on icon at bounding box center [609, 125] width 8 height 11
click at [1089, 66] on div "Отчёт от [DATE] Полностью сформирован   Скачать PDF   Поделиться" at bounding box center [784, 60] width 686 height 14
click at [1091, 64] on span "Поделиться" at bounding box center [1102, 59] width 49 height 12
drag, startPoint x: 534, startPoint y: 93, endPoint x: 332, endPoint y: 96, distance: 202.0
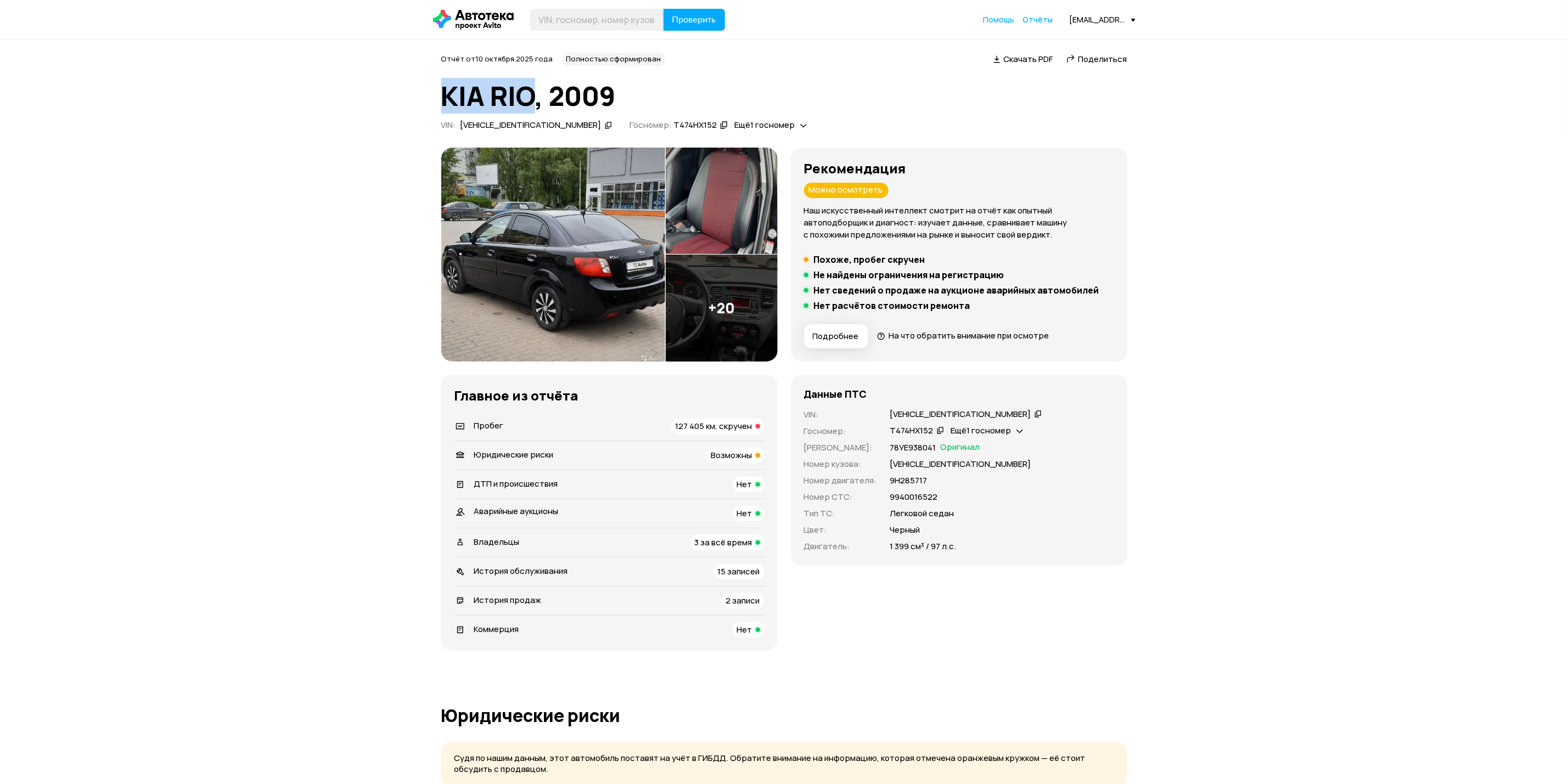
copy h1 "KIA RIO"
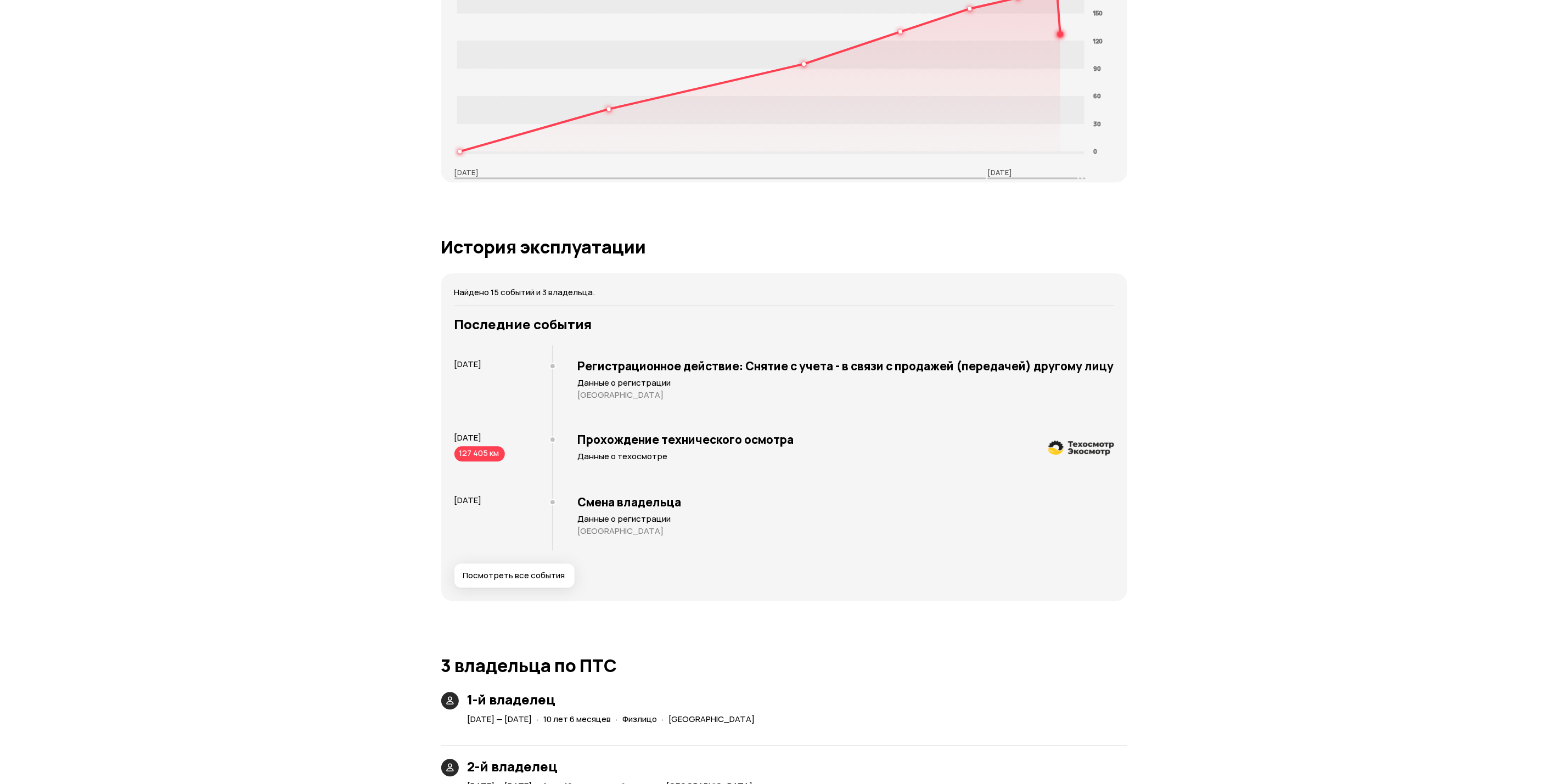
scroll to position [1563, 0]
